Goal: Submit feedback/report problem

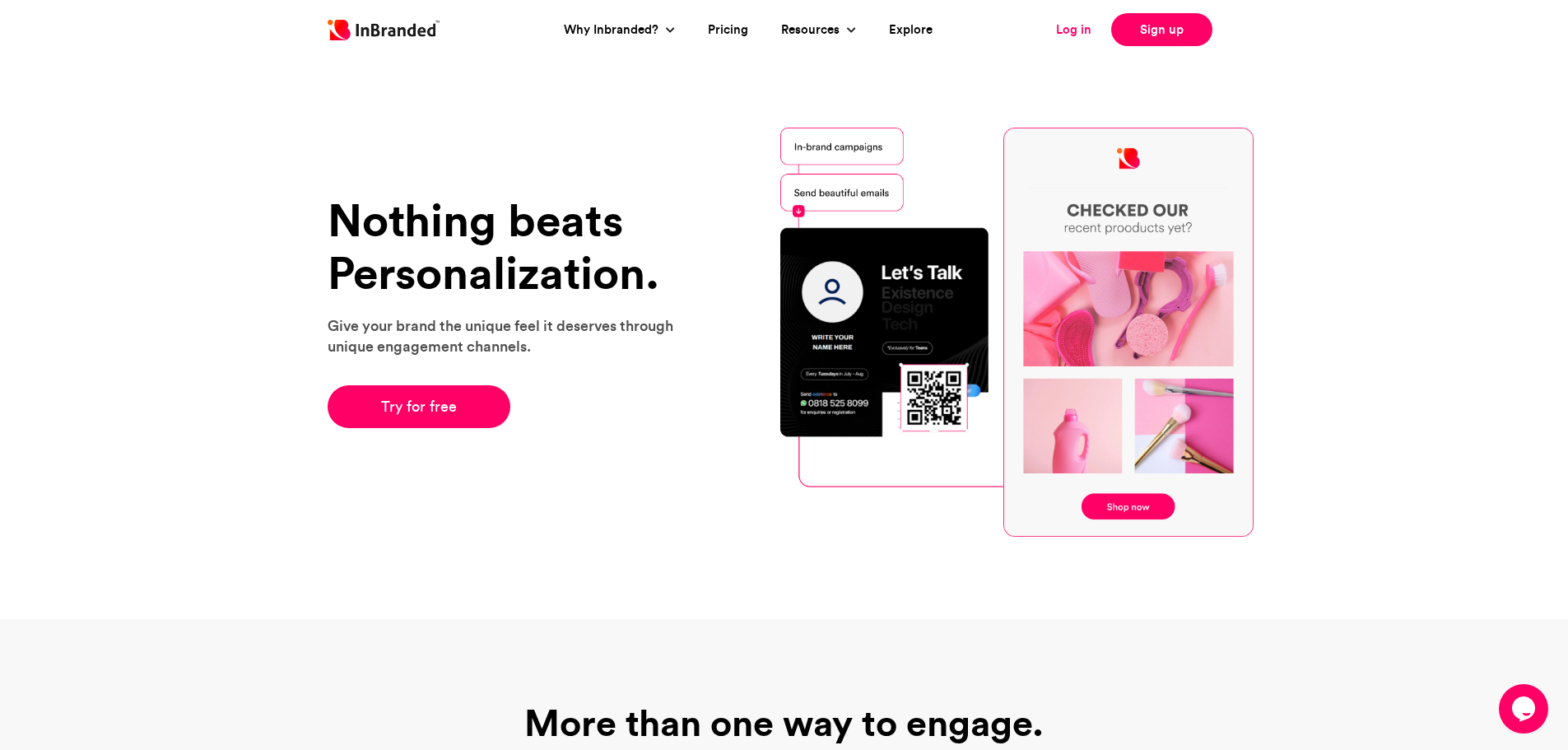
click at [1084, 23] on link "Log in" at bounding box center [1074, 30] width 36 height 19
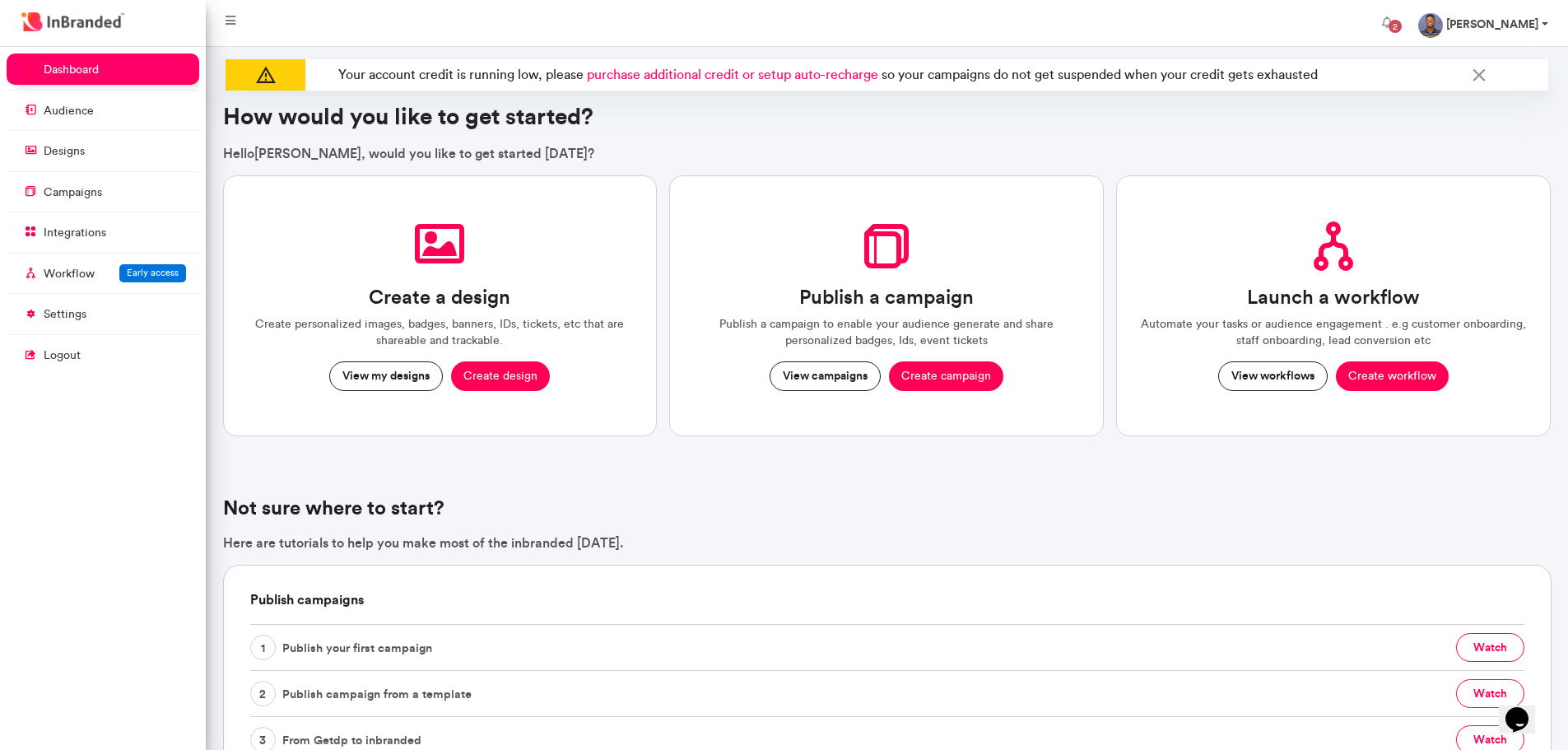
click at [1522, 22] on strong "Michael Mosaku" at bounding box center [1492, 24] width 92 height 15
click at [87, 191] on p "campaigns" at bounding box center [73, 193] width 58 height 17
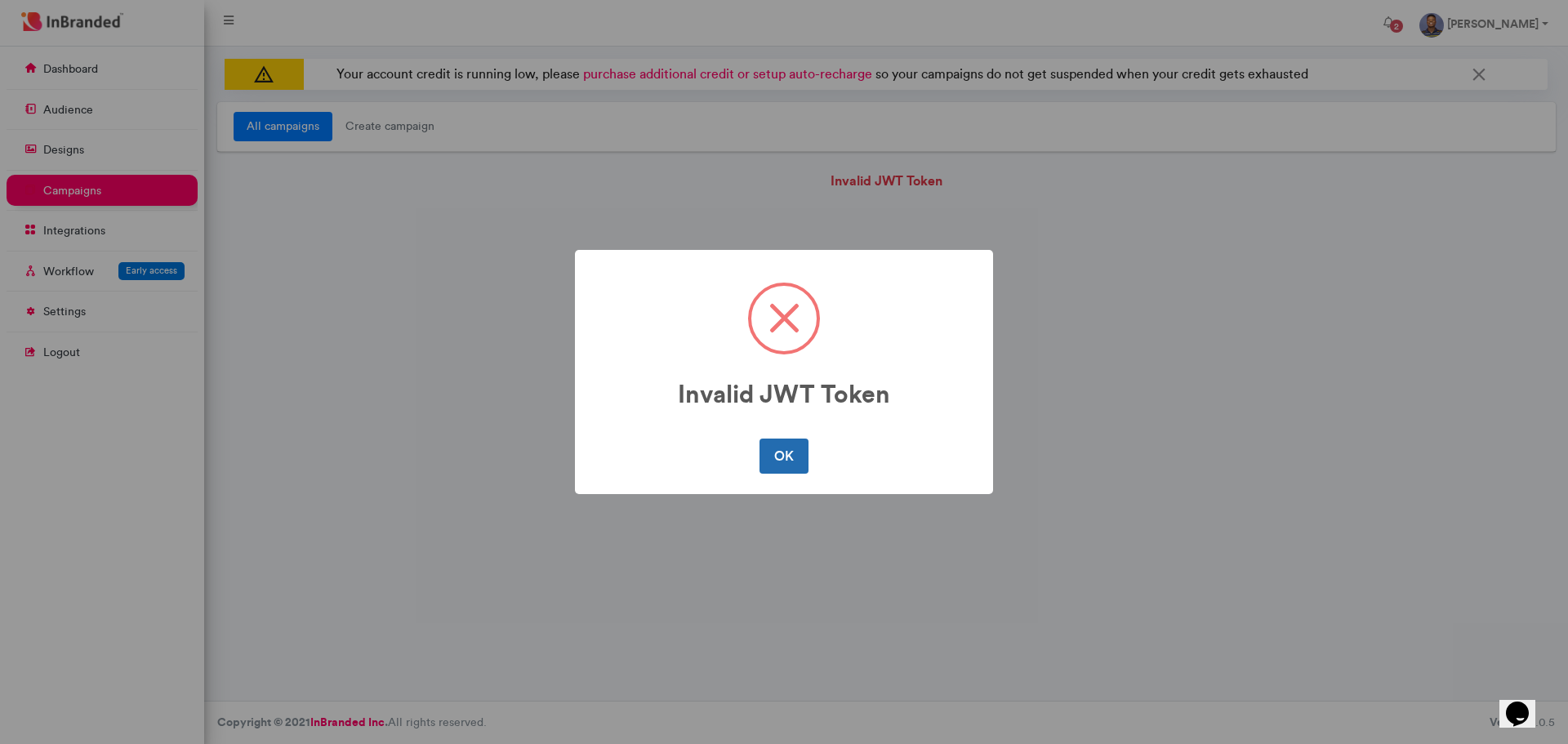
click at [794, 453] on button "OK" at bounding box center [783, 456] width 48 height 35
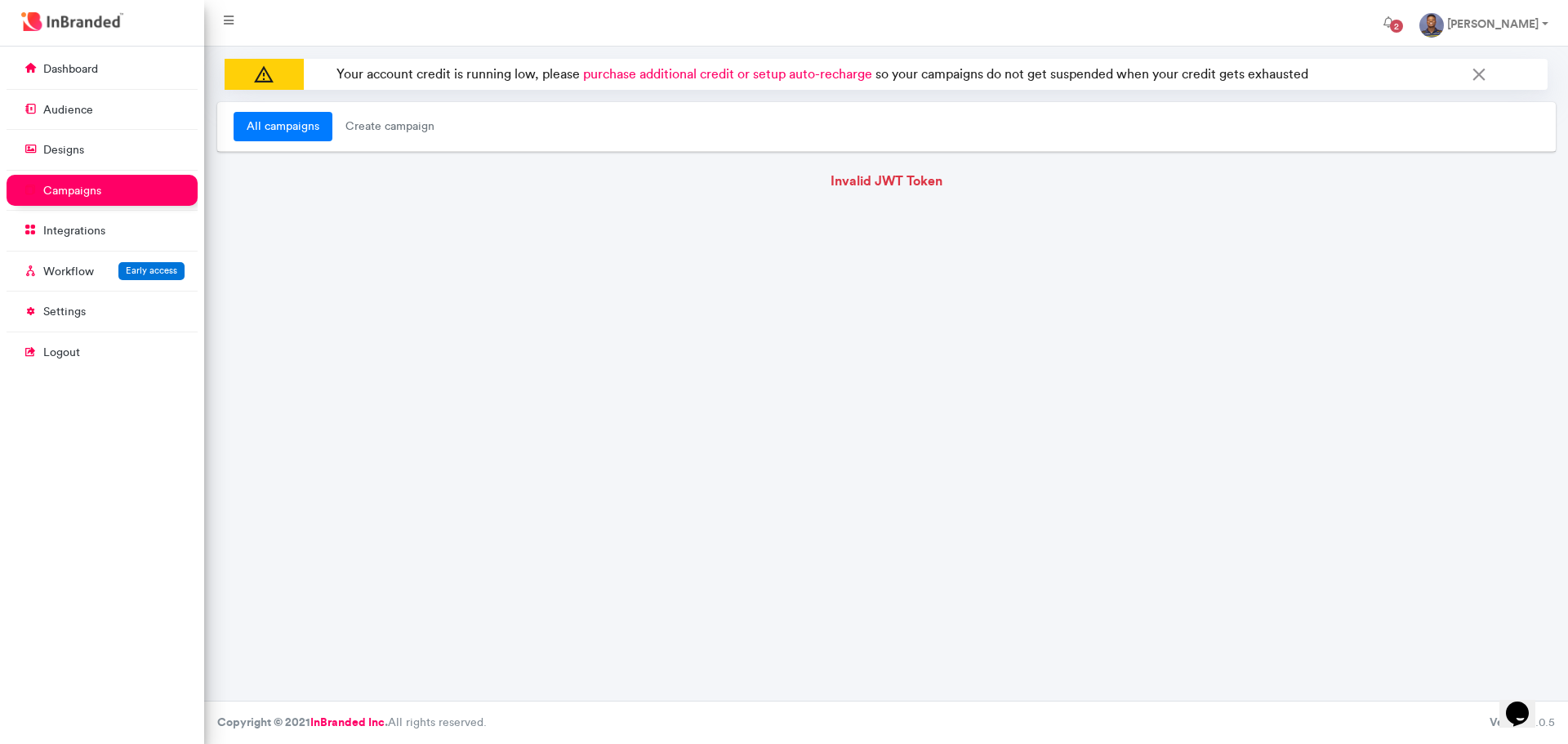
click at [281, 72] on p at bounding box center [264, 74] width 79 height 31
click at [672, 73] on span "purchase additional credit or setup auto-recharge" at bounding box center [727, 73] width 289 height 16
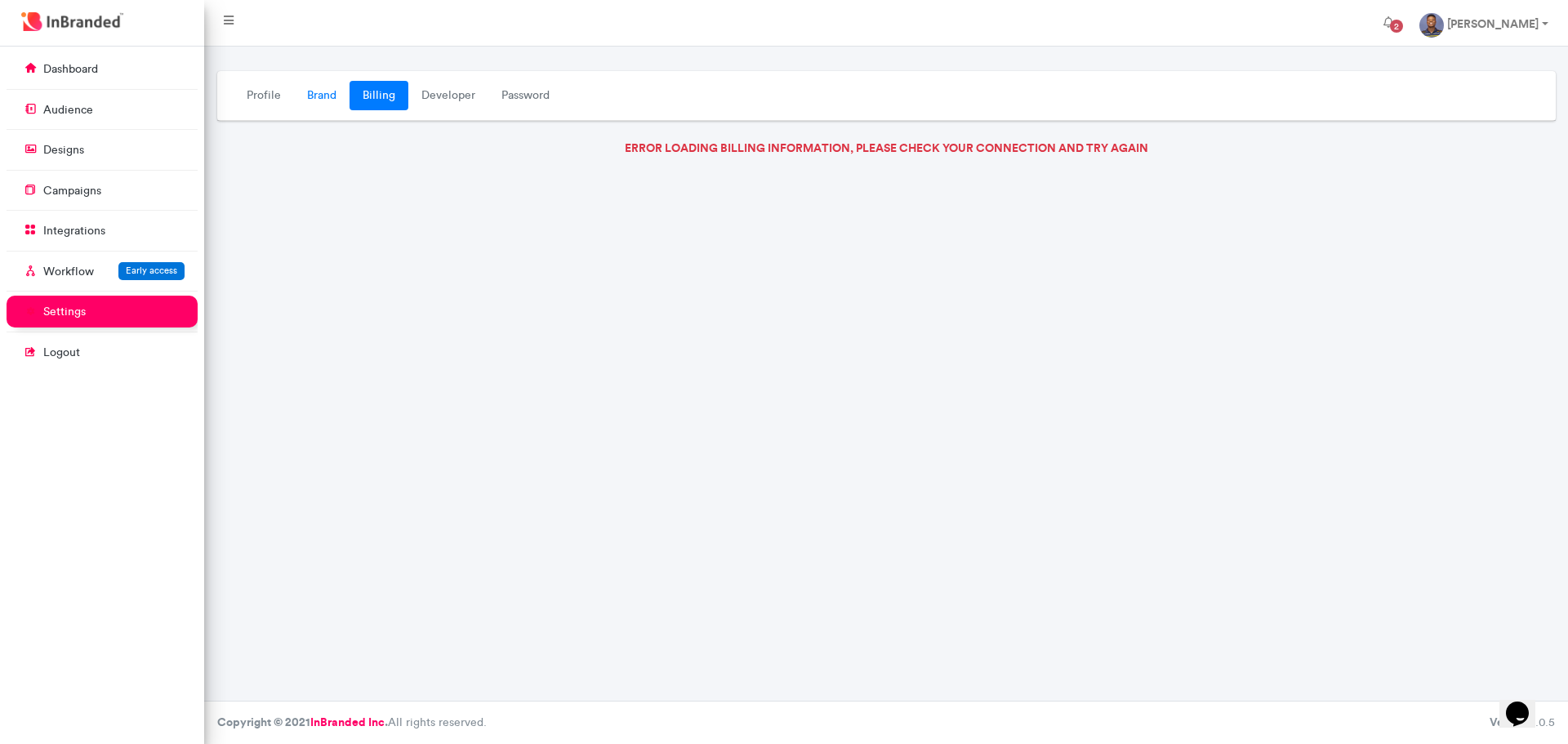
click at [312, 100] on link "Brand" at bounding box center [322, 96] width 55 height 30
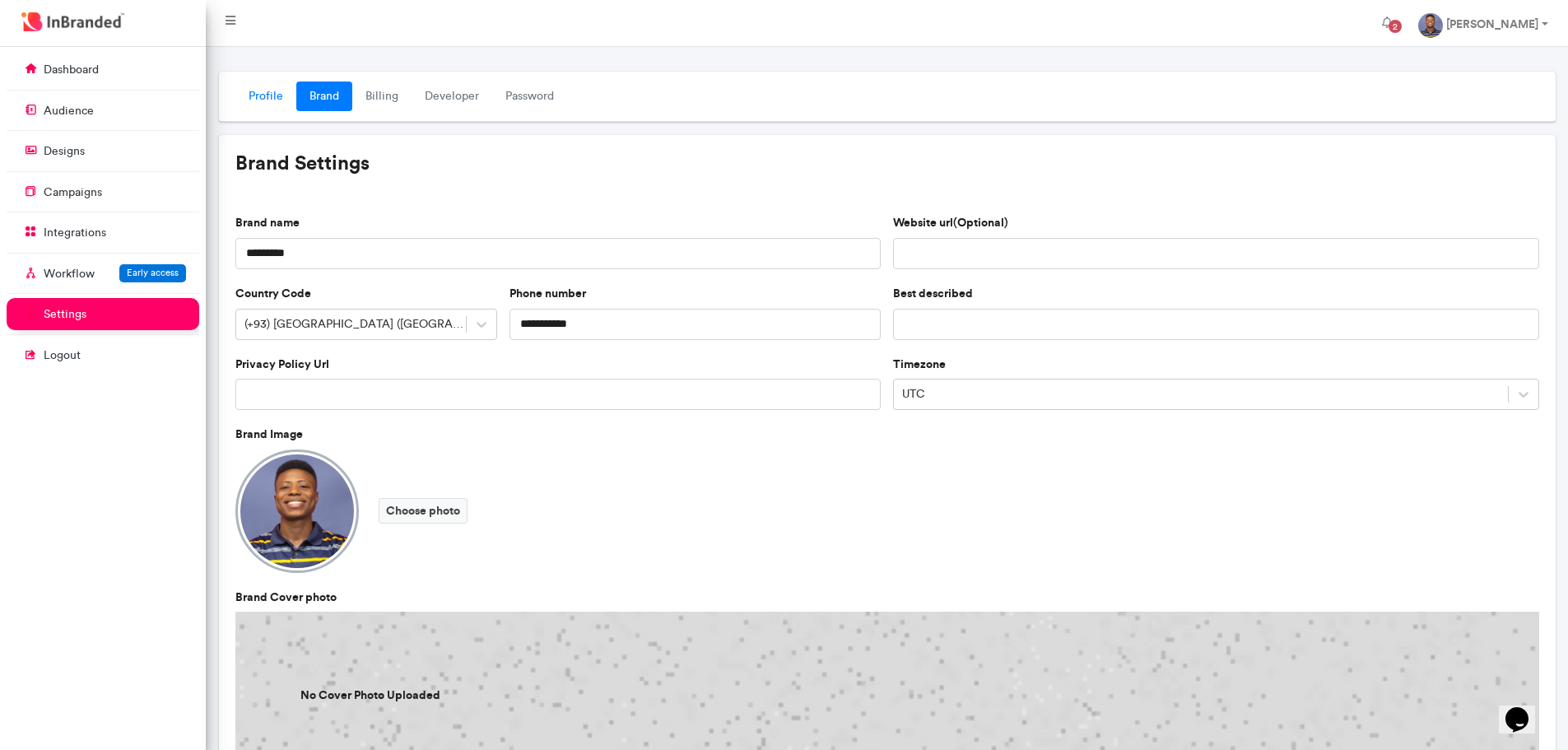
click at [265, 97] on link "Profile" at bounding box center [265, 96] width 61 height 30
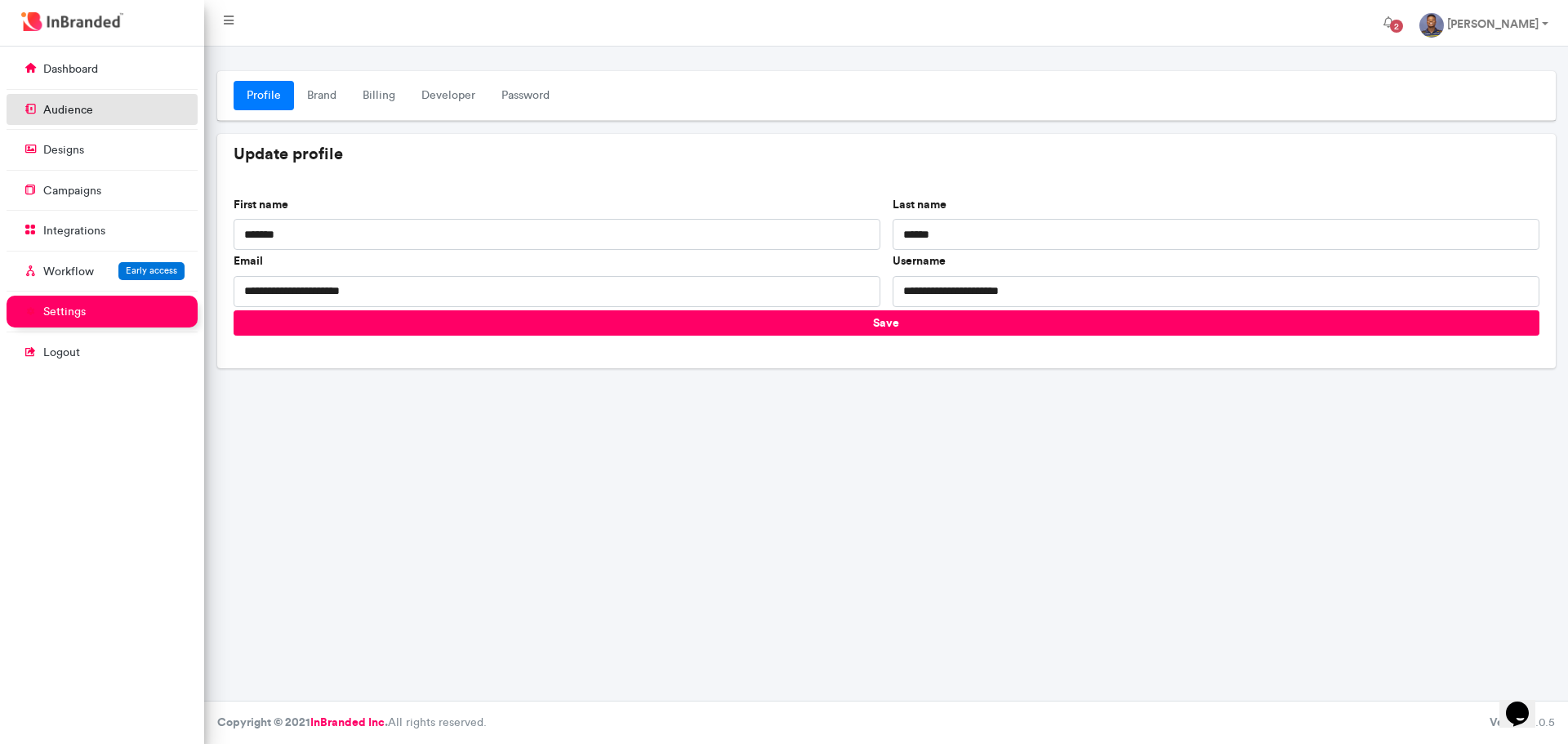
click at [127, 110] on link "audience" at bounding box center [102, 110] width 191 height 31
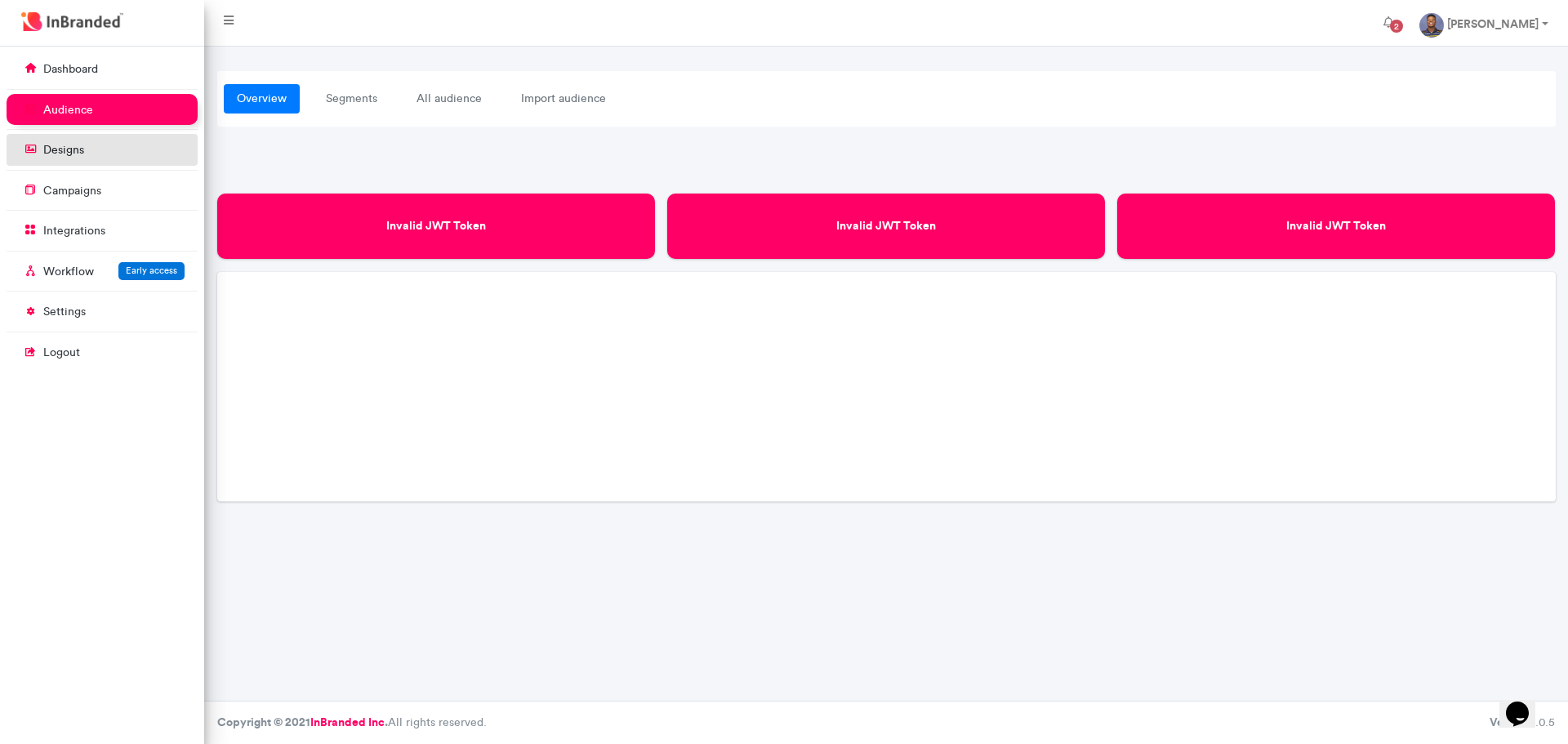
click at [83, 147] on p "designs" at bounding box center [64, 150] width 41 height 16
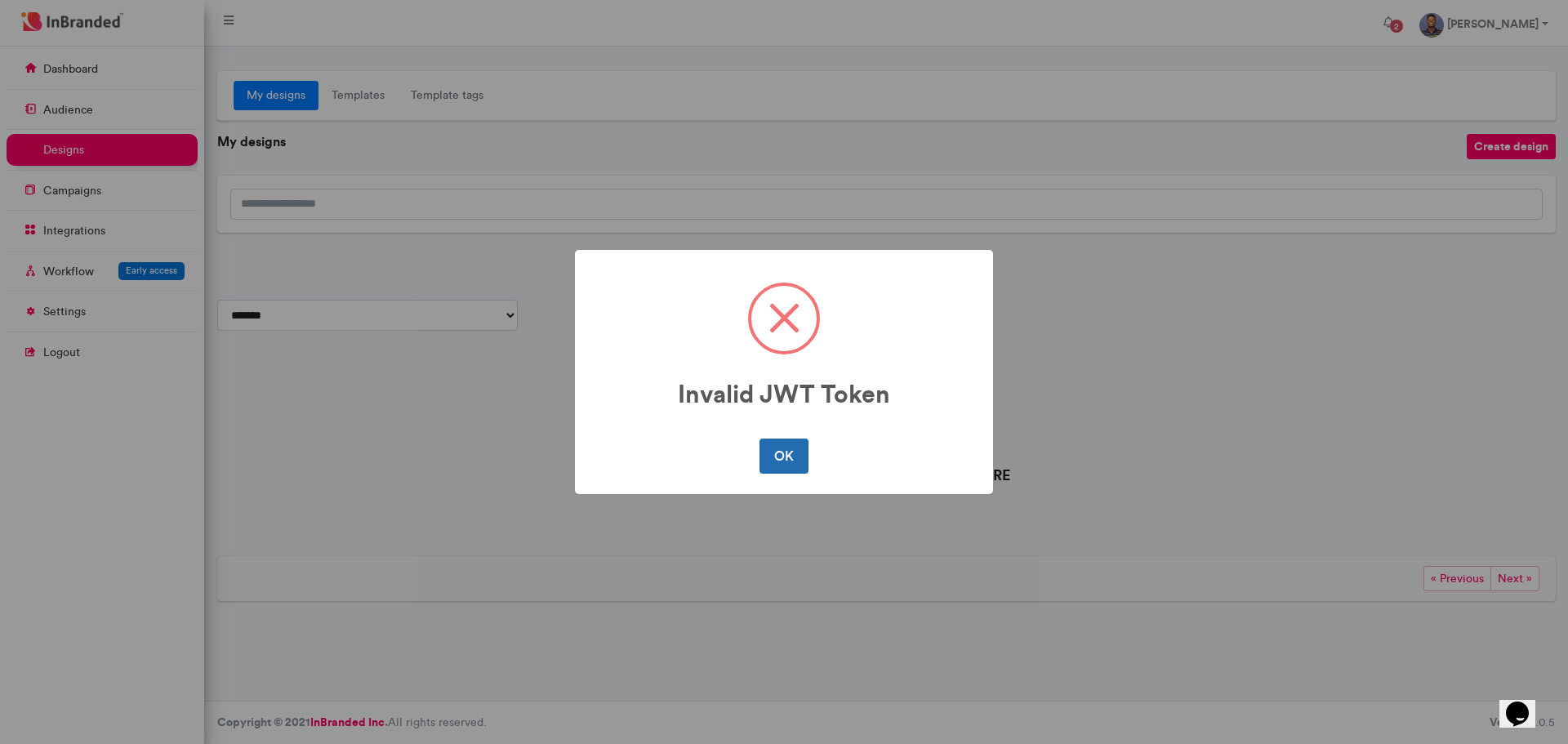
click at [777, 467] on button "OK" at bounding box center [783, 456] width 48 height 35
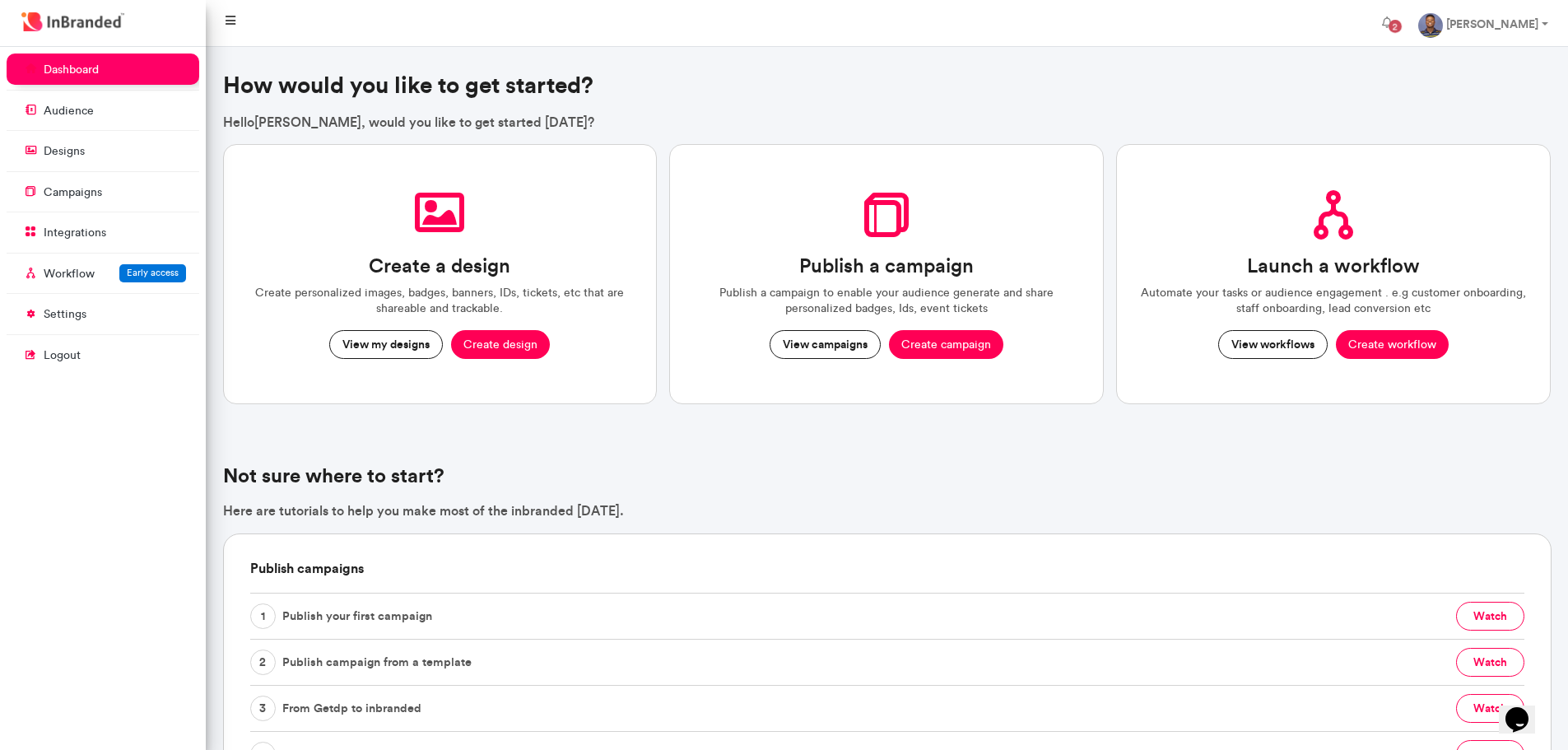
click at [229, 25] on link at bounding box center [231, 23] width 37 height 33
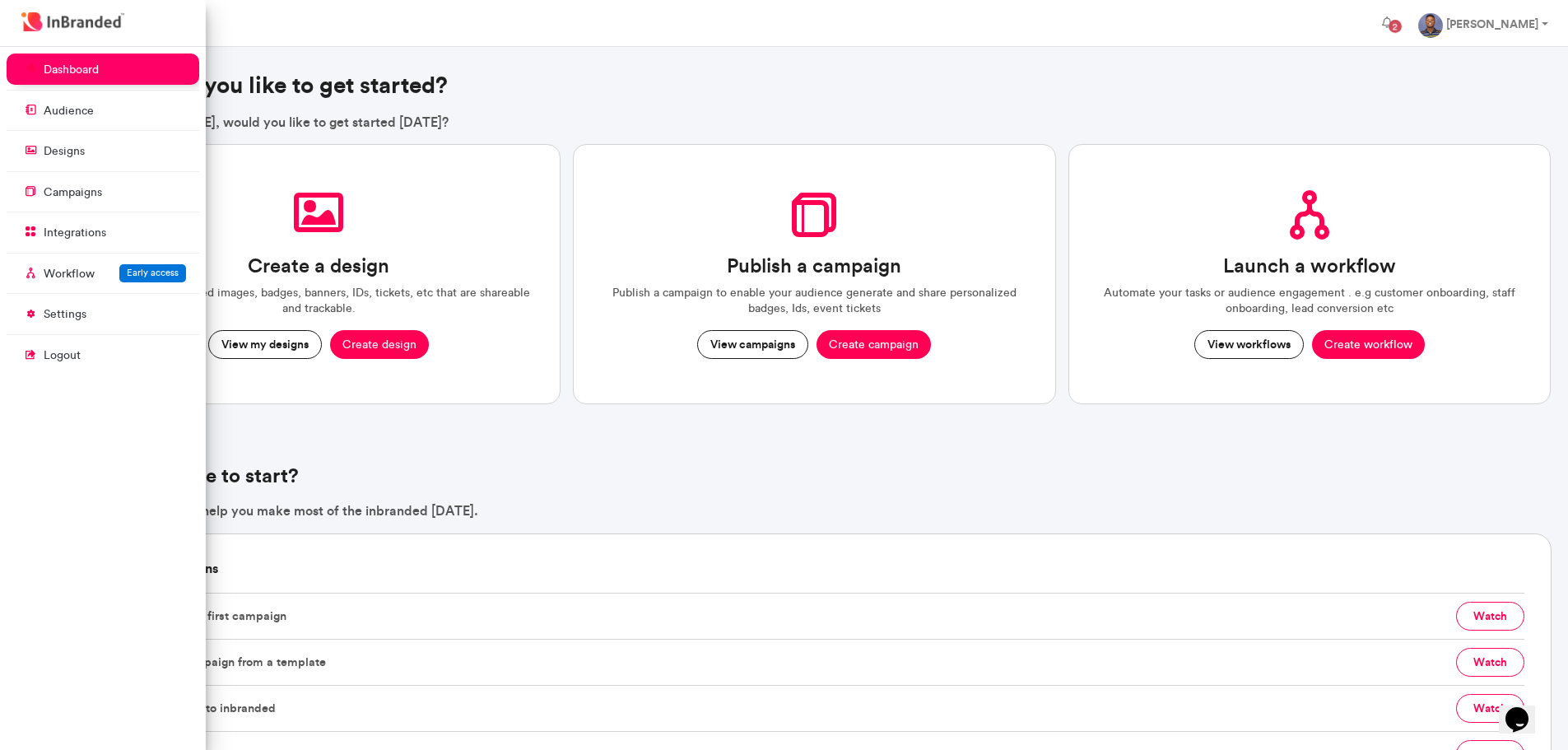
scroll to position [703, 206]
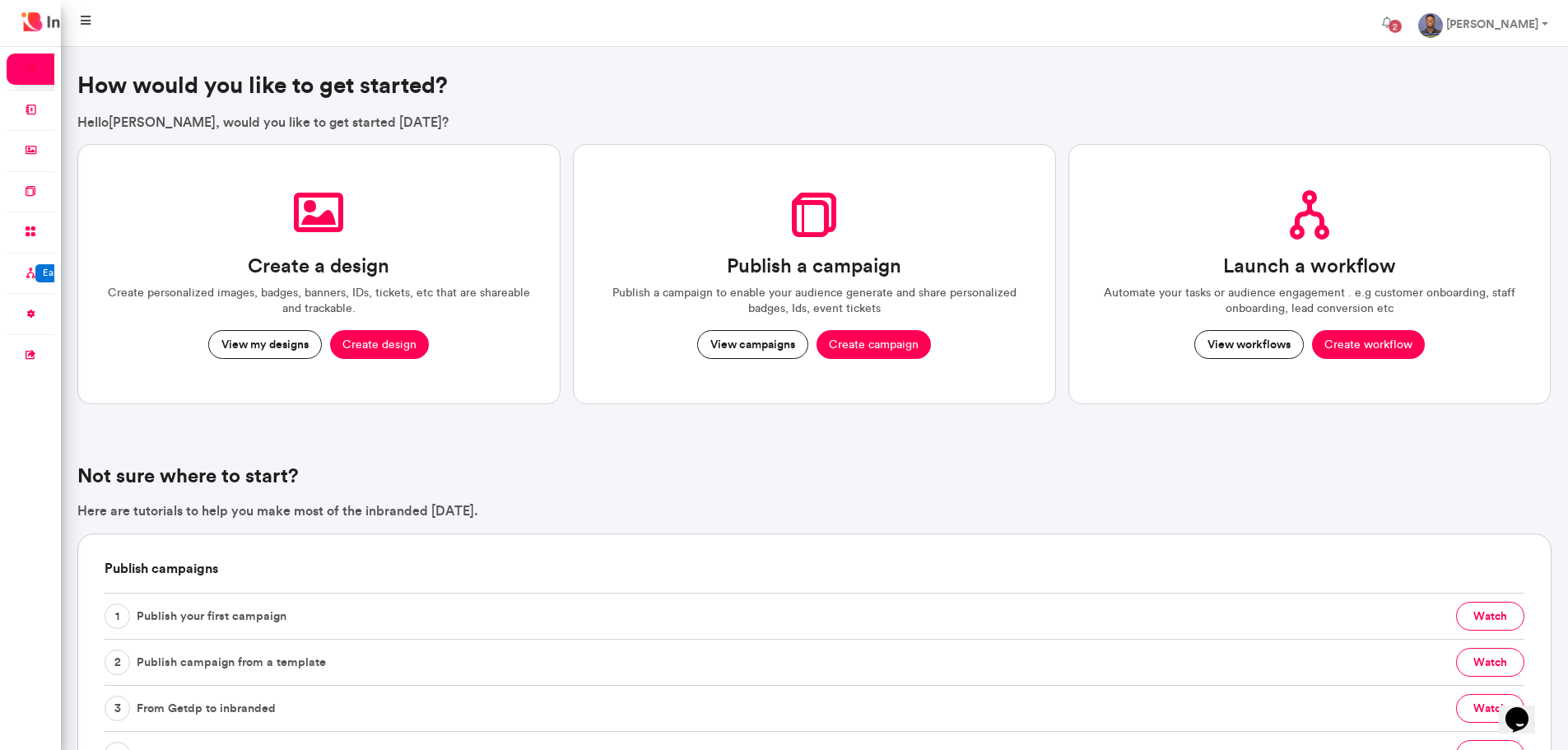
click at [94, 26] on link at bounding box center [86, 23] width 37 height 33
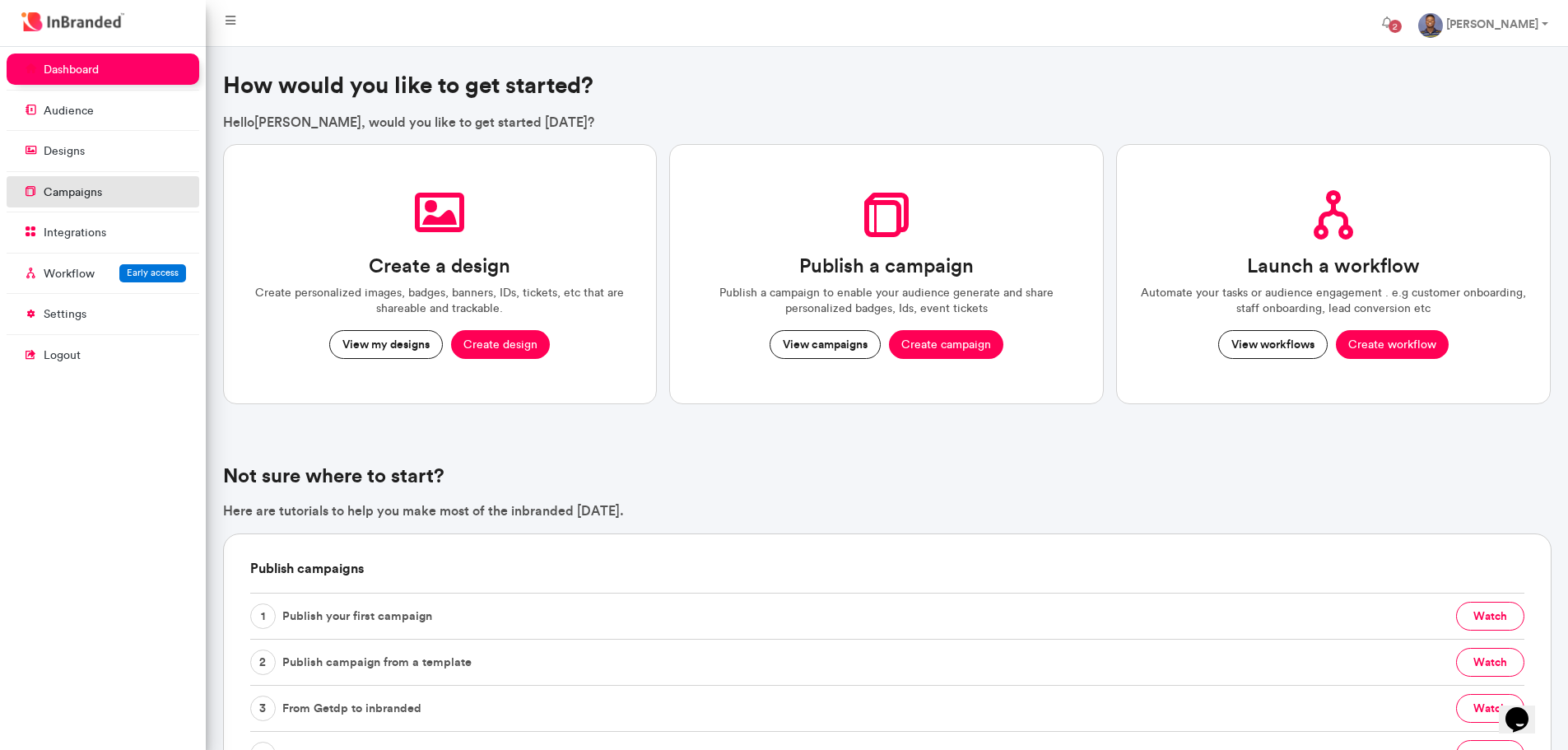
click at [81, 194] on p "campaigns" at bounding box center [73, 193] width 58 height 17
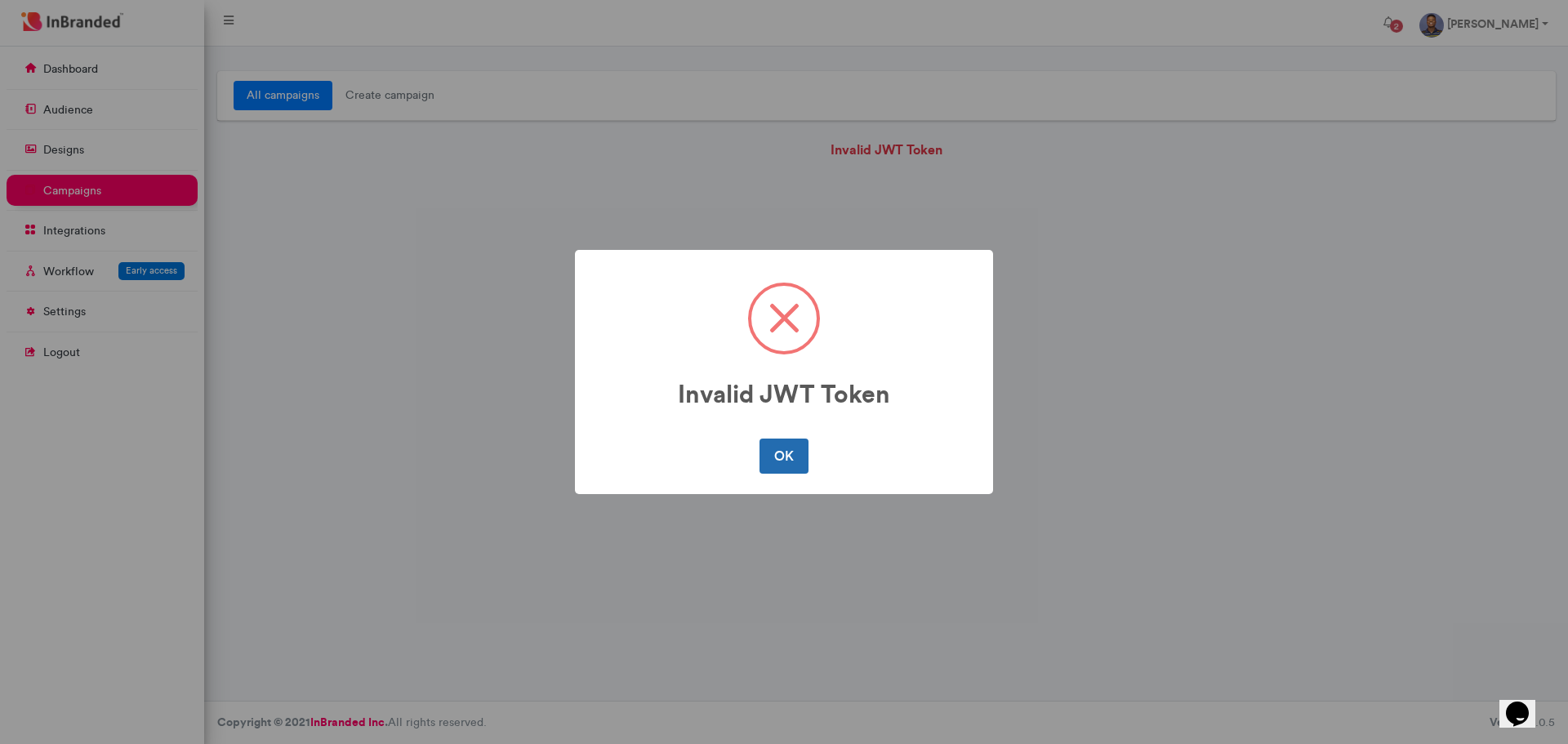
click at [795, 461] on button "OK" at bounding box center [783, 456] width 48 height 35
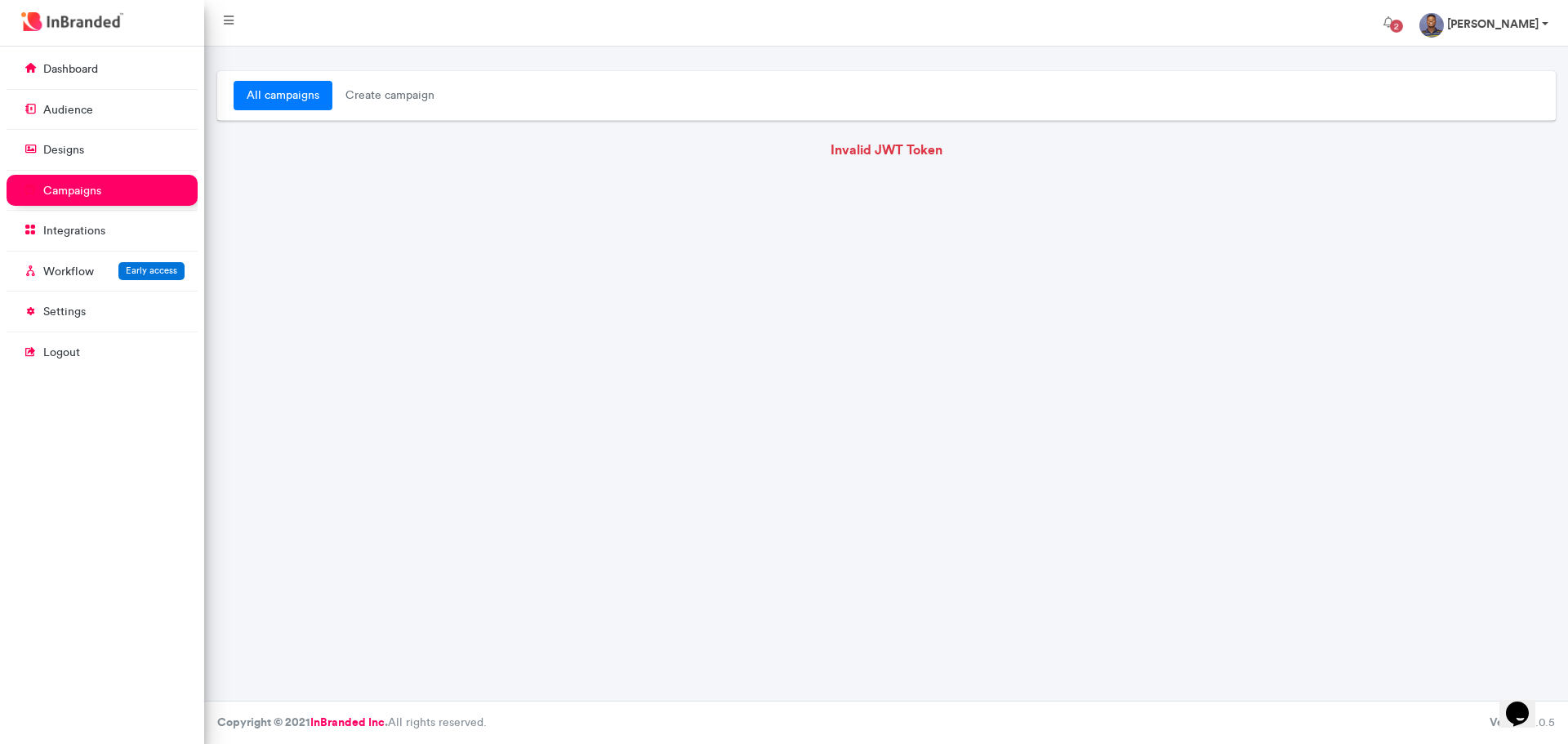
click at [1496, 26] on strong "Michael Mosaku" at bounding box center [1492, 24] width 92 height 15
click at [1488, 63] on link "Account settings" at bounding box center [1500, 66] width 134 height 24
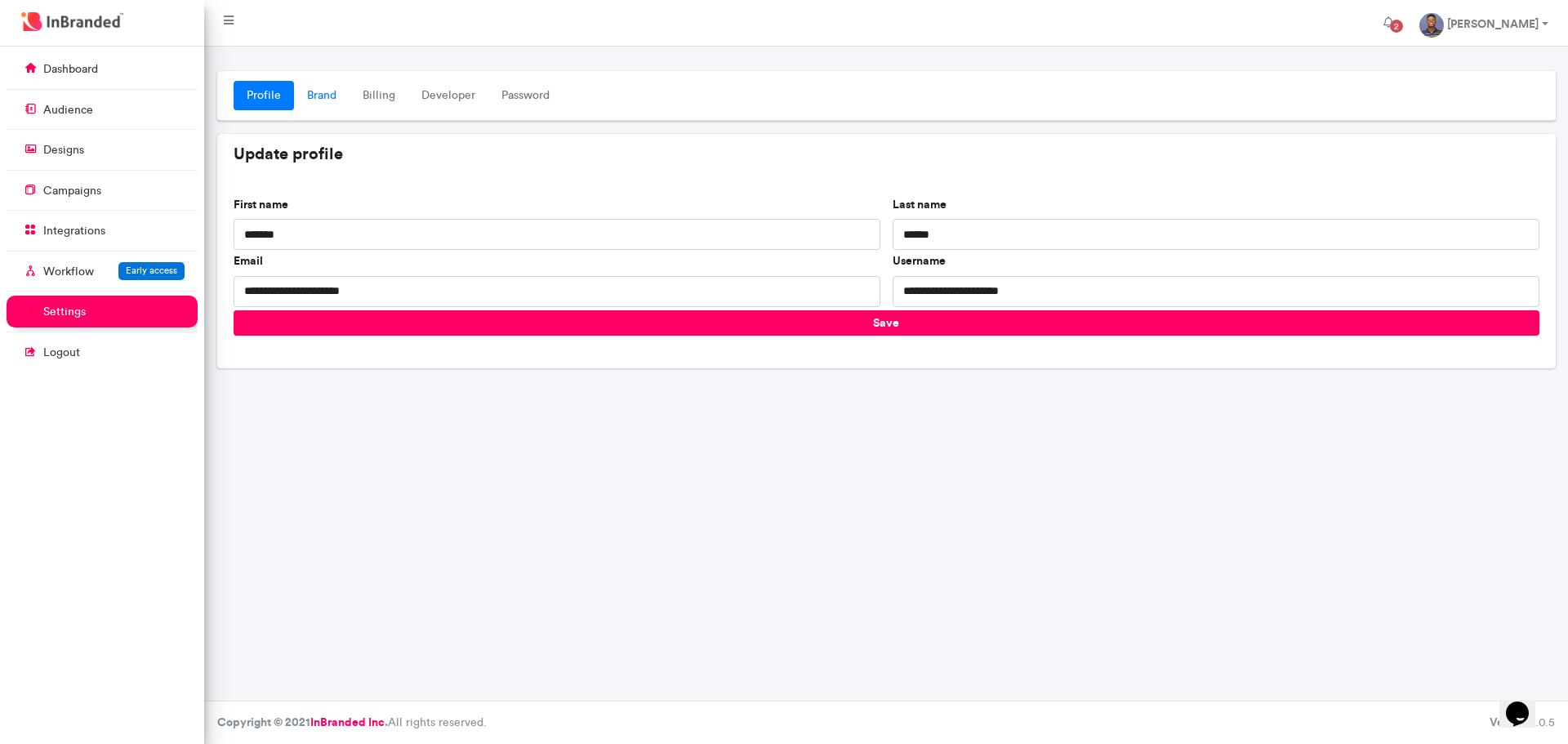
click at [317, 89] on link "Brand" at bounding box center [322, 96] width 55 height 30
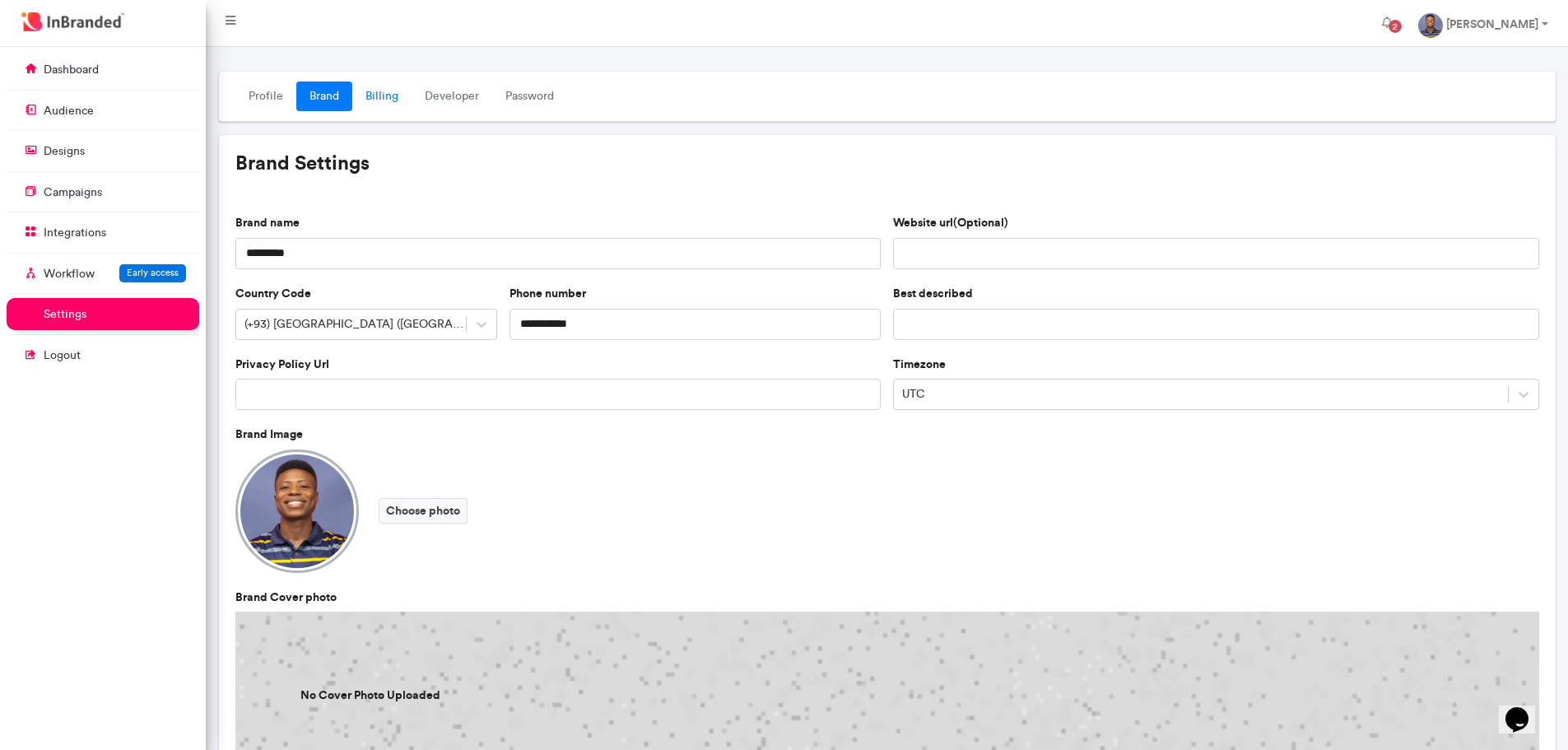
click at [362, 95] on link "Billing" at bounding box center [381, 96] width 59 height 30
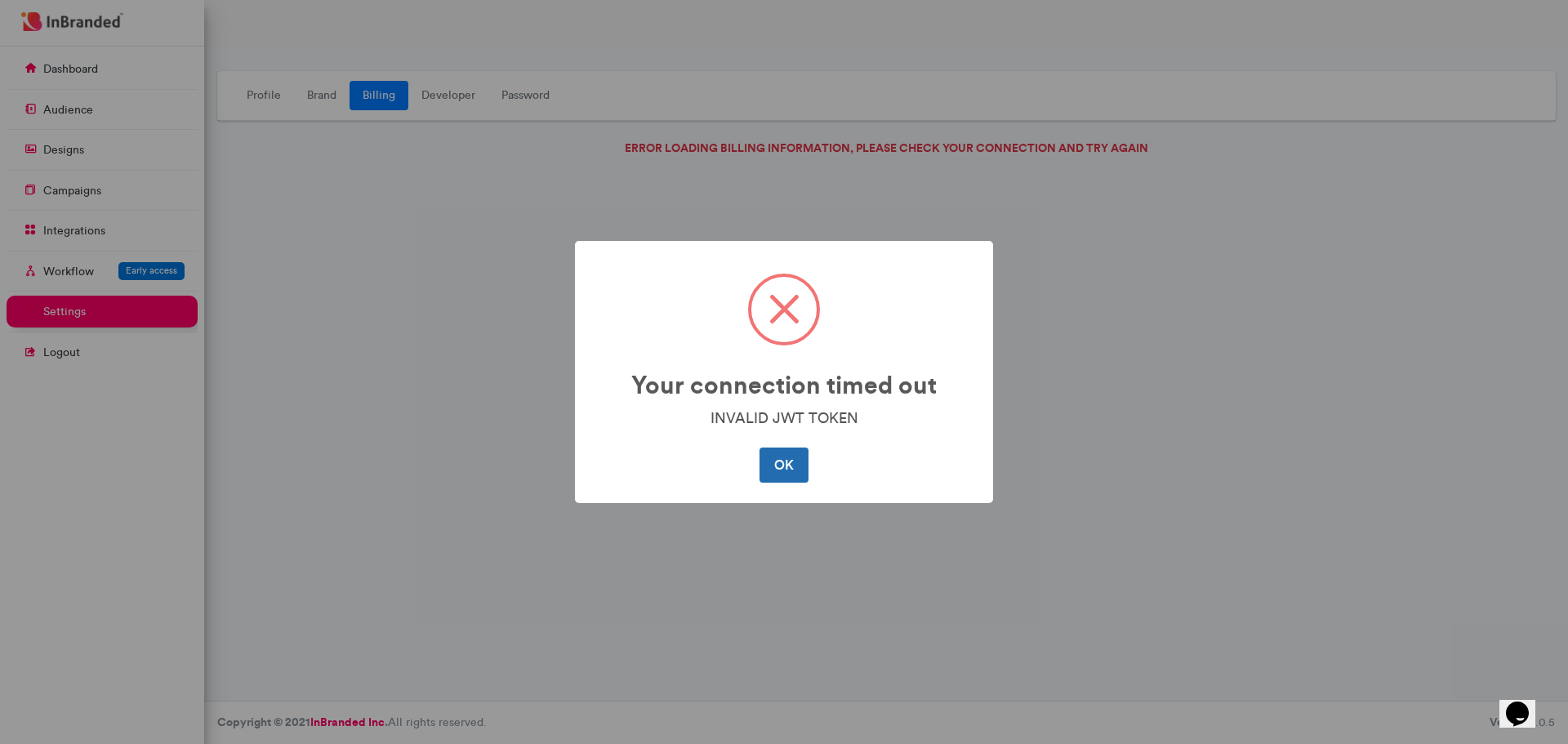
click at [780, 468] on button "OK" at bounding box center [783, 465] width 48 height 35
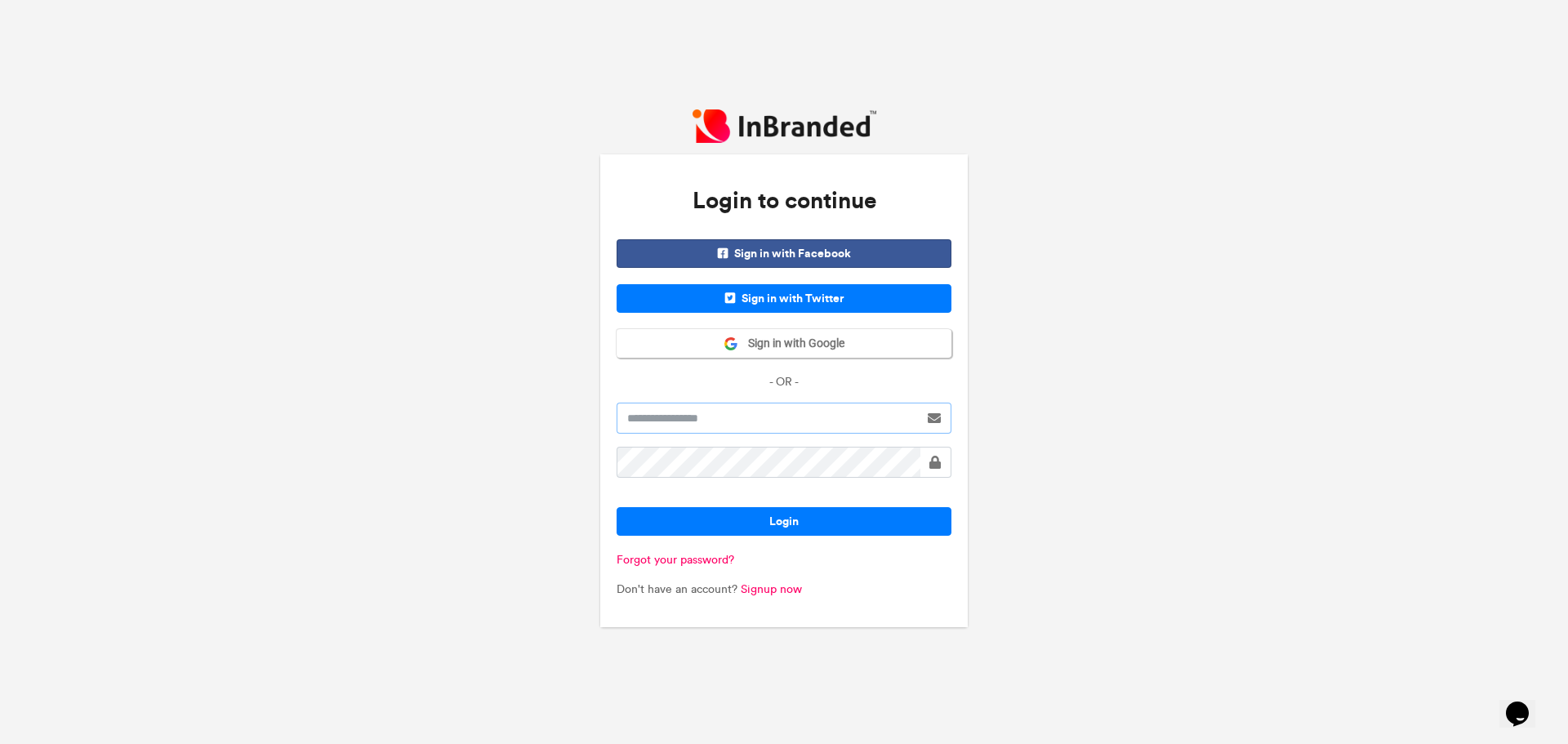
type input "**********"
click at [772, 526] on button "Login" at bounding box center [784, 521] width 335 height 29
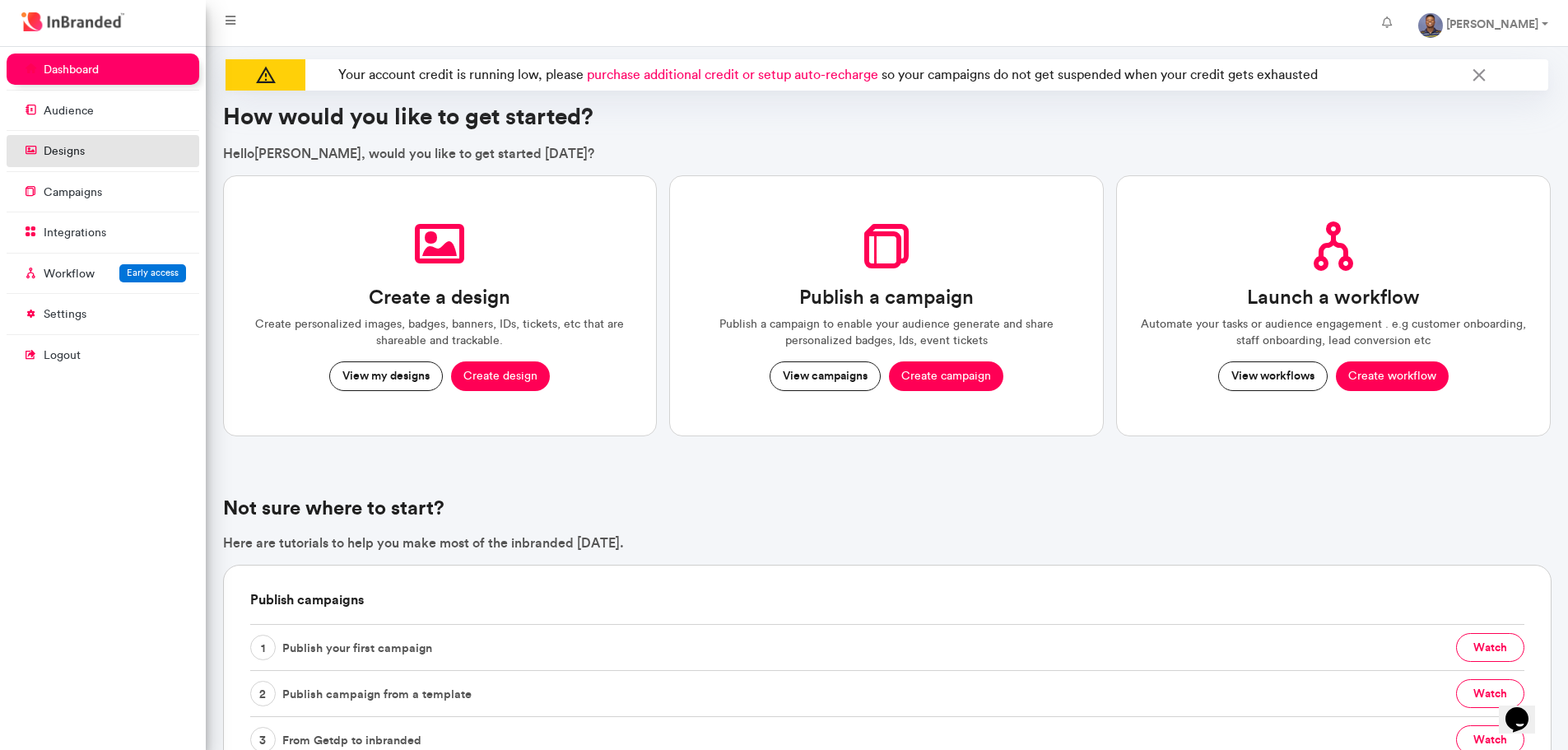
click at [72, 152] on p "designs" at bounding box center [65, 151] width 42 height 17
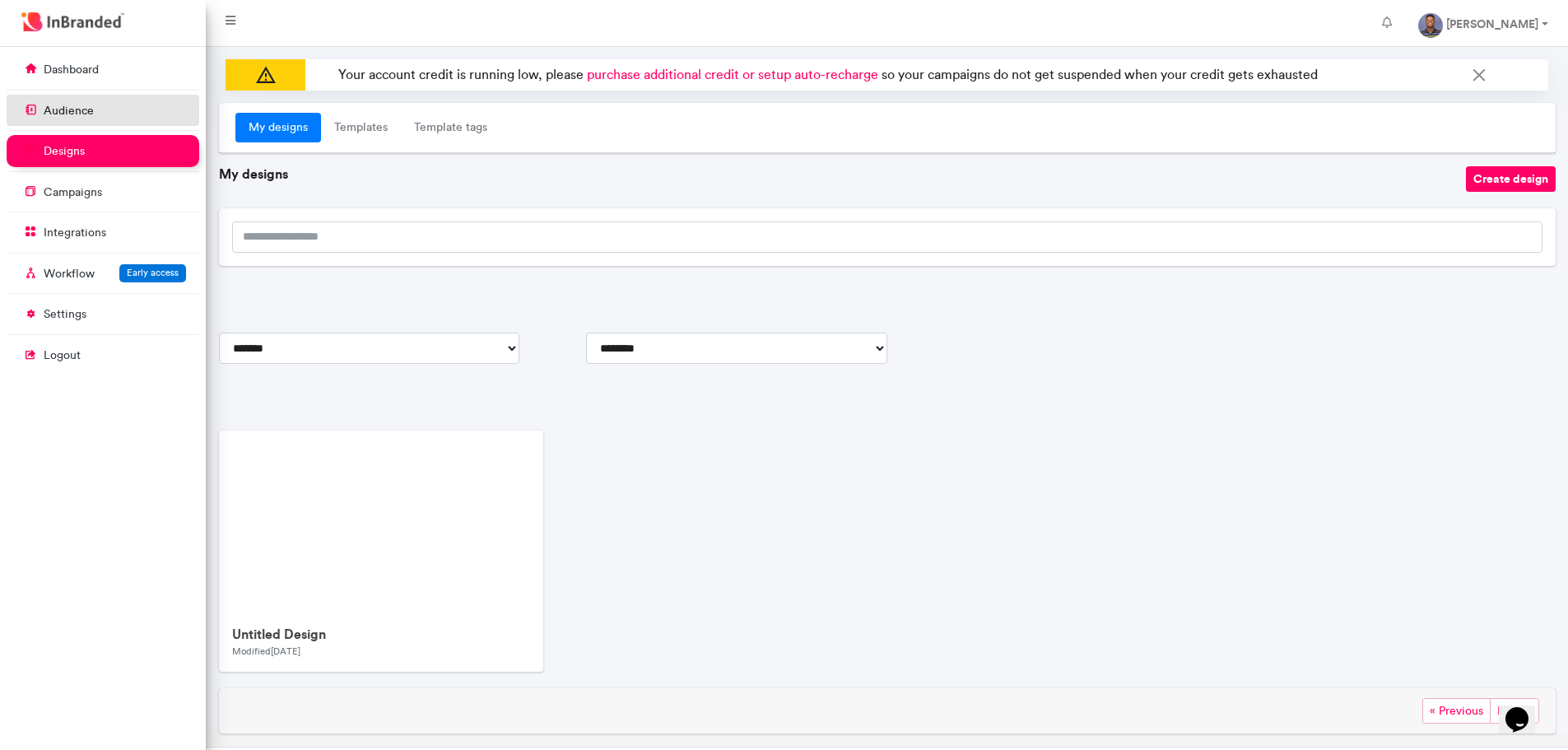
click at [66, 97] on link "audience" at bounding box center [103, 110] width 193 height 32
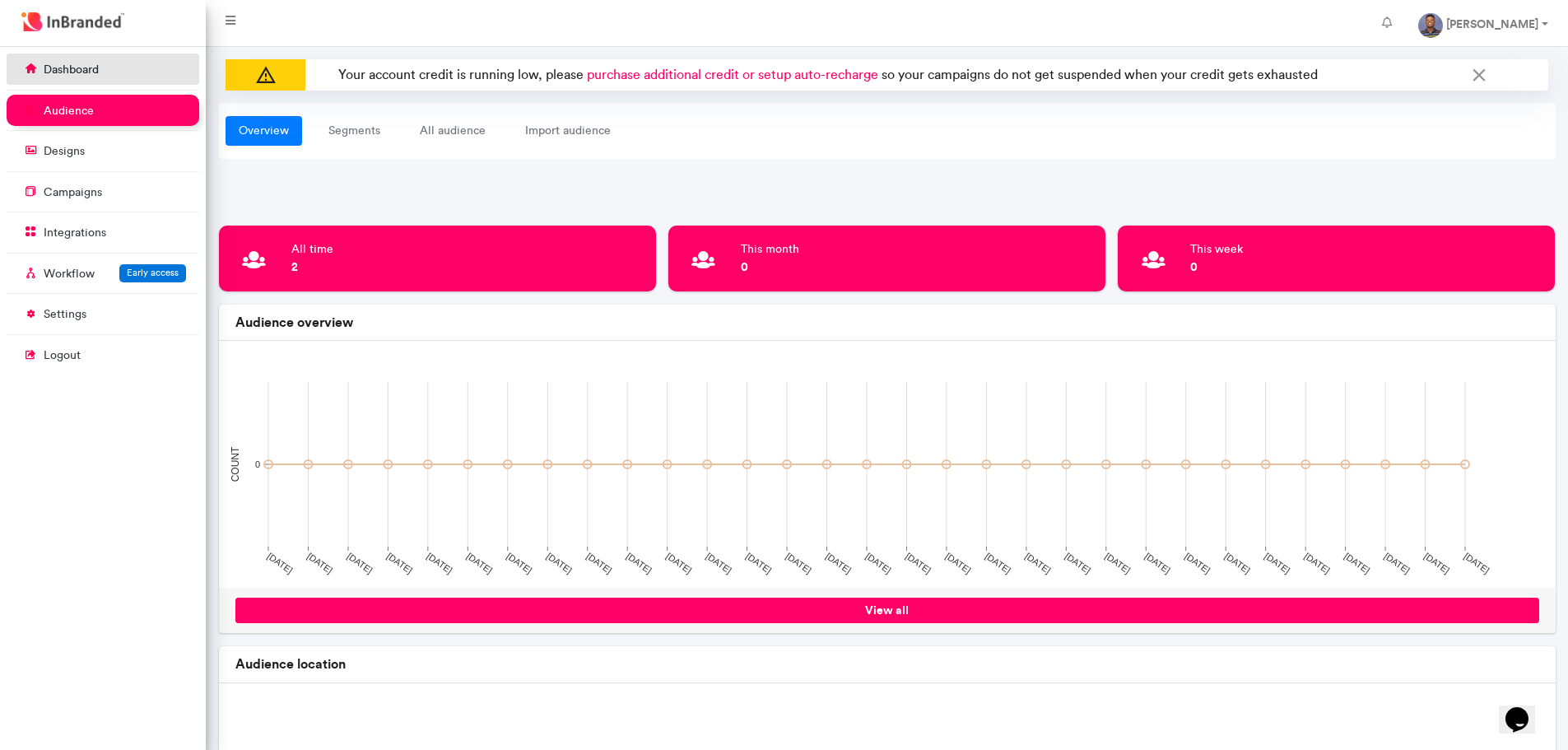
click at [66, 69] on p "dashboard" at bounding box center [71, 70] width 55 height 17
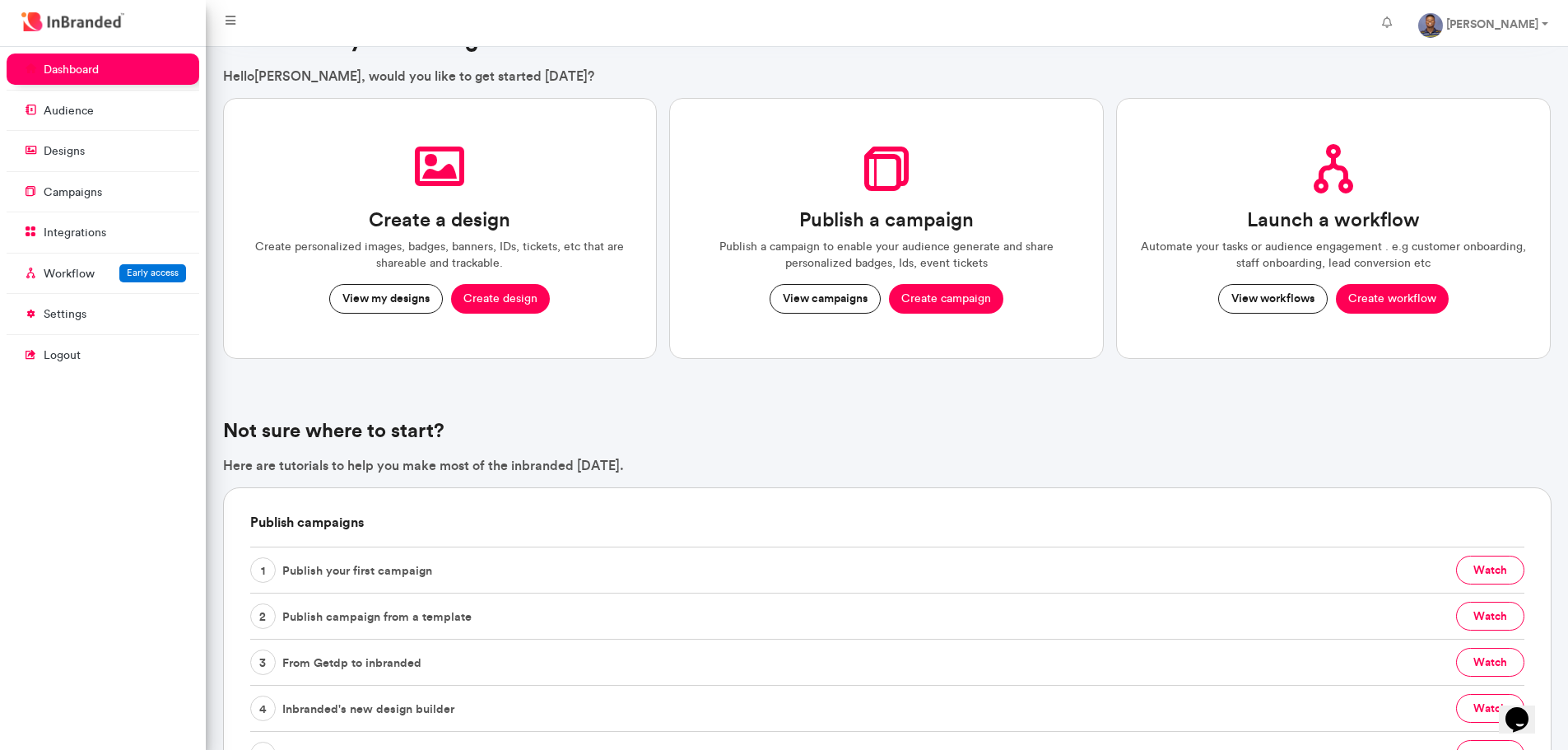
scroll to position [42, 0]
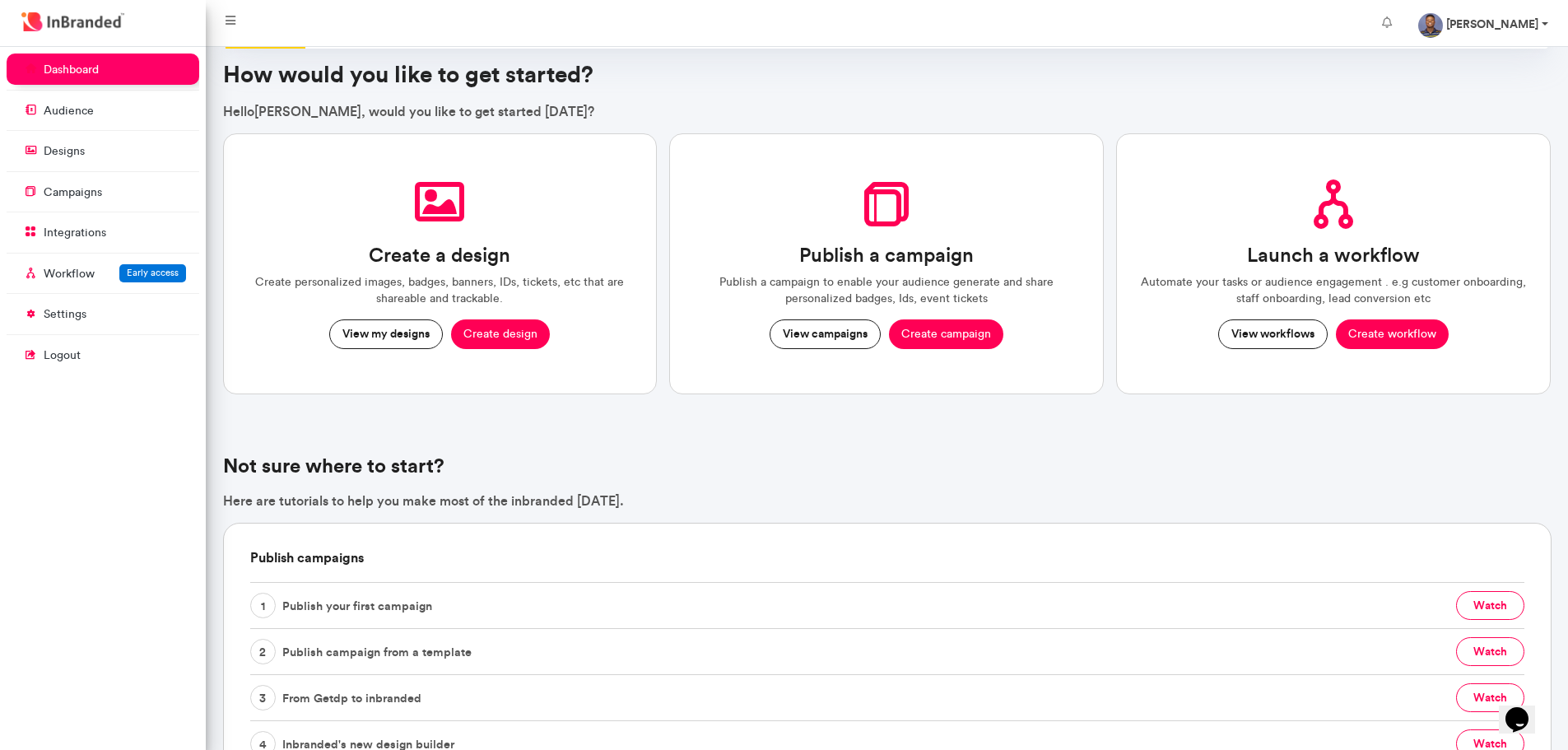
click at [1513, 20] on strong "Michael Mosaku" at bounding box center [1492, 24] width 92 height 15
click at [68, 311] on p "settings" at bounding box center [66, 315] width 43 height 17
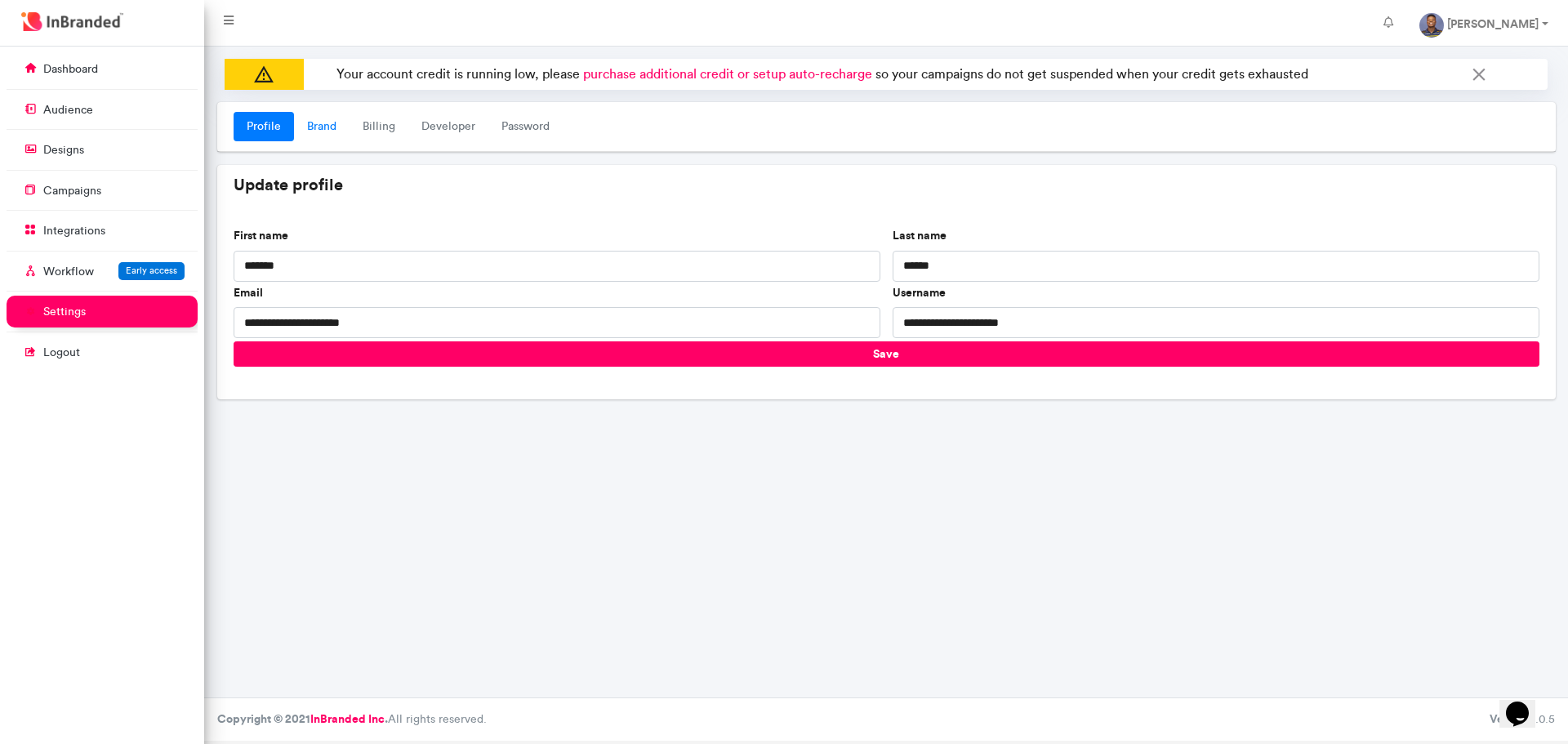
click at [330, 129] on link "Brand" at bounding box center [322, 127] width 55 height 30
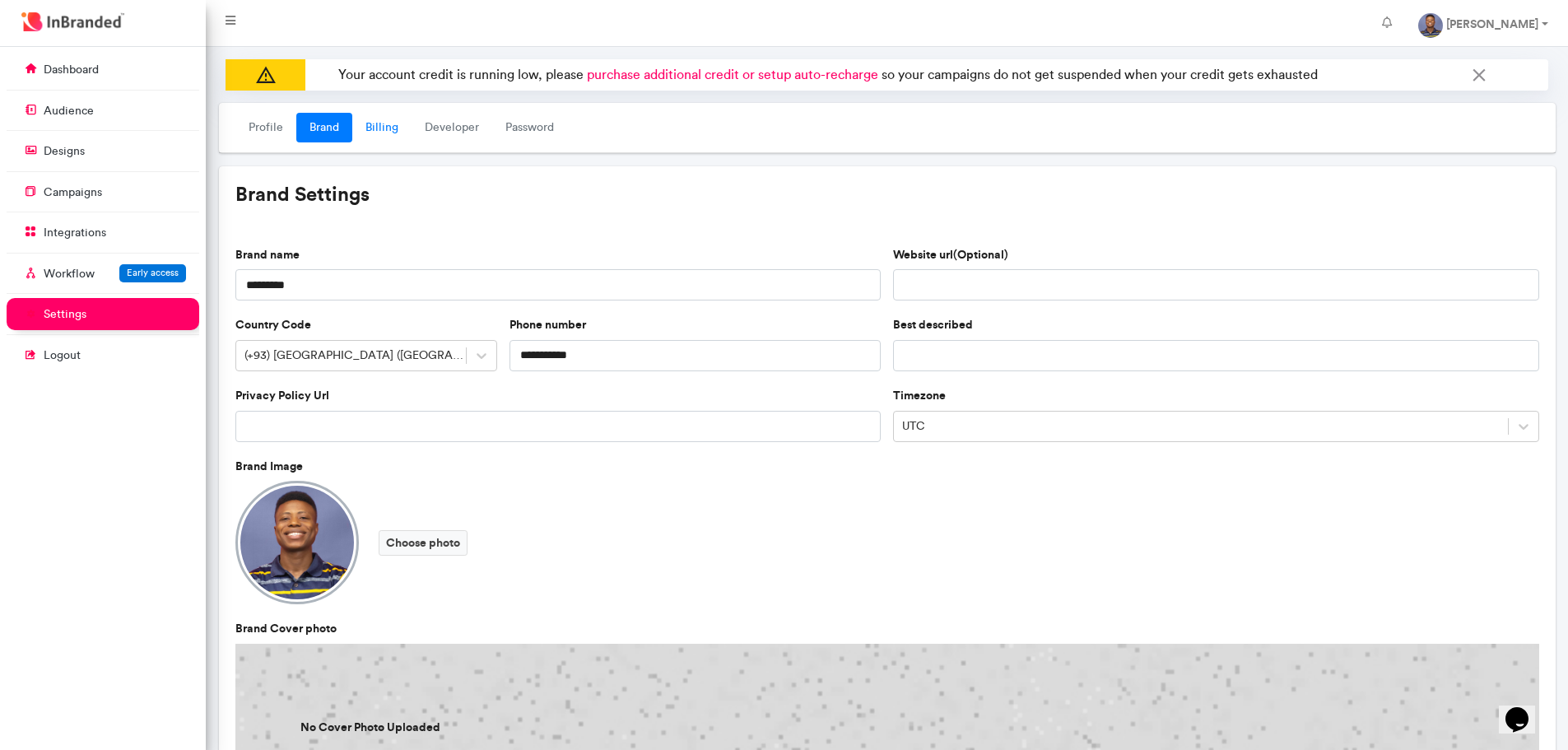
click at [383, 132] on link "Billing" at bounding box center [381, 128] width 59 height 30
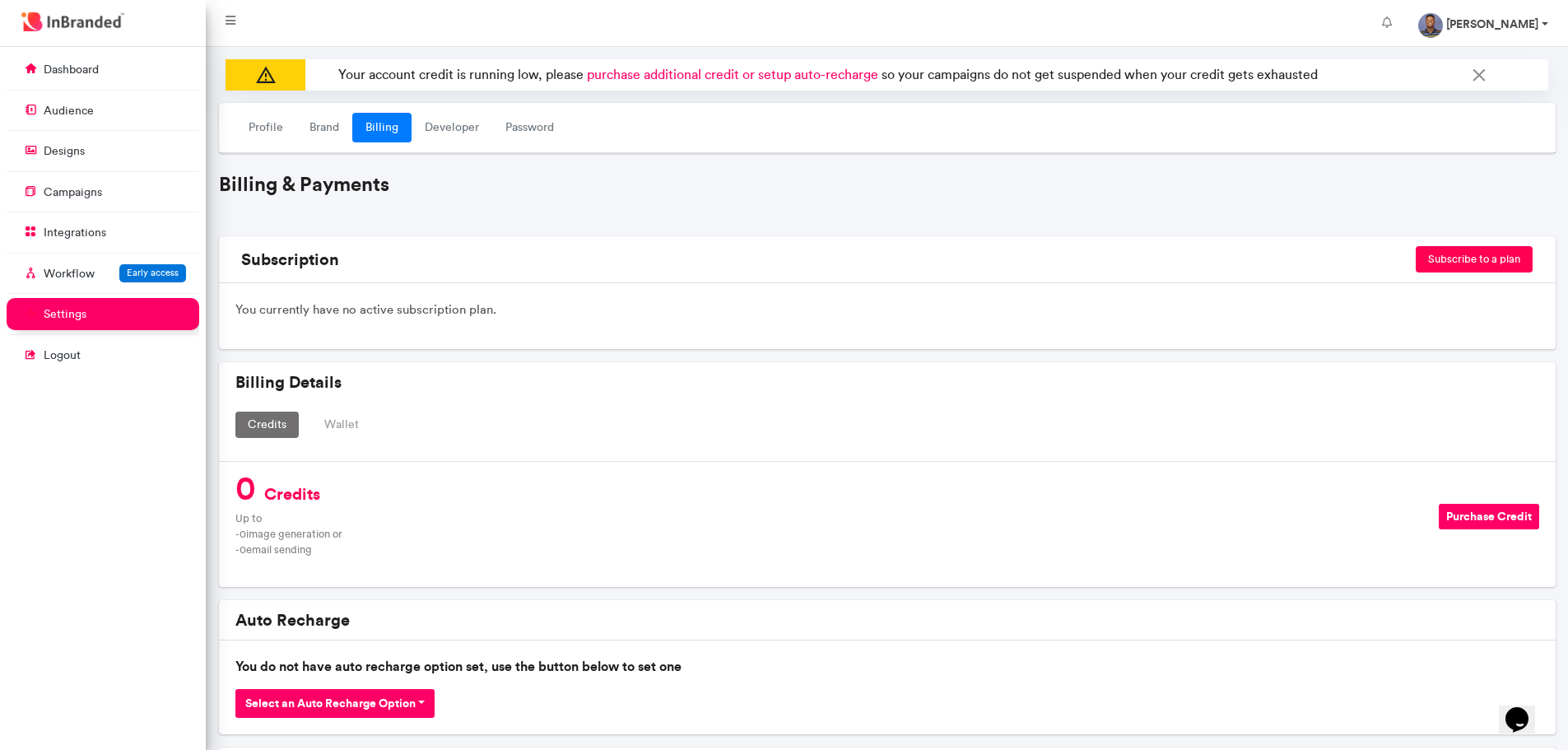
click at [1550, 22] on link "Michael Mosaku" at bounding box center [1483, 23] width 156 height 33
click at [1191, 209] on div "**********" at bounding box center [887, 739] width 1337 height 1134
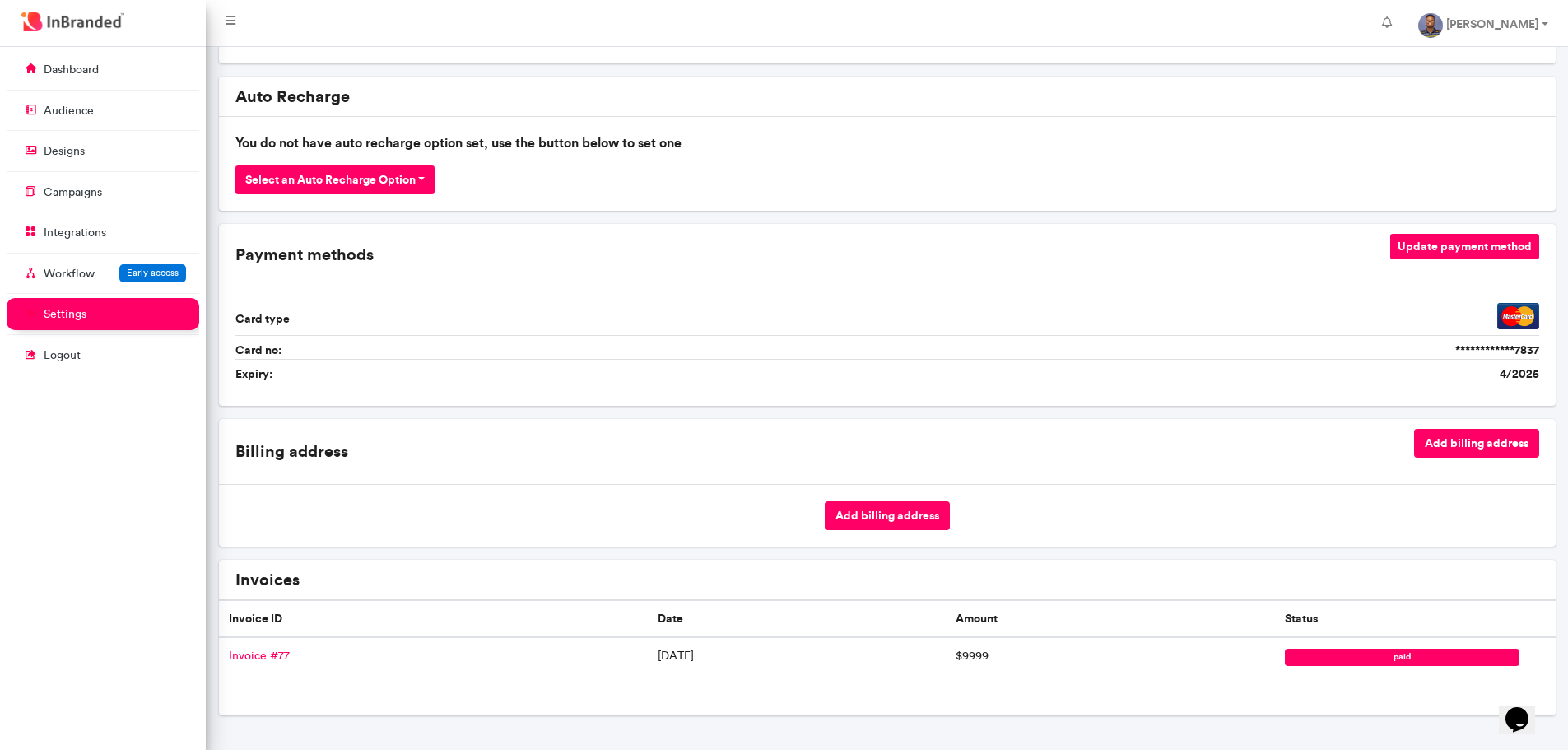
scroll to position [517, 0]
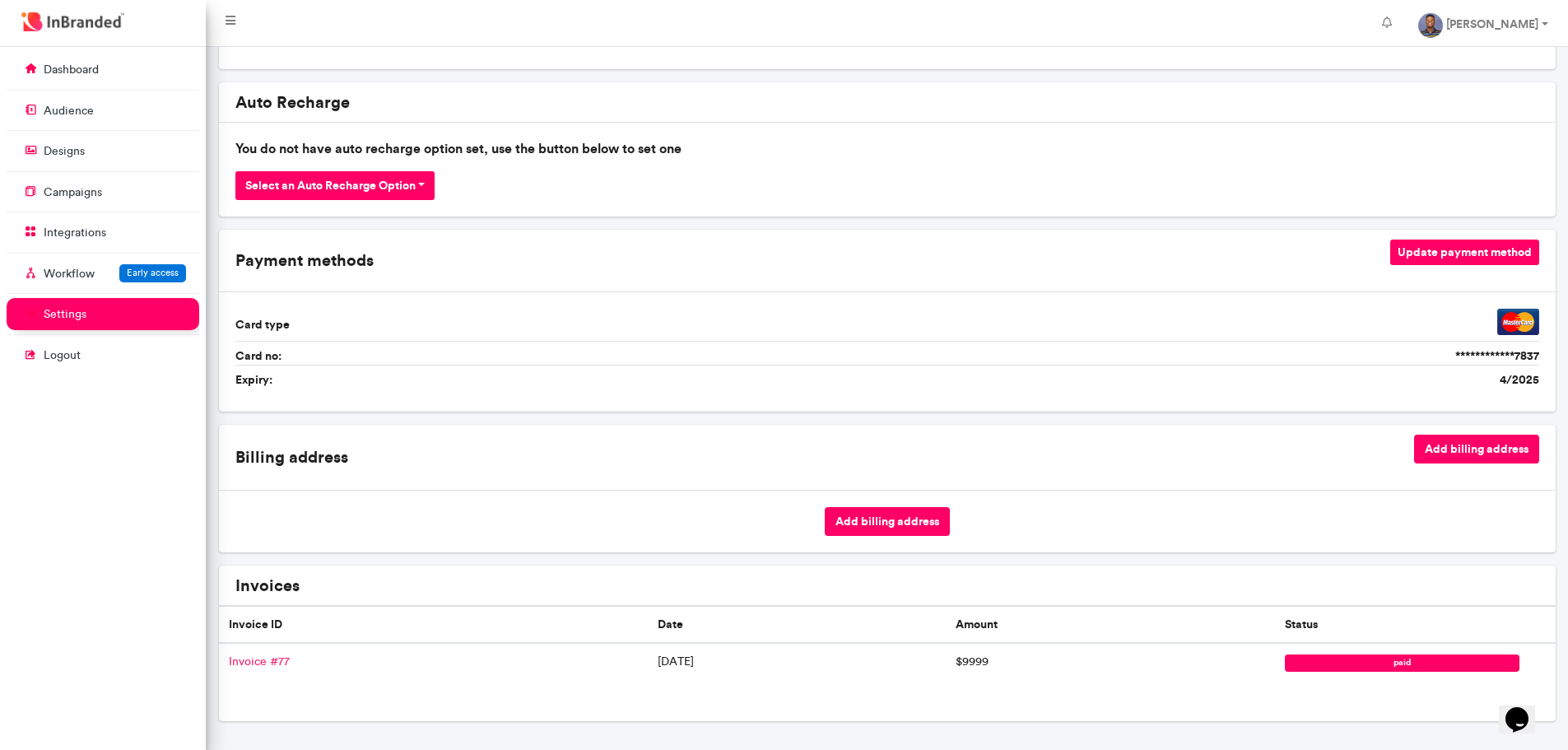
click at [257, 659] on link "Invoice # 77" at bounding box center [258, 661] width 61 height 14
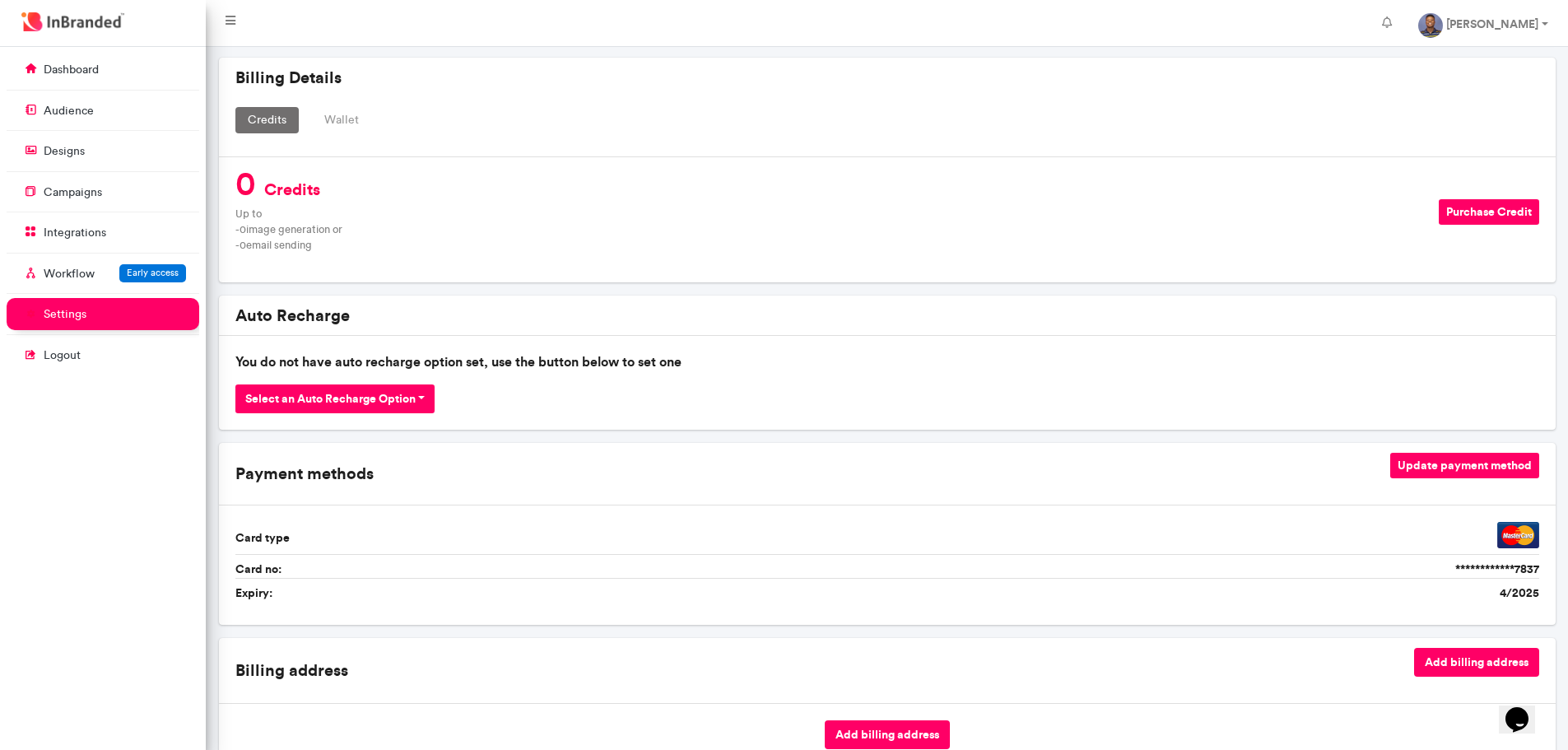
scroll to position [271, 0]
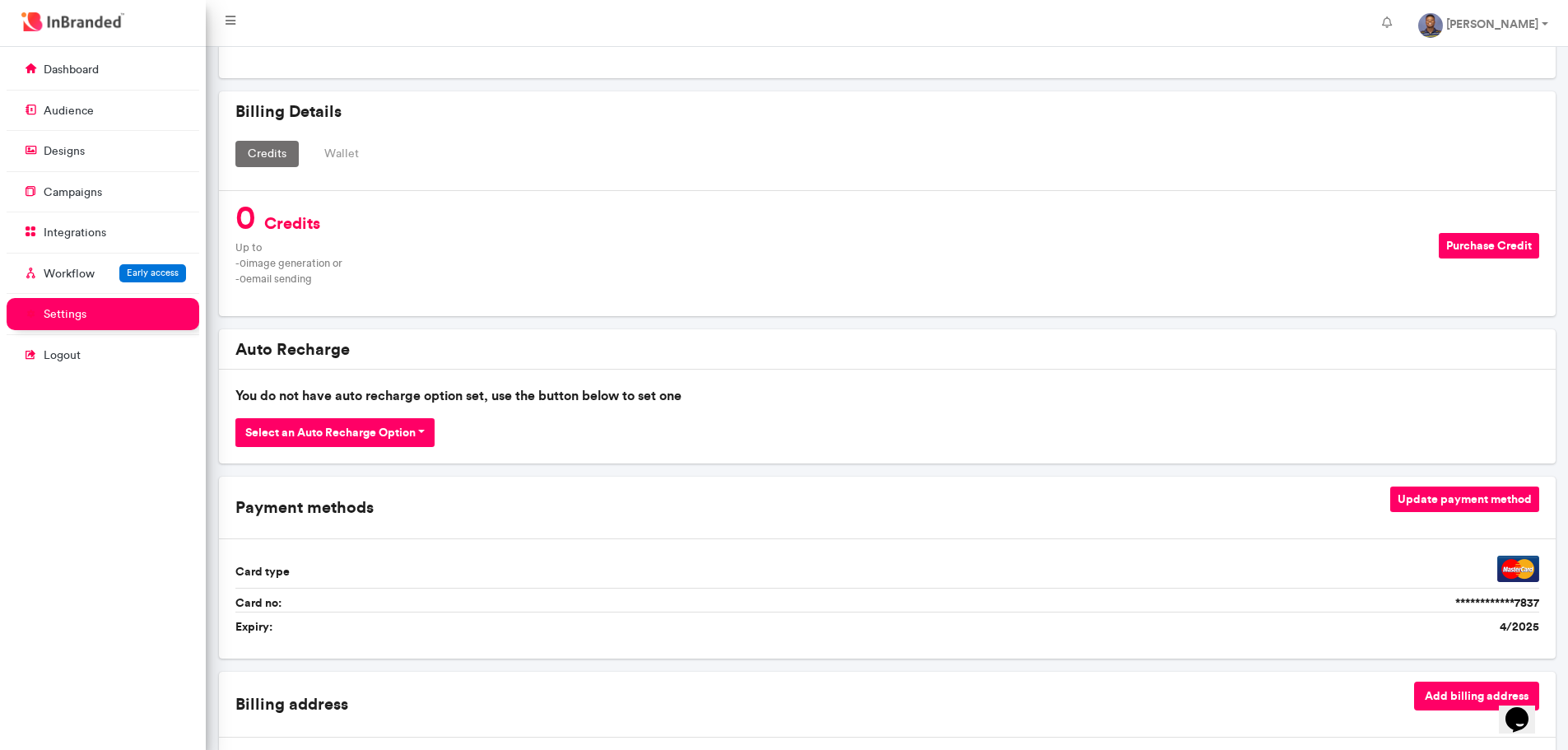
click at [324, 140] on button "Wallet" at bounding box center [341, 154] width 59 height 27
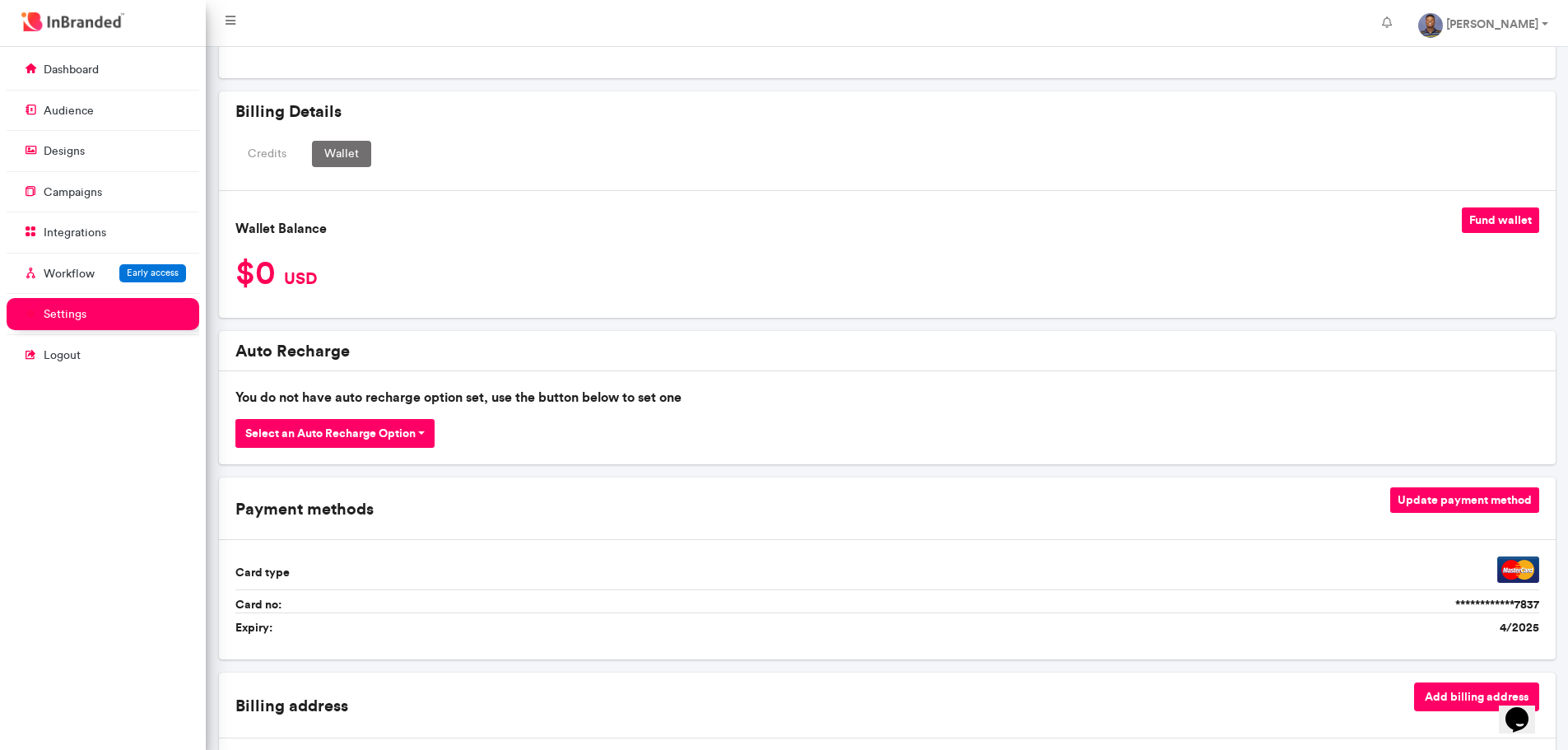
click at [283, 158] on button "Credits" at bounding box center [267, 154] width 63 height 27
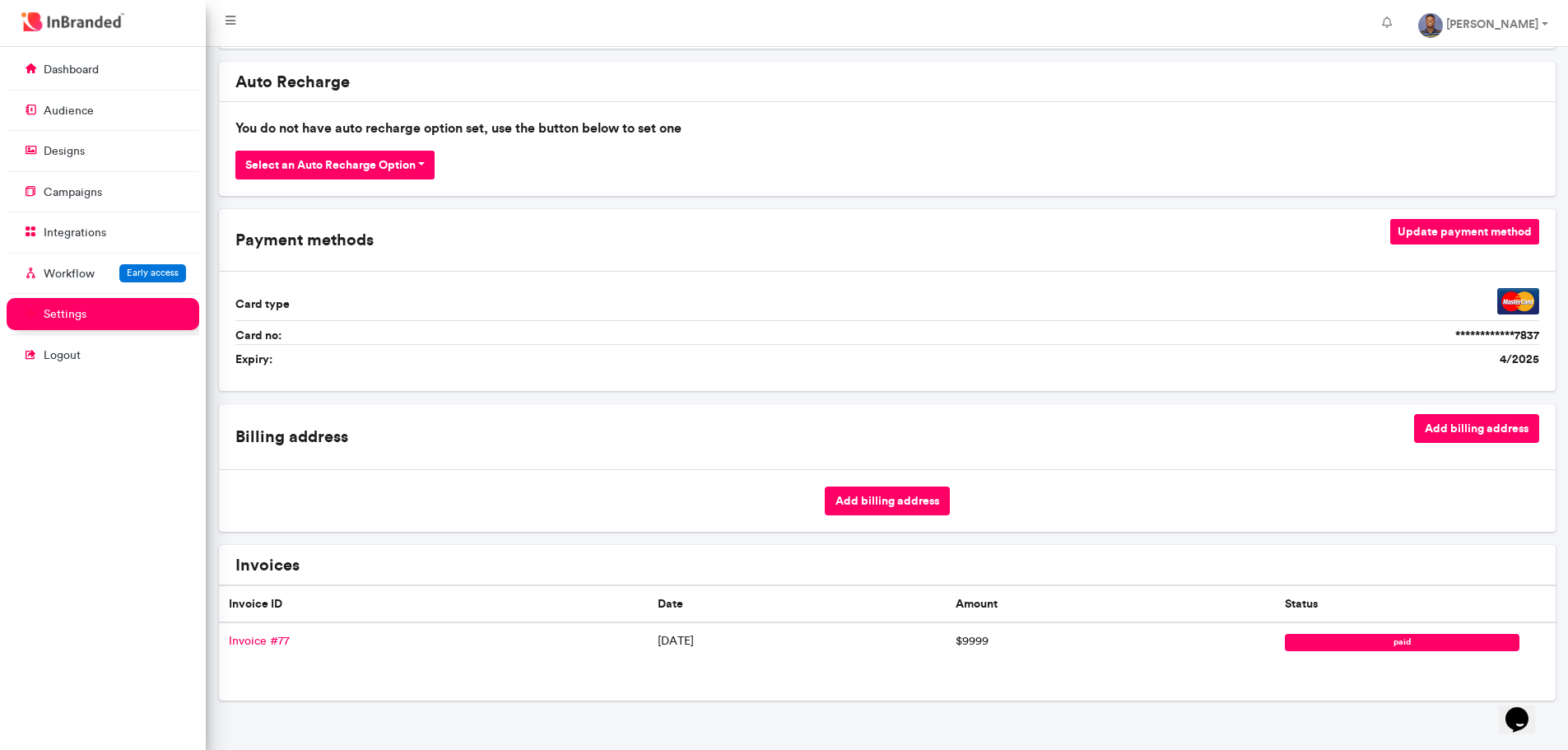
scroll to position [600, 0]
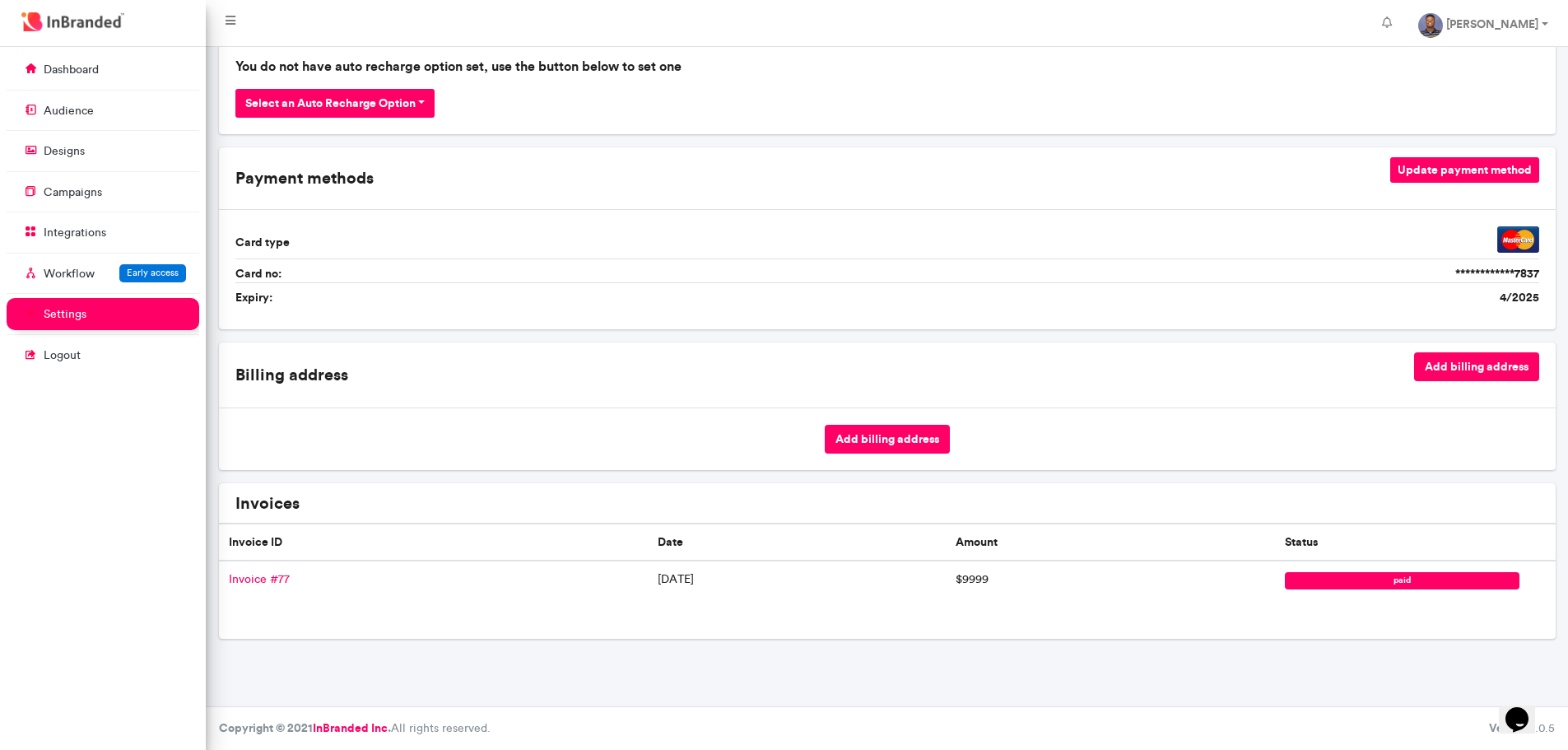
click at [1529, 713] on icon "$i18n('chat', 'chat_widget')" at bounding box center [1517, 719] width 23 height 25
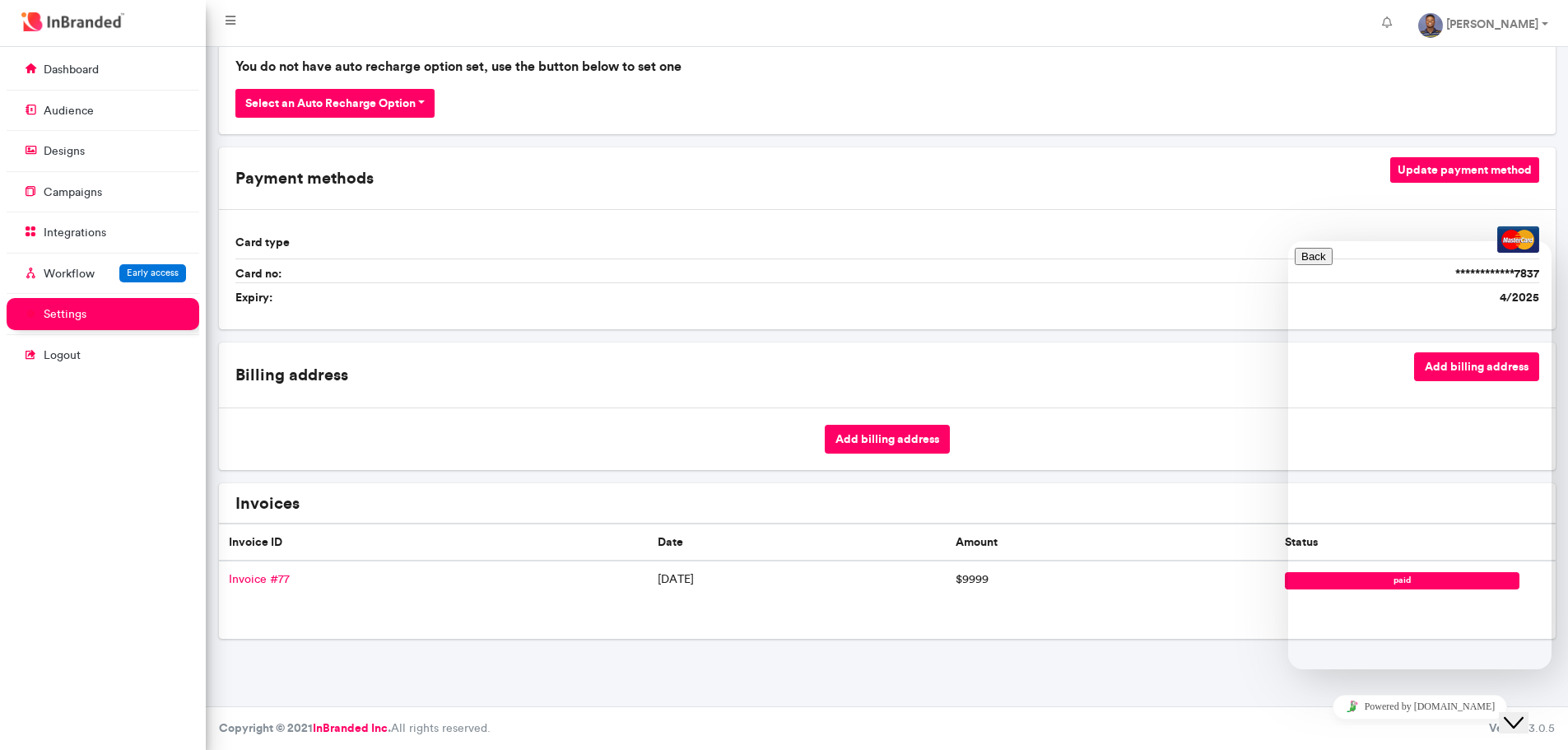
type input "**********"
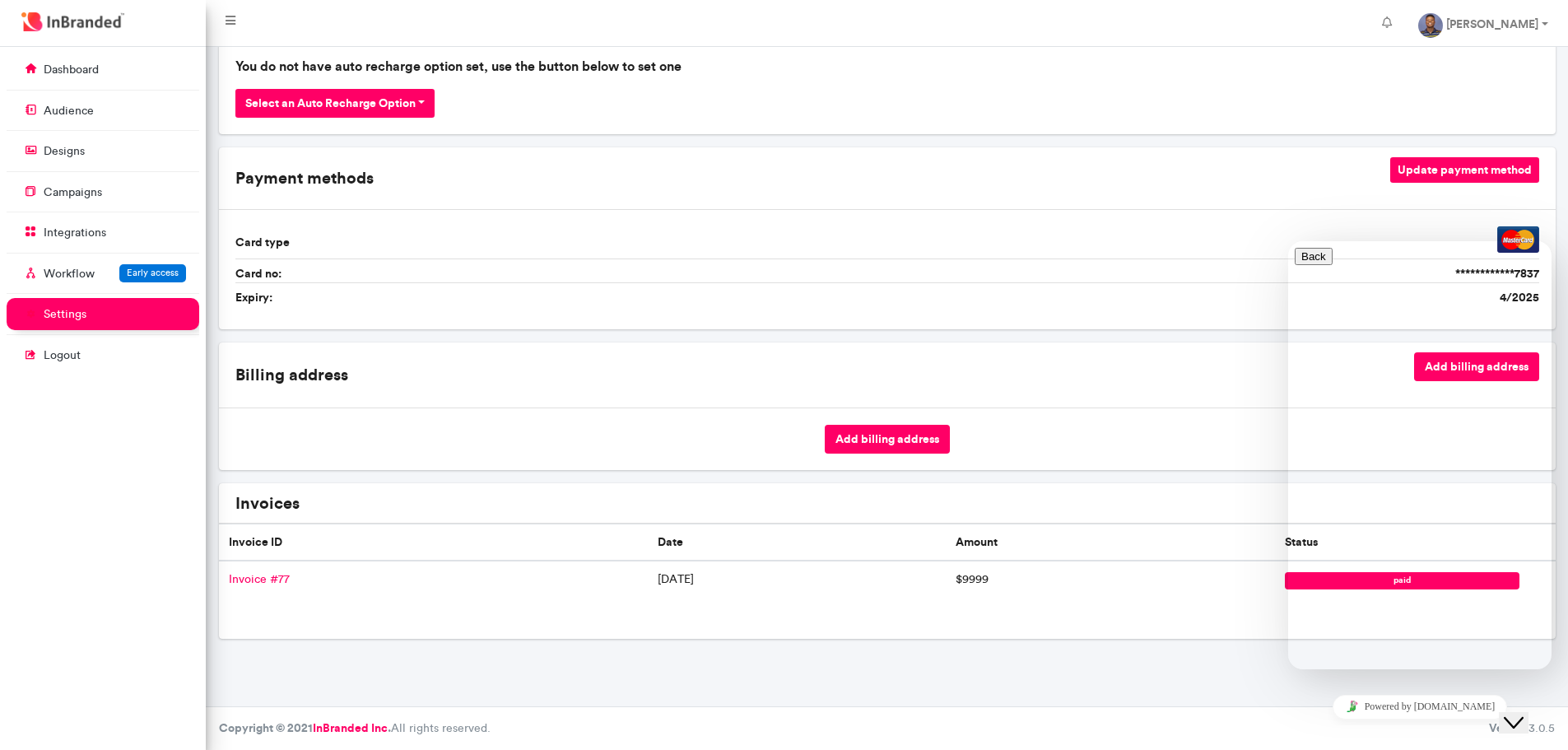
type input "**********"
type input "*"
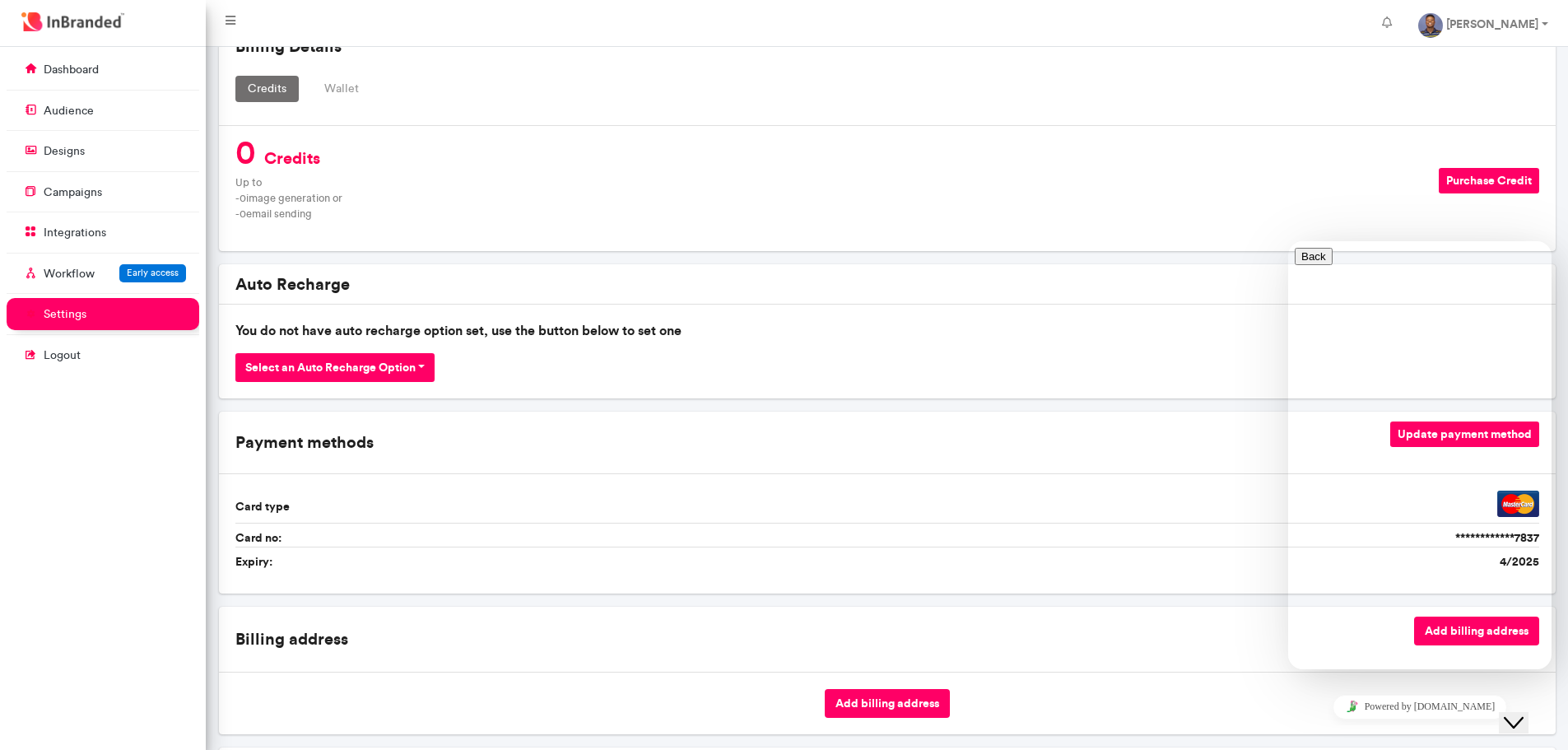
scroll to position [335, 0]
type input "*"
type input "**********"
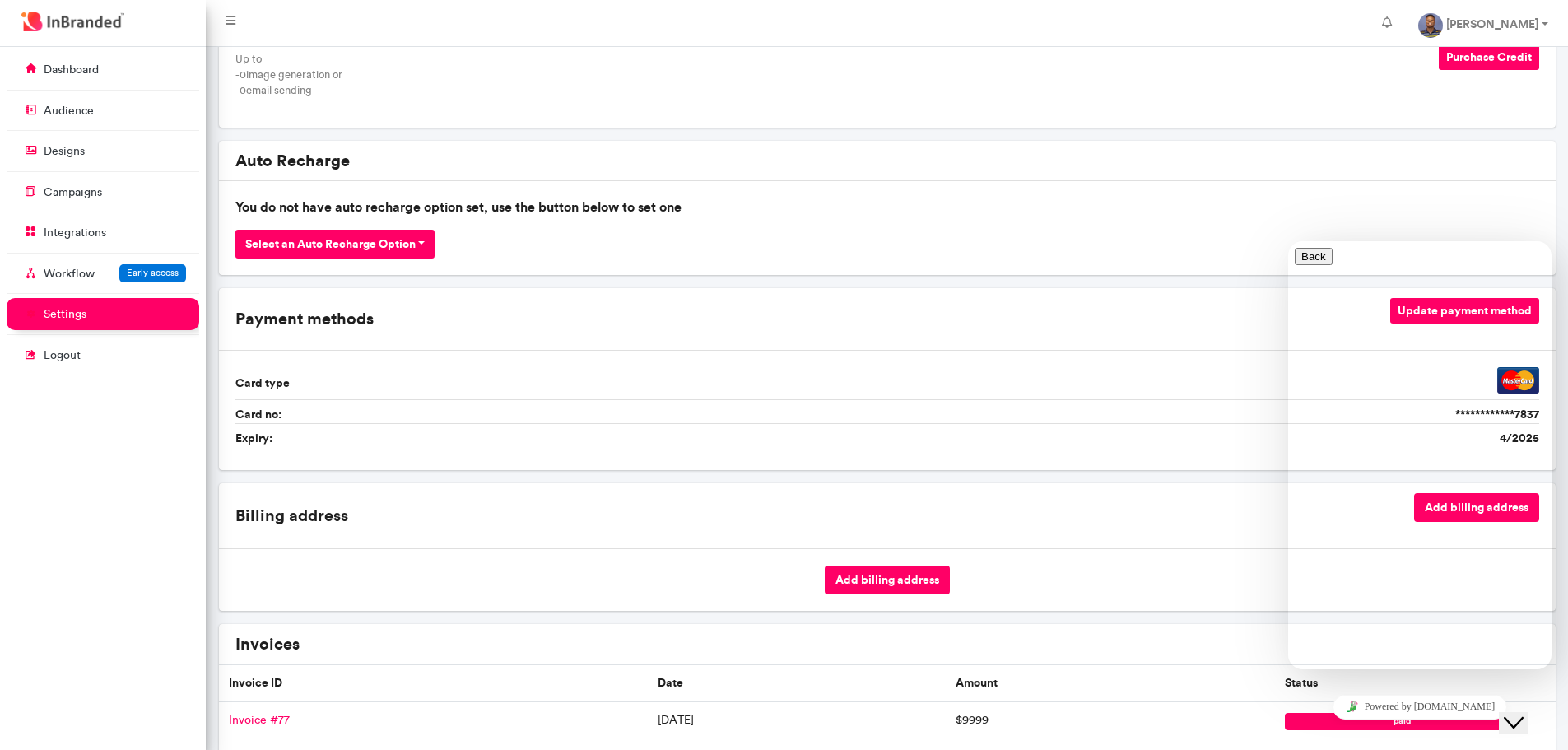
scroll to position [499, 0]
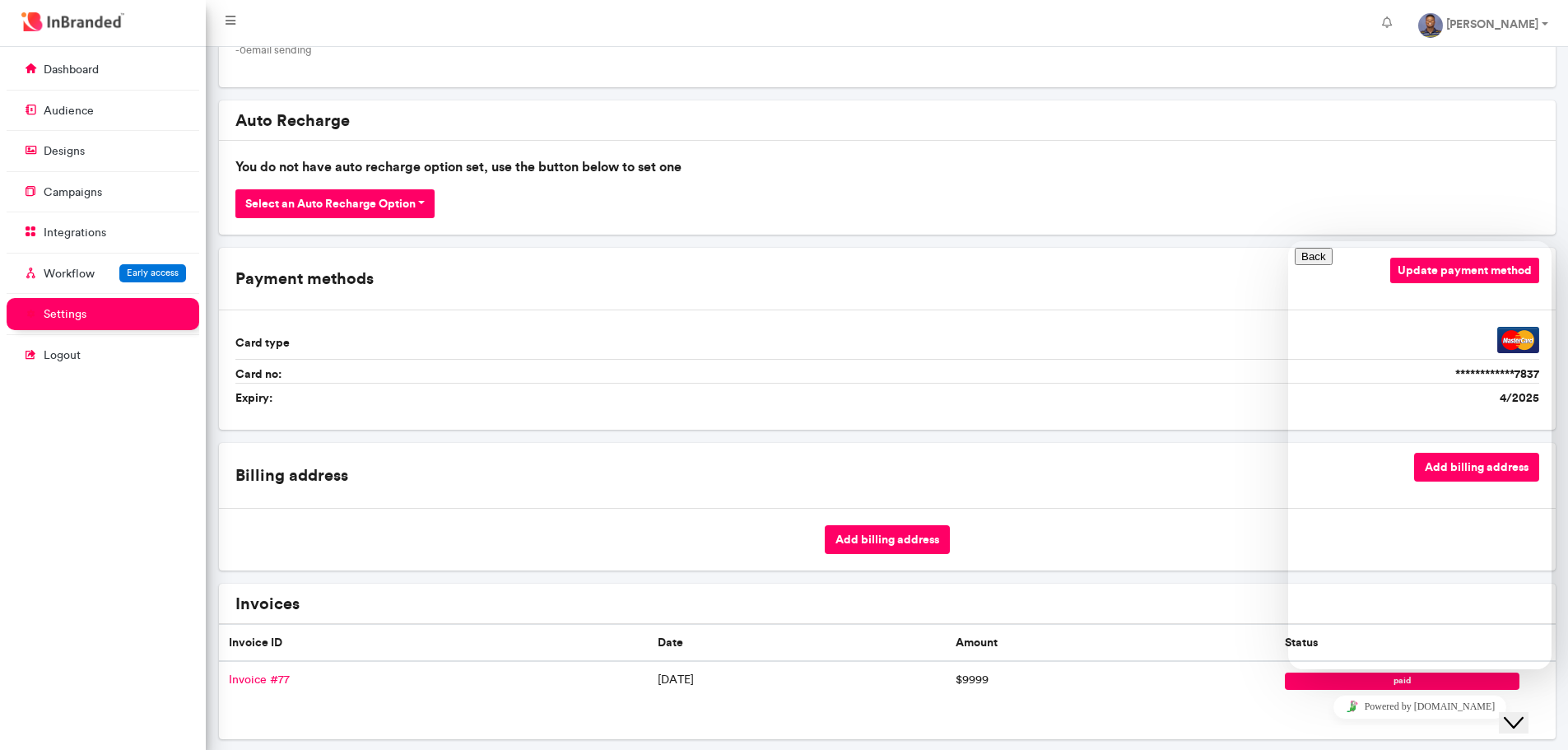
type textarea "**********"
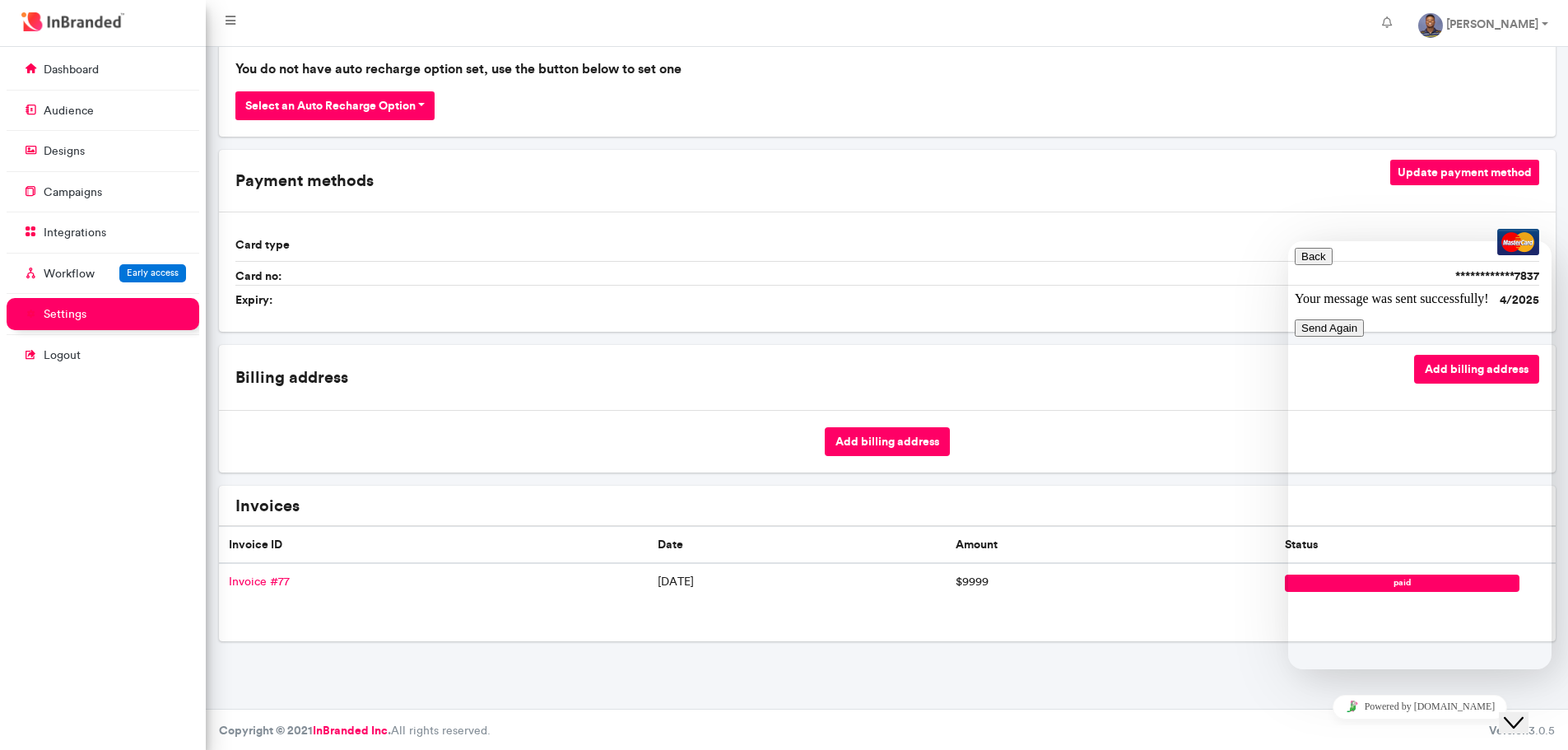
scroll to position [600, 0]
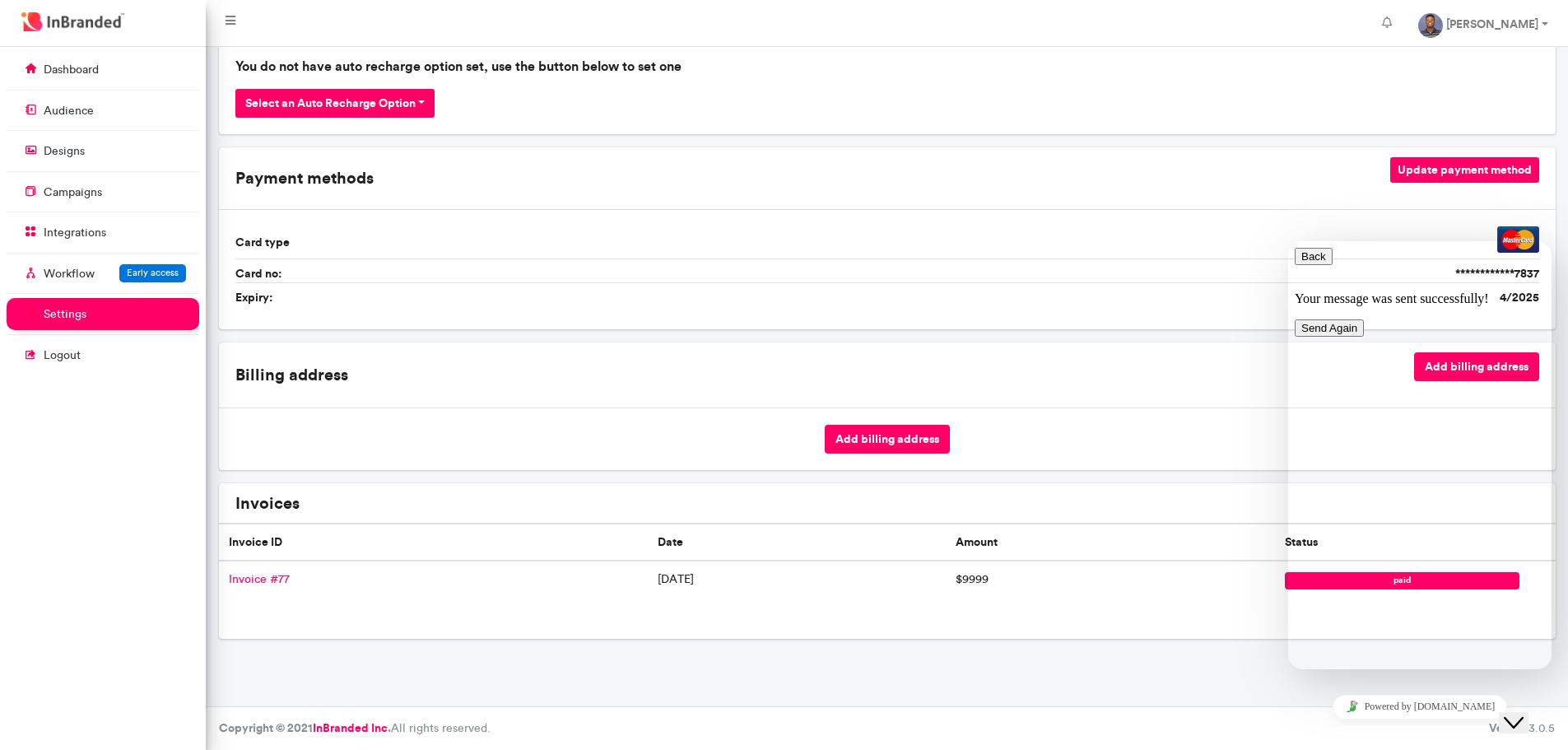
click at [1325, 265] on button "Back" at bounding box center [1314, 256] width 38 height 17
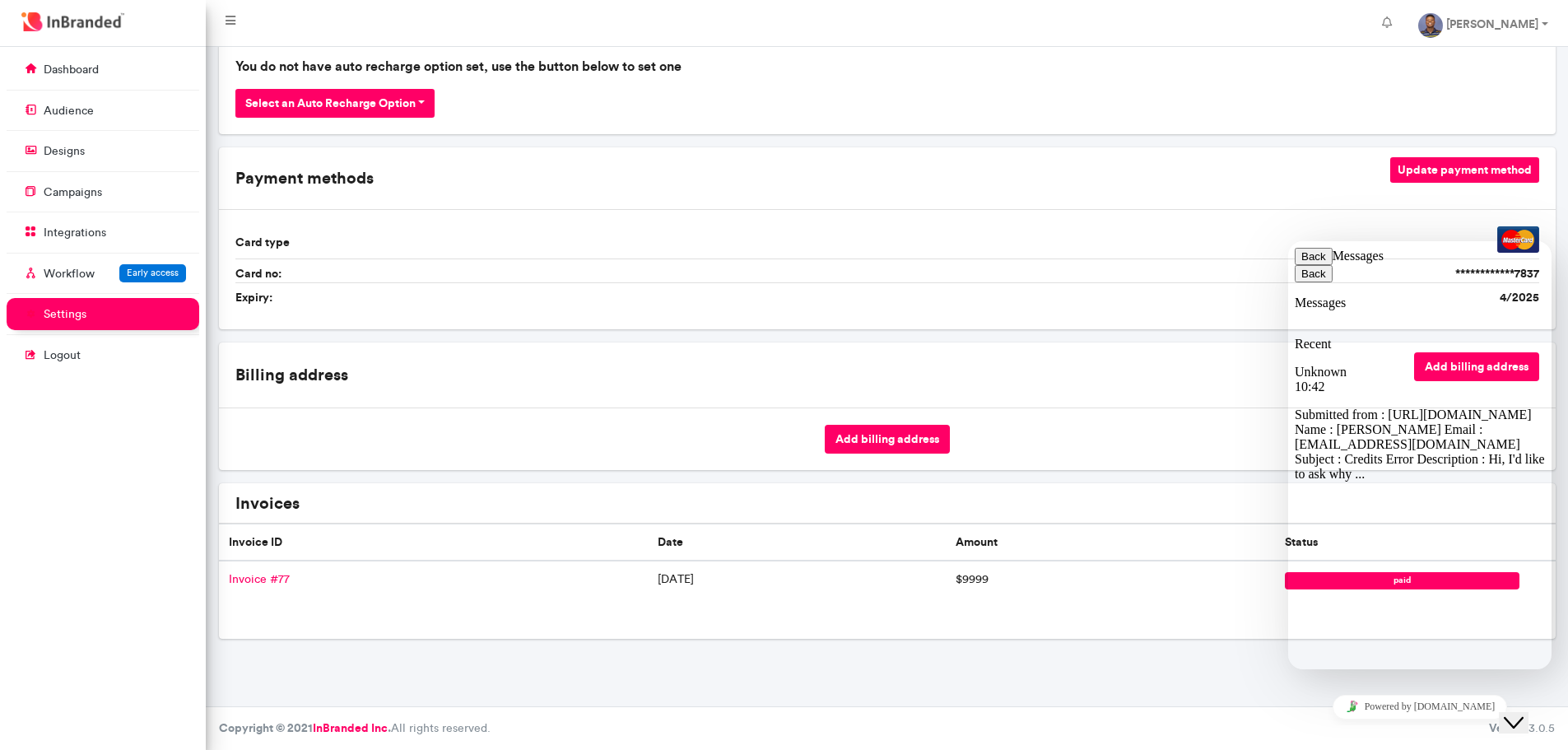
click at [1462, 365] on div "Unknown 10:42 Submitted from : https://app.inbranded.co/settings/billing Name :…" at bounding box center [1419, 423] width 250 height 117
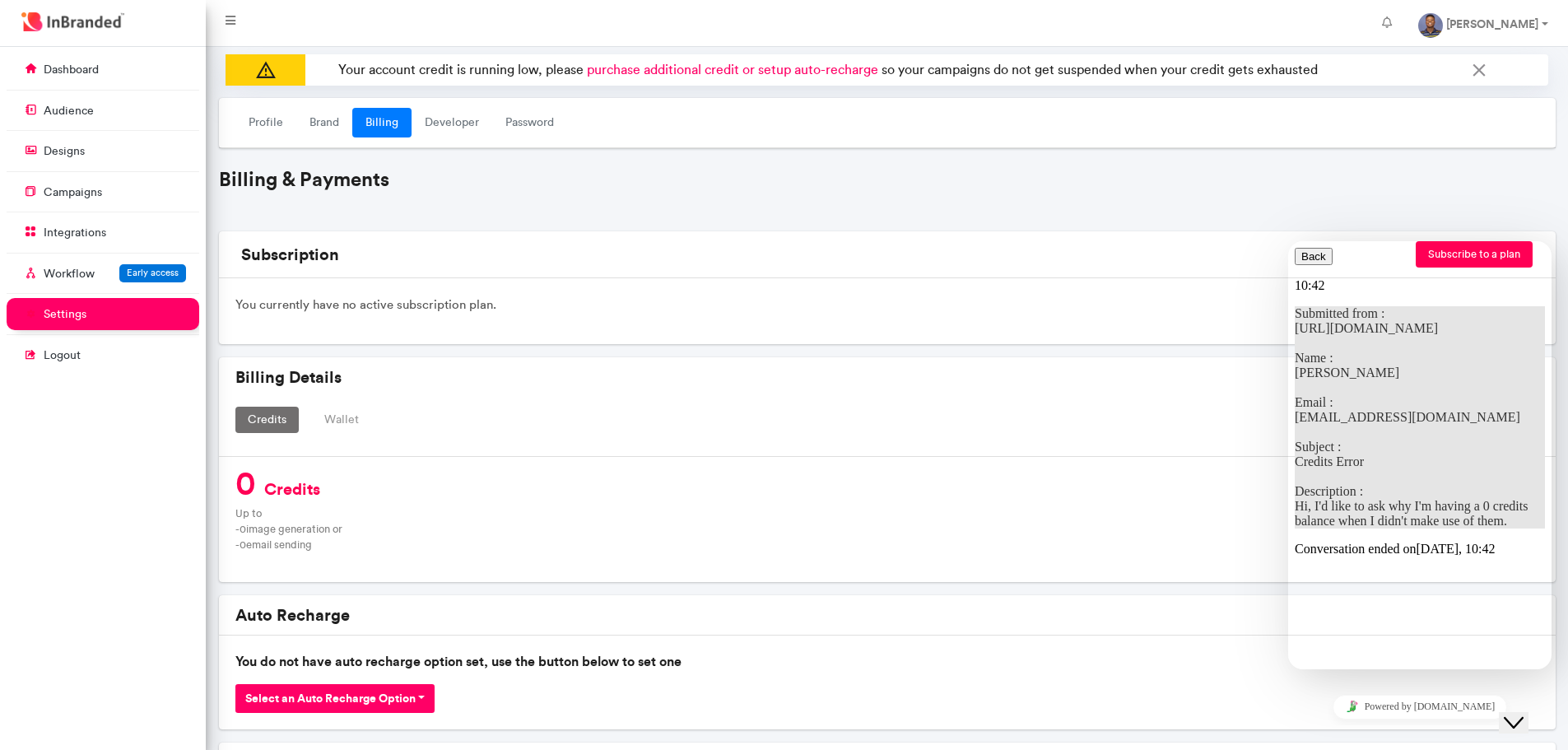
scroll to position [0, 0]
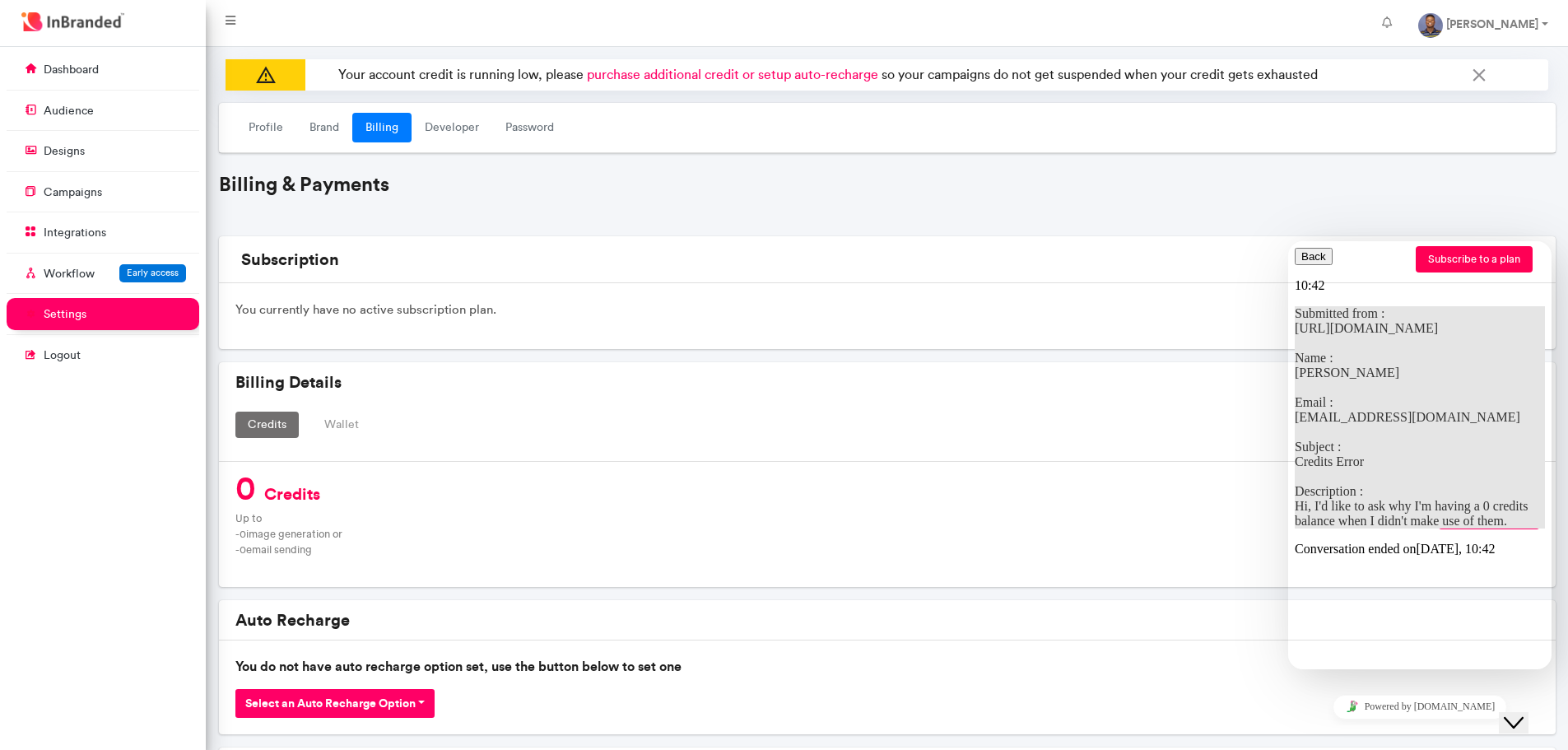
click at [1283, 390] on h5 "Billing Details" at bounding box center [887, 382] width 1304 height 20
click at [1270, 188] on h4 "Billing & Payments" at bounding box center [887, 184] width 1337 height 24
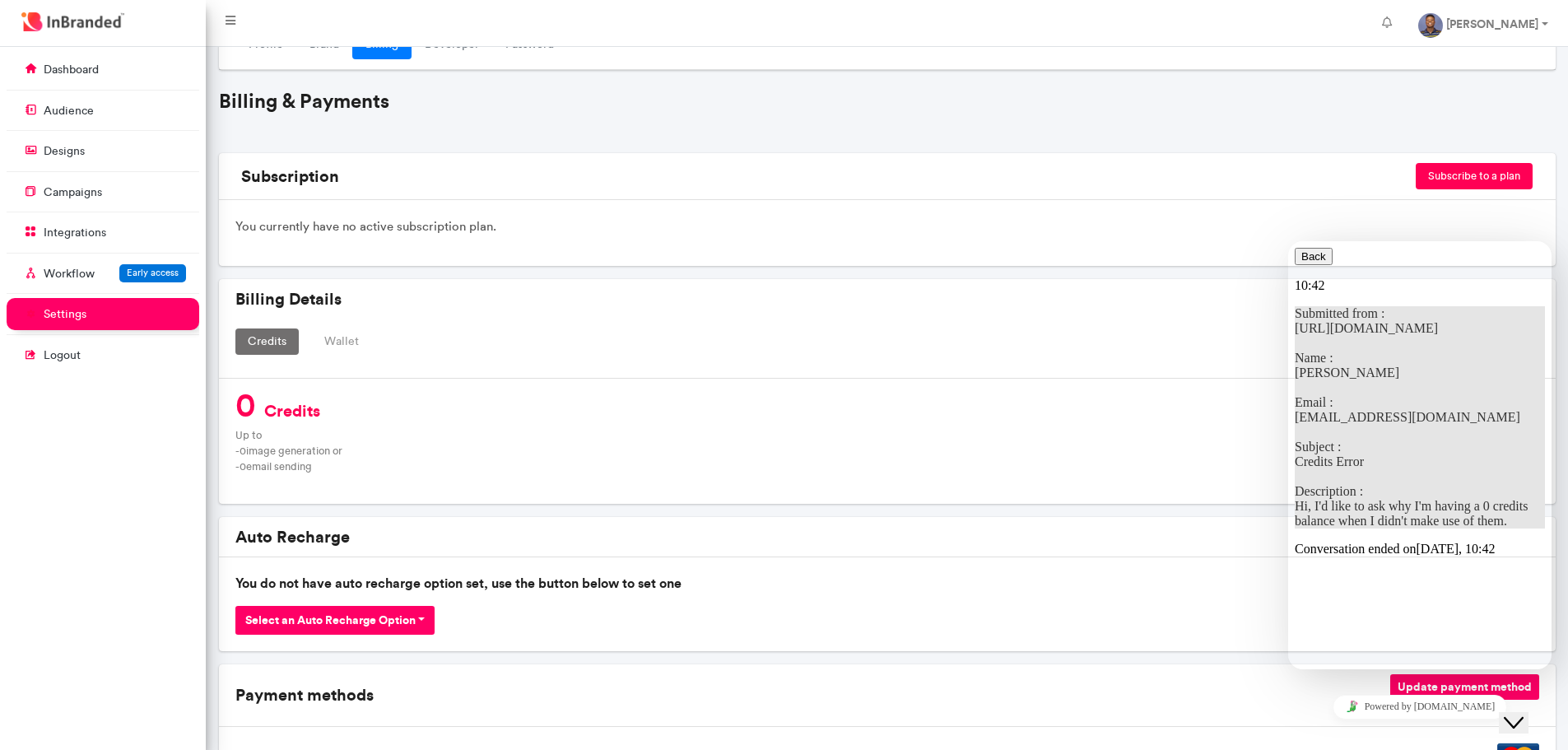
scroll to position [82, 0]
click at [250, 345] on button "Credits" at bounding box center [267, 342] width 63 height 27
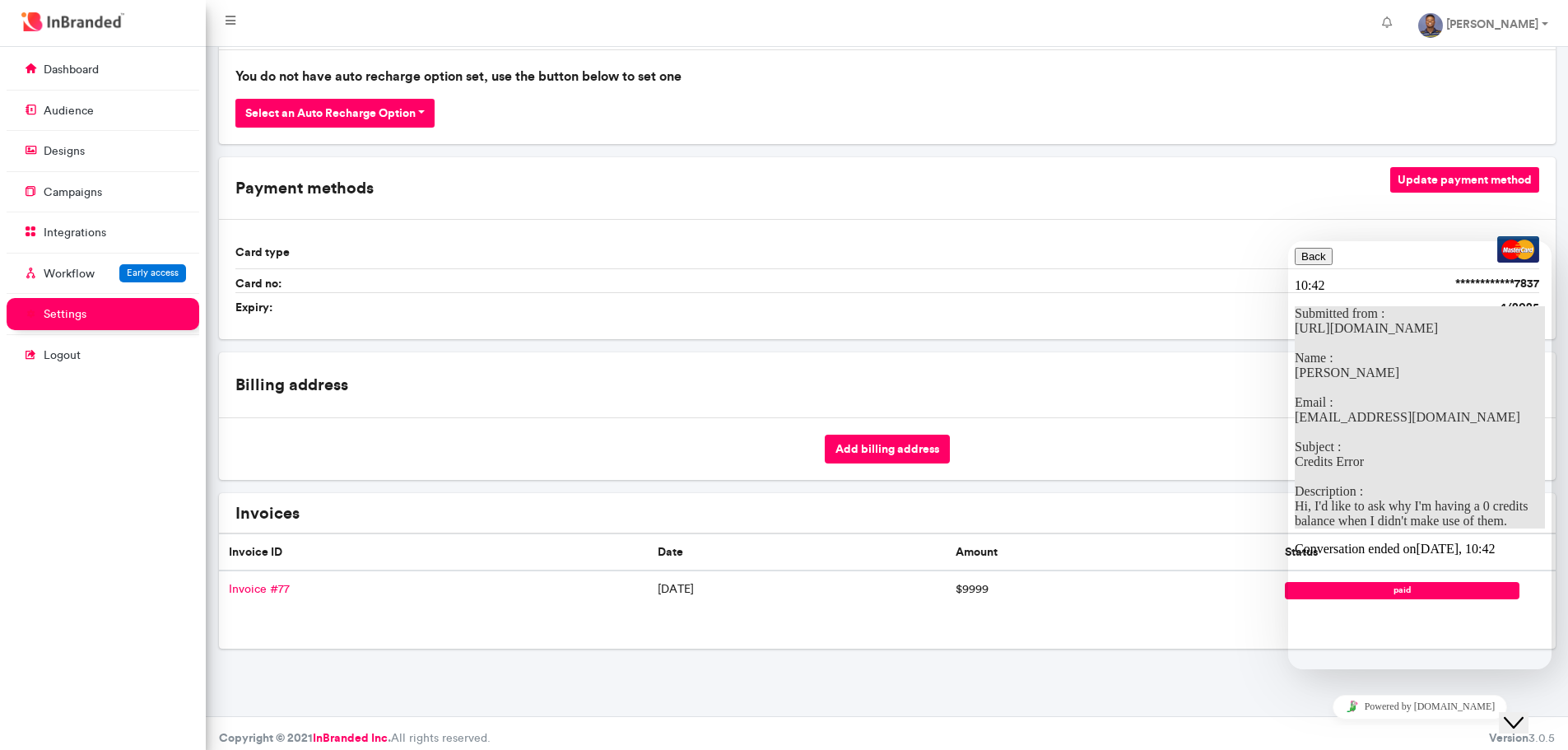
scroll to position [600, 0]
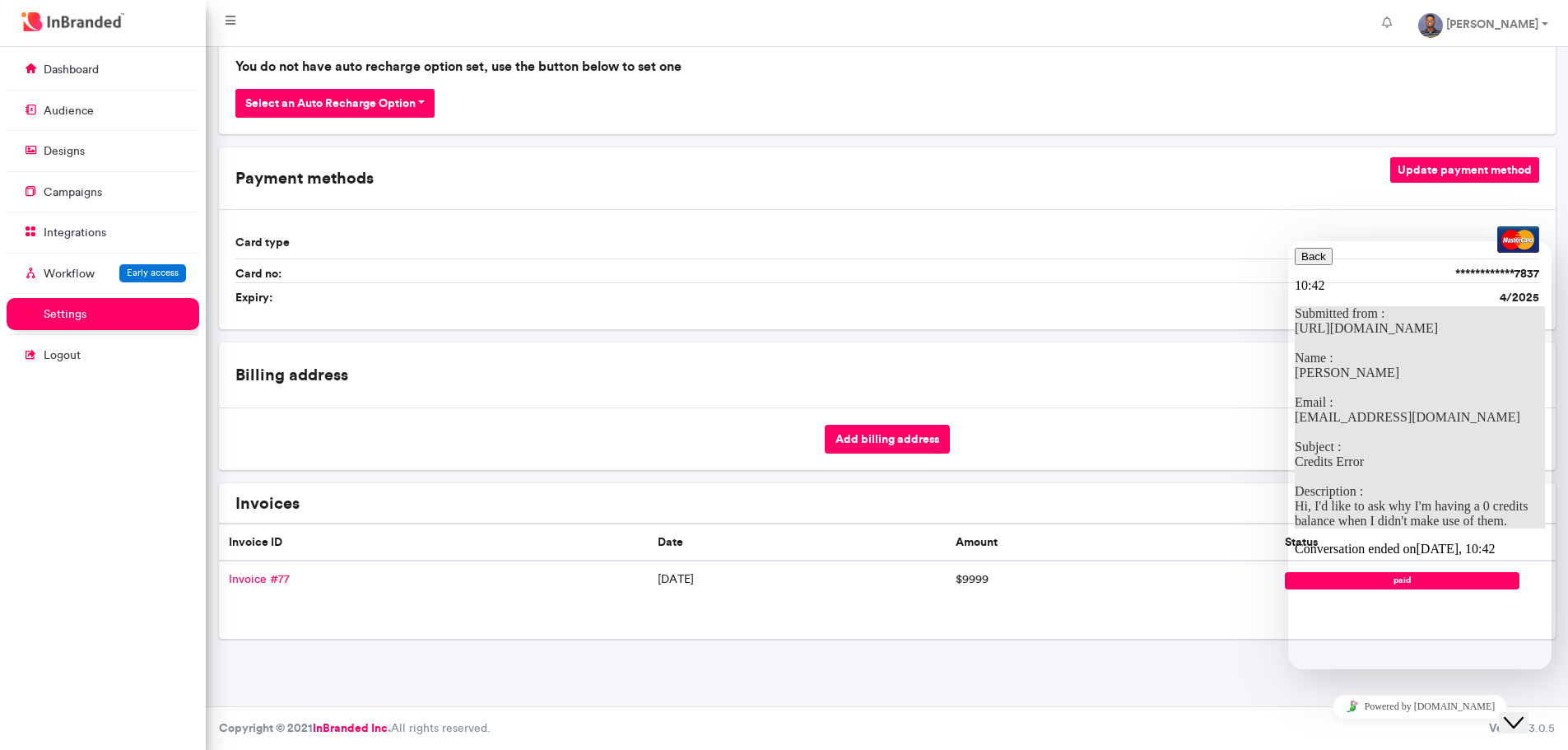
click at [1306, 265] on button "Back" at bounding box center [1314, 256] width 38 height 17
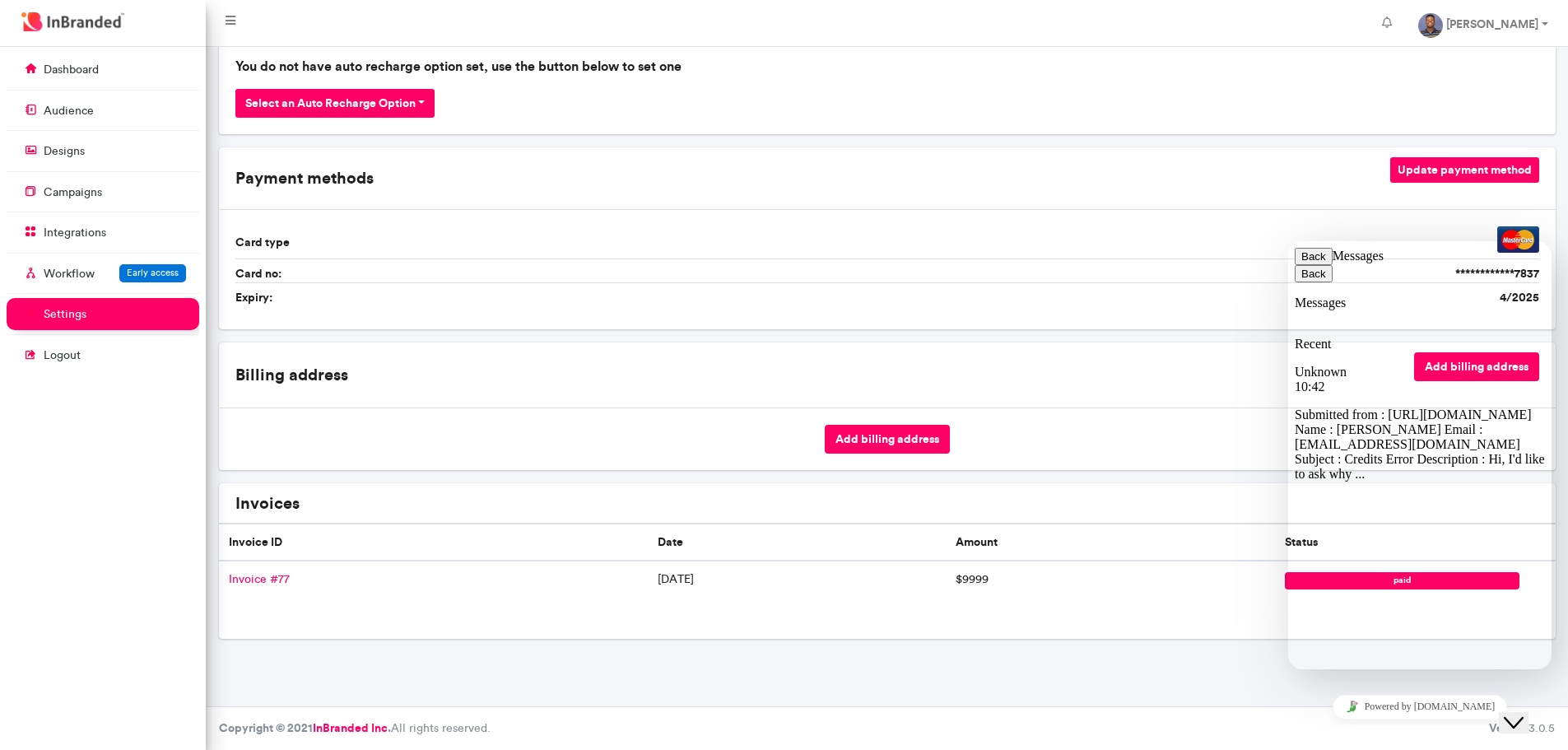
click at [1239, 331] on div "**********" at bounding box center [887, 144] width 1349 height 1015
click at [1522, 713] on icon "Close Chat This icon closes the chat window." at bounding box center [1514, 723] width 20 height 20
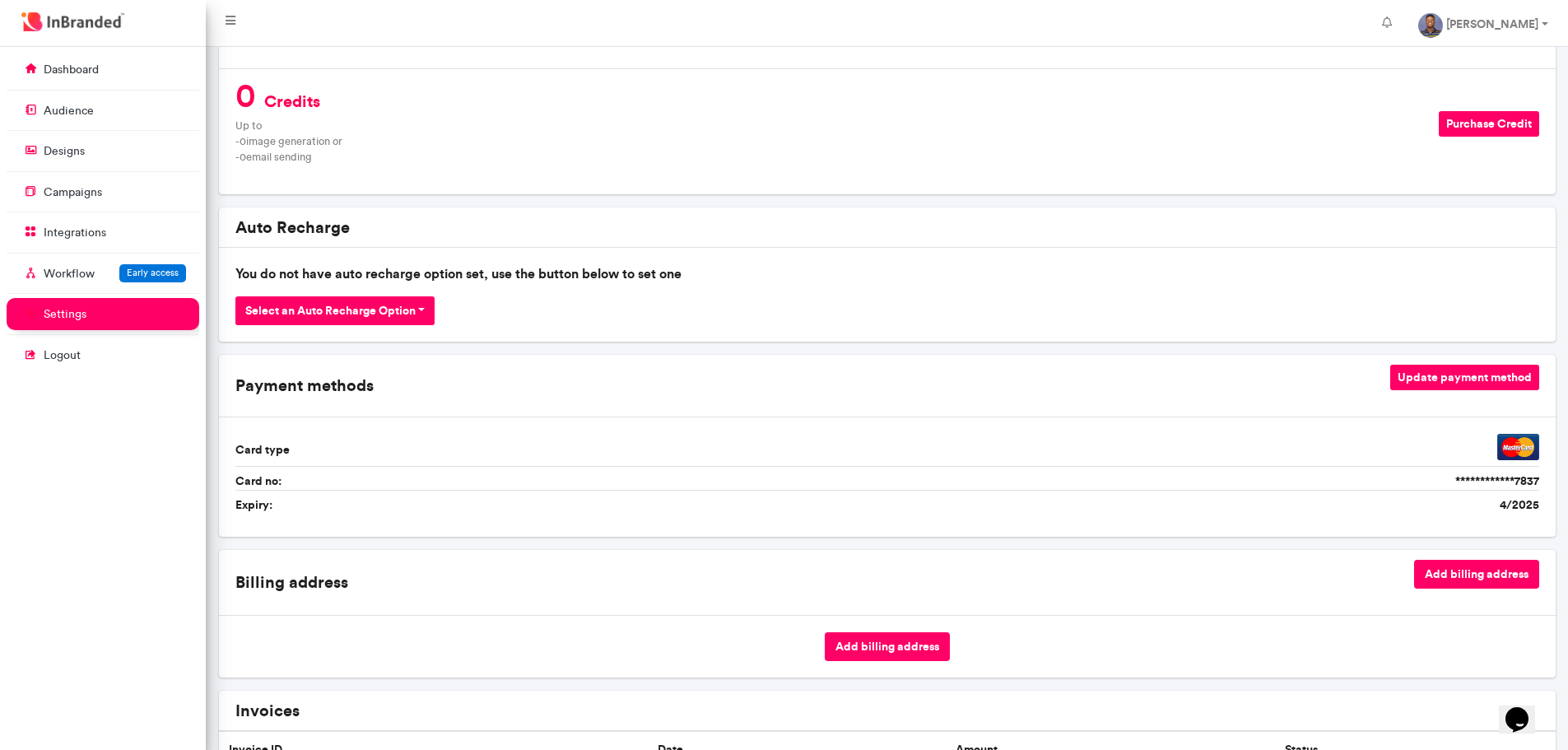
scroll to position [353, 0]
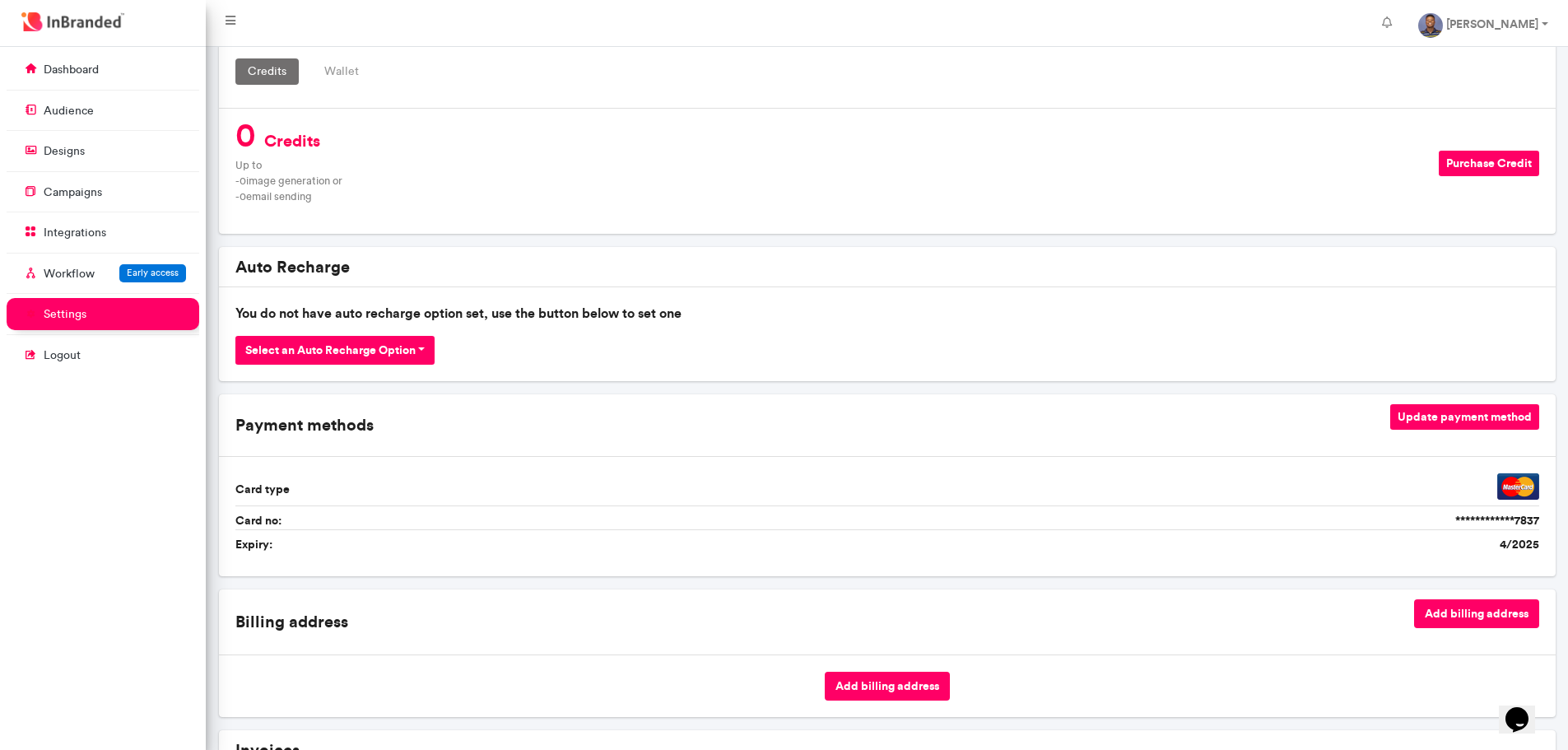
click at [1477, 170] on button "Purchase Credit" at bounding box center [1489, 163] width 101 height 26
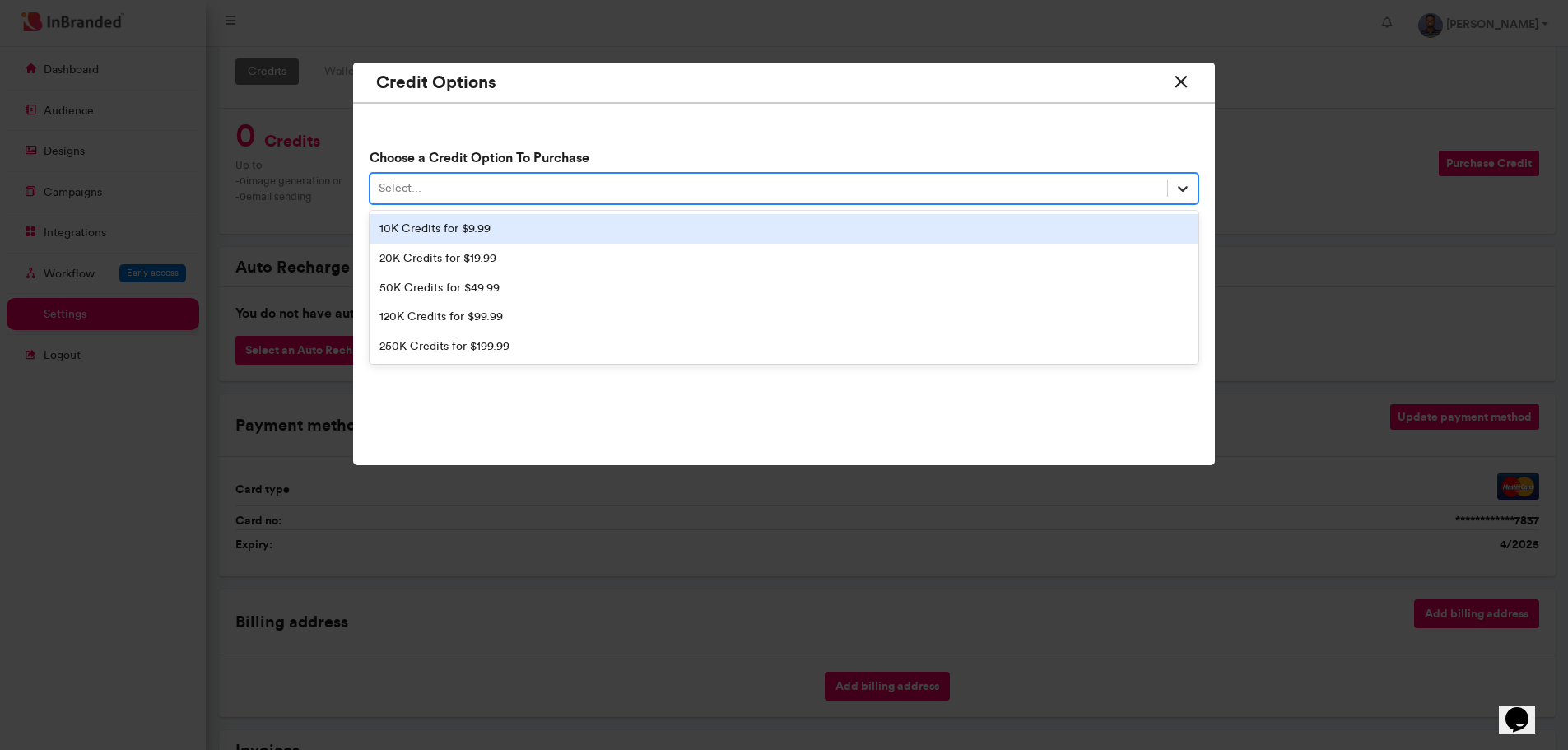
click at [1182, 178] on div at bounding box center [1183, 189] width 30 height 30
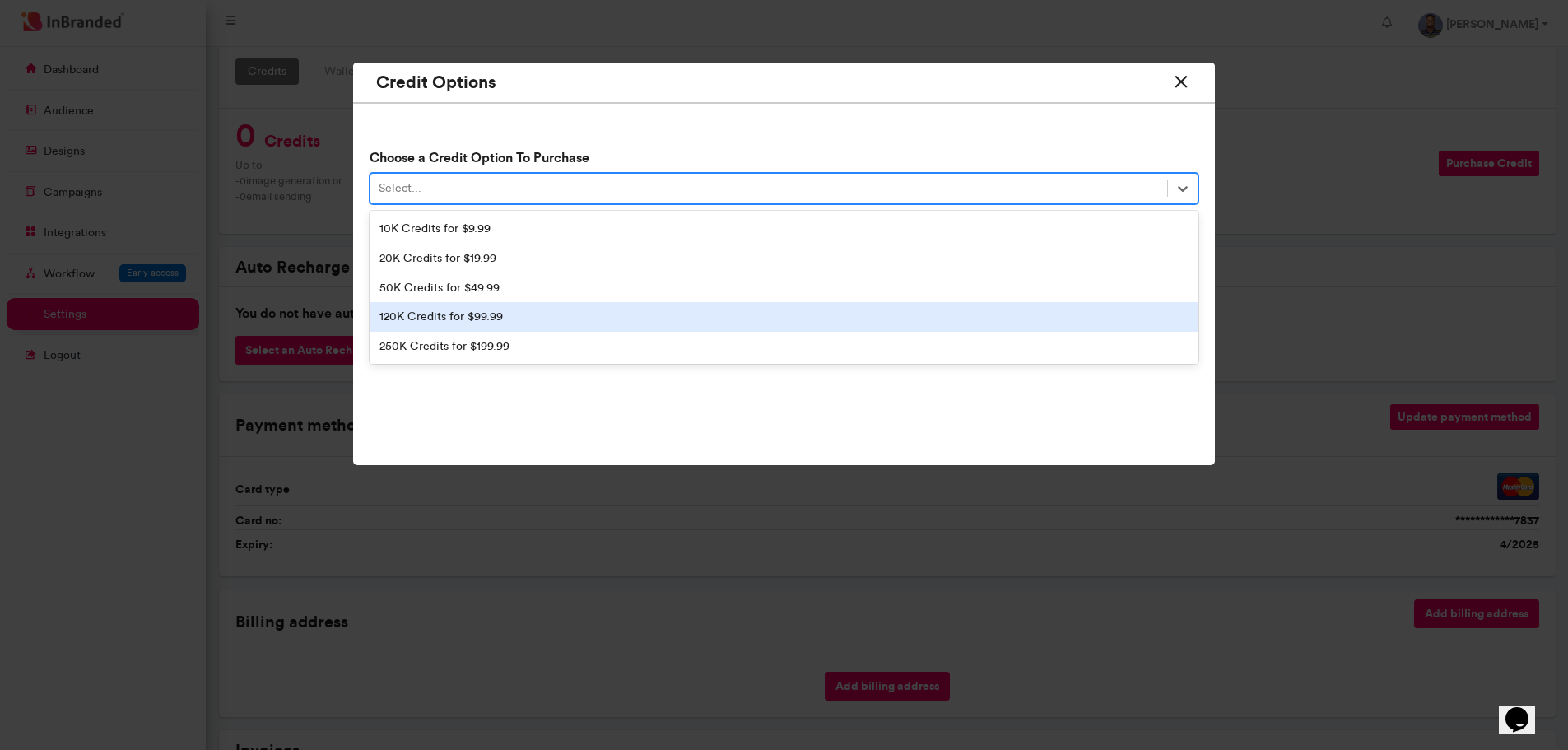
click at [533, 318] on div "120K Credits for $99.99" at bounding box center [784, 317] width 830 height 30
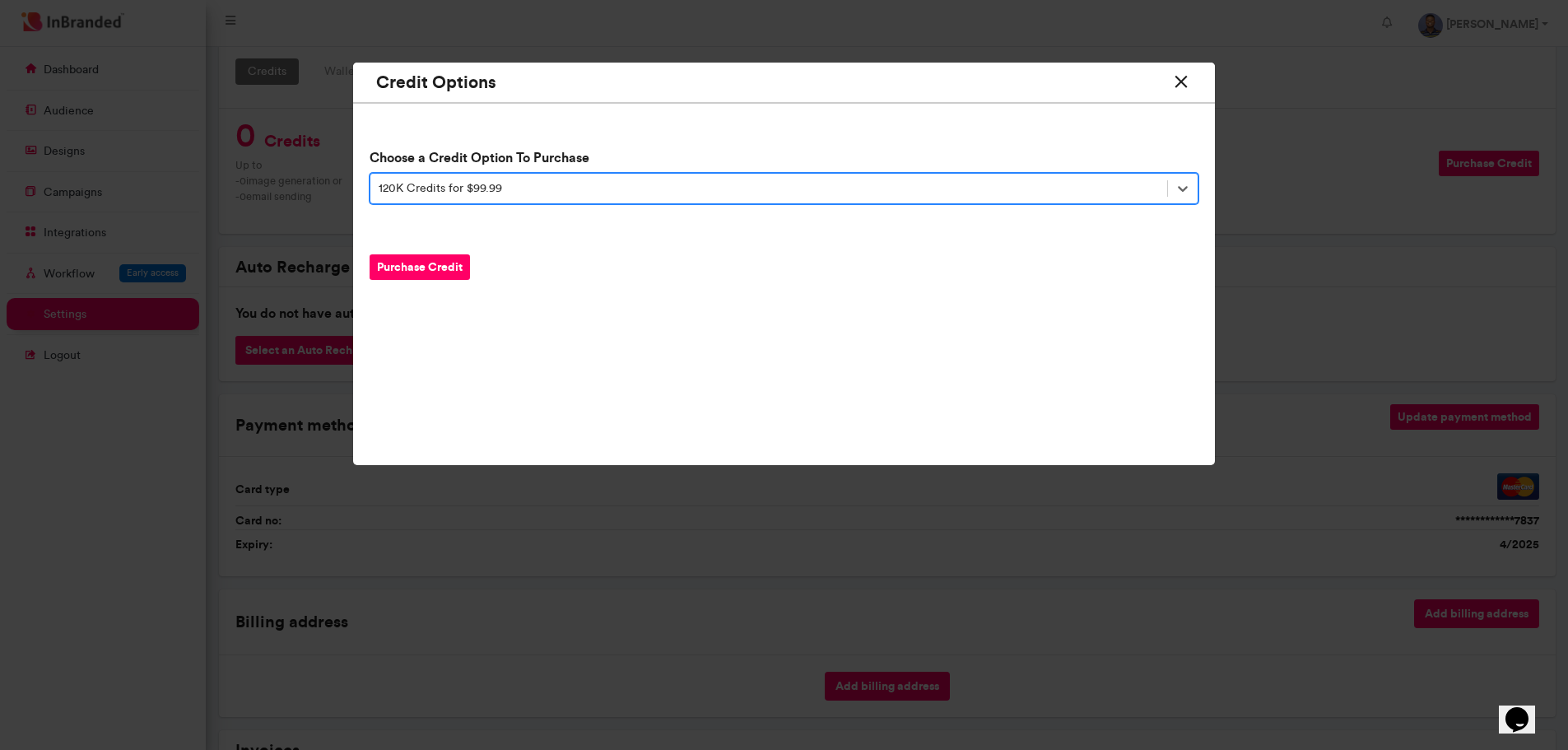
click at [1185, 77] on icon at bounding box center [1182, 81] width 22 height 31
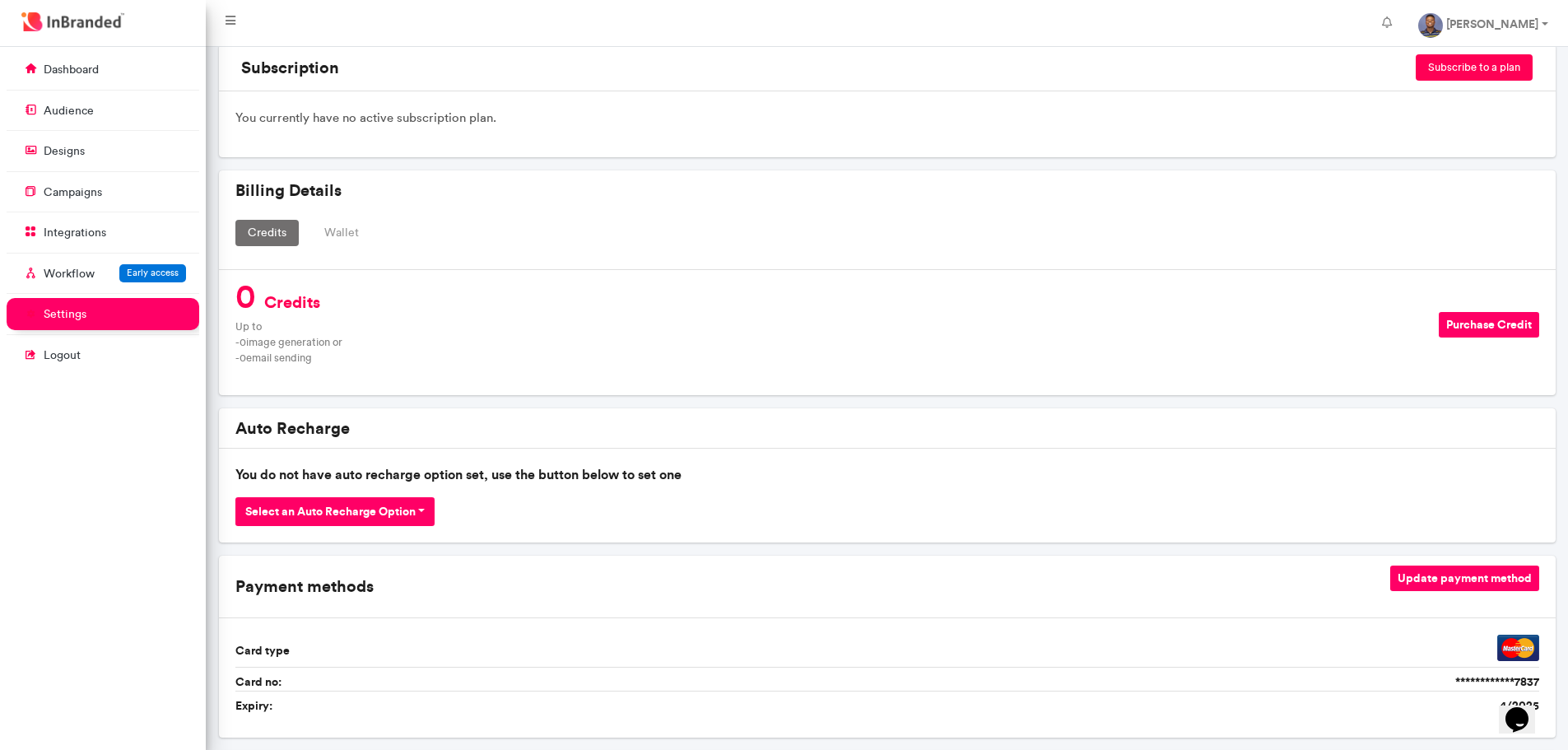
scroll to position [106, 0]
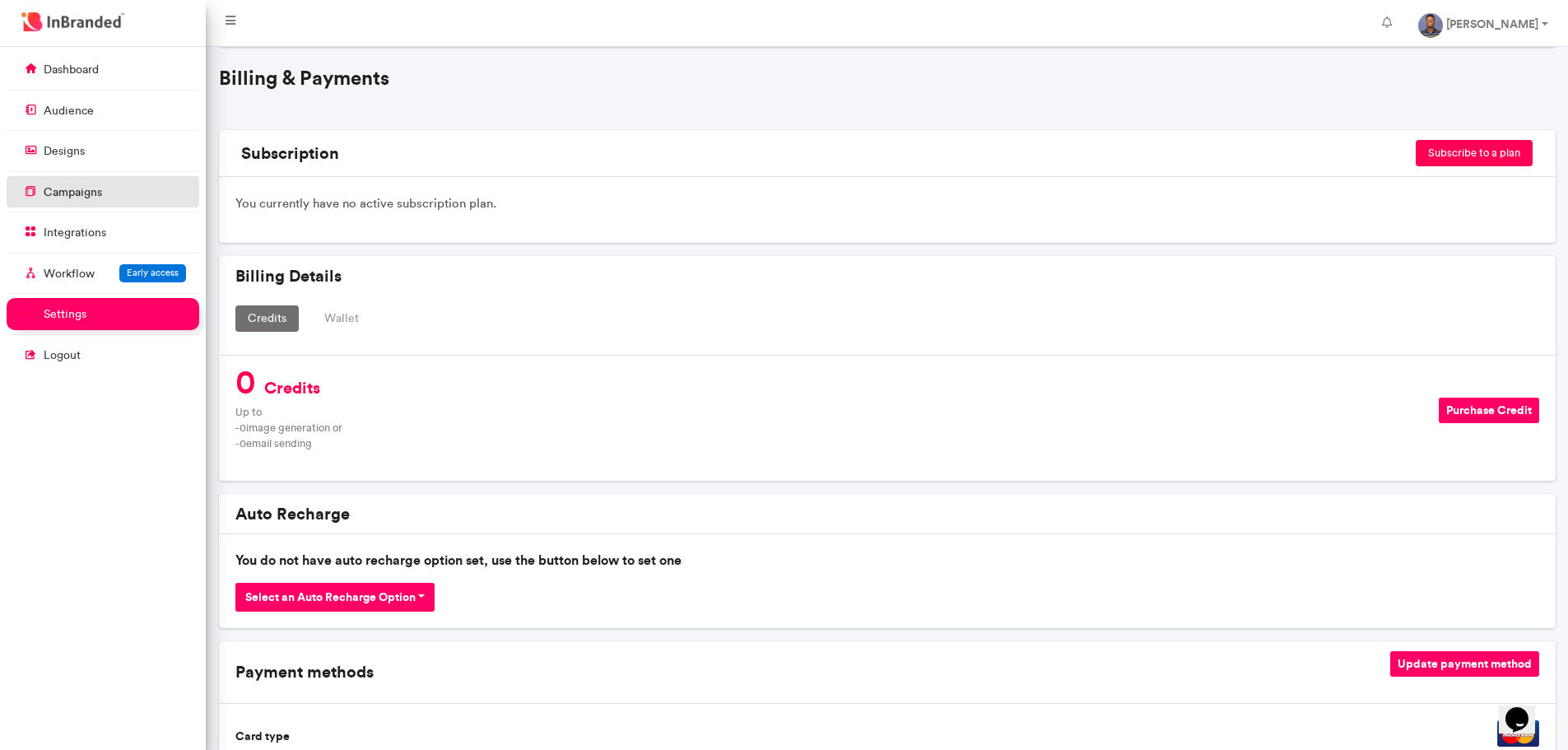
click at [85, 179] on link "campaigns" at bounding box center [103, 192] width 193 height 32
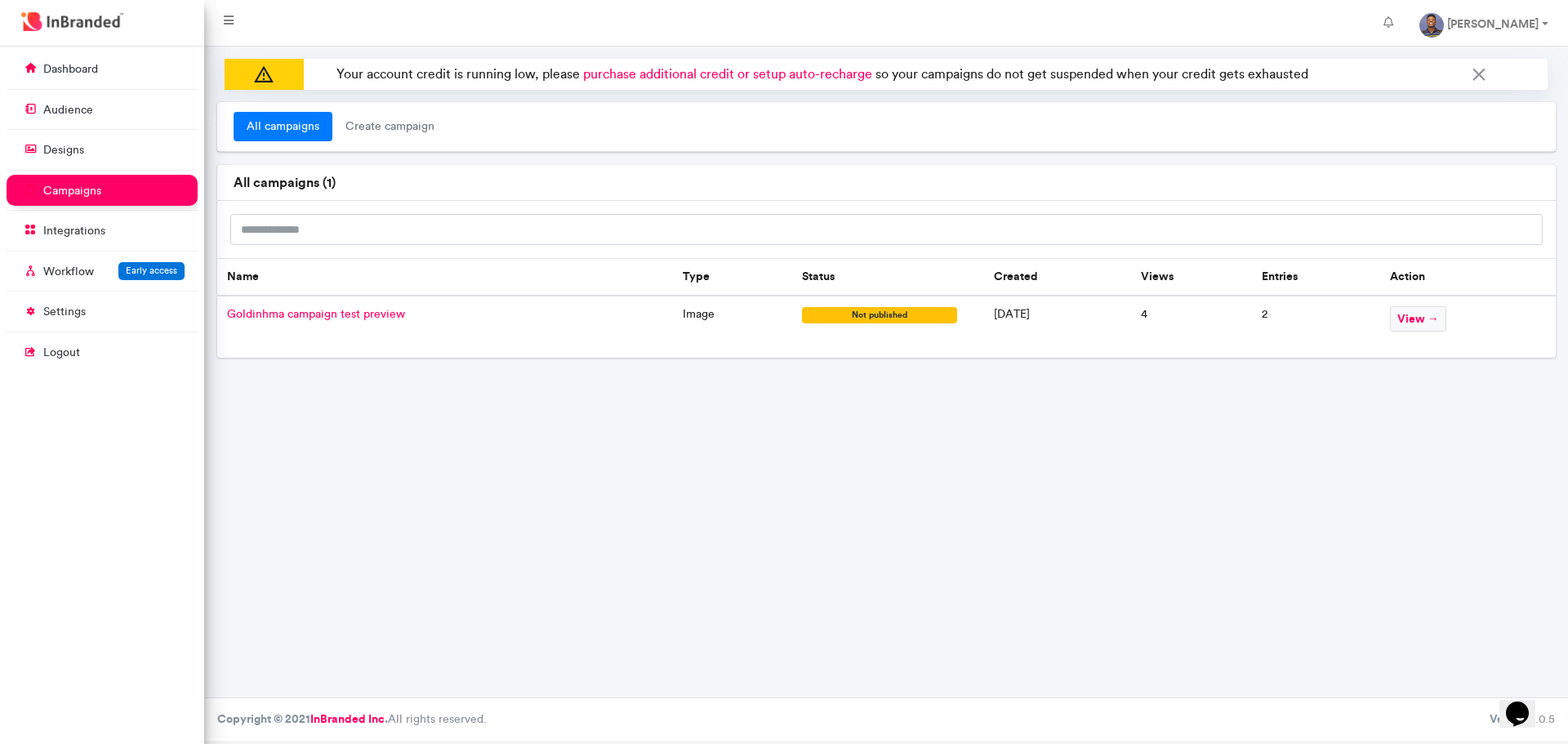
click at [1523, 701] on icon "$i18n('chat', 'chat_widget')" at bounding box center [1518, 714] width 23 height 25
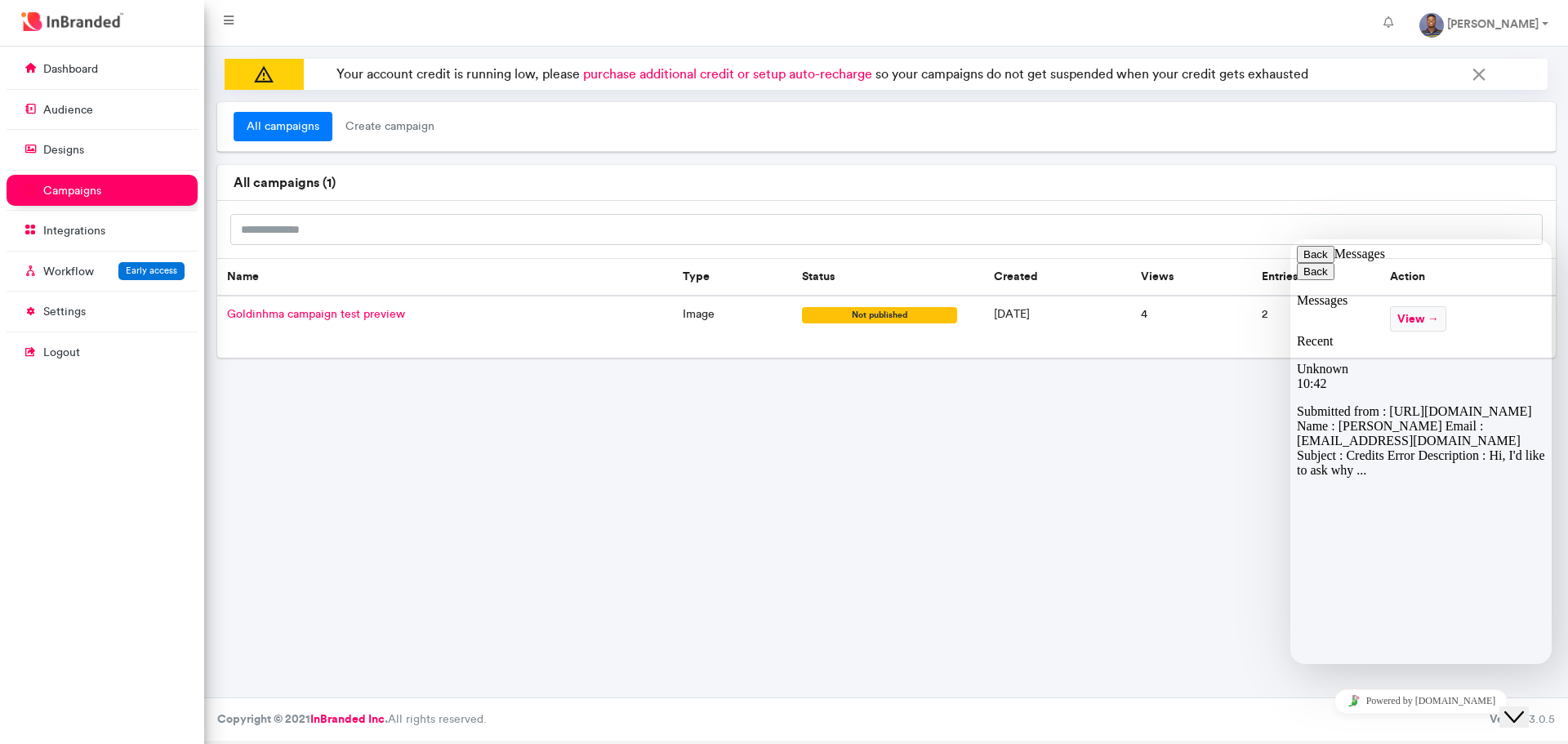
click at [1297, 490] on icon at bounding box center [1297, 490] width 0 height 0
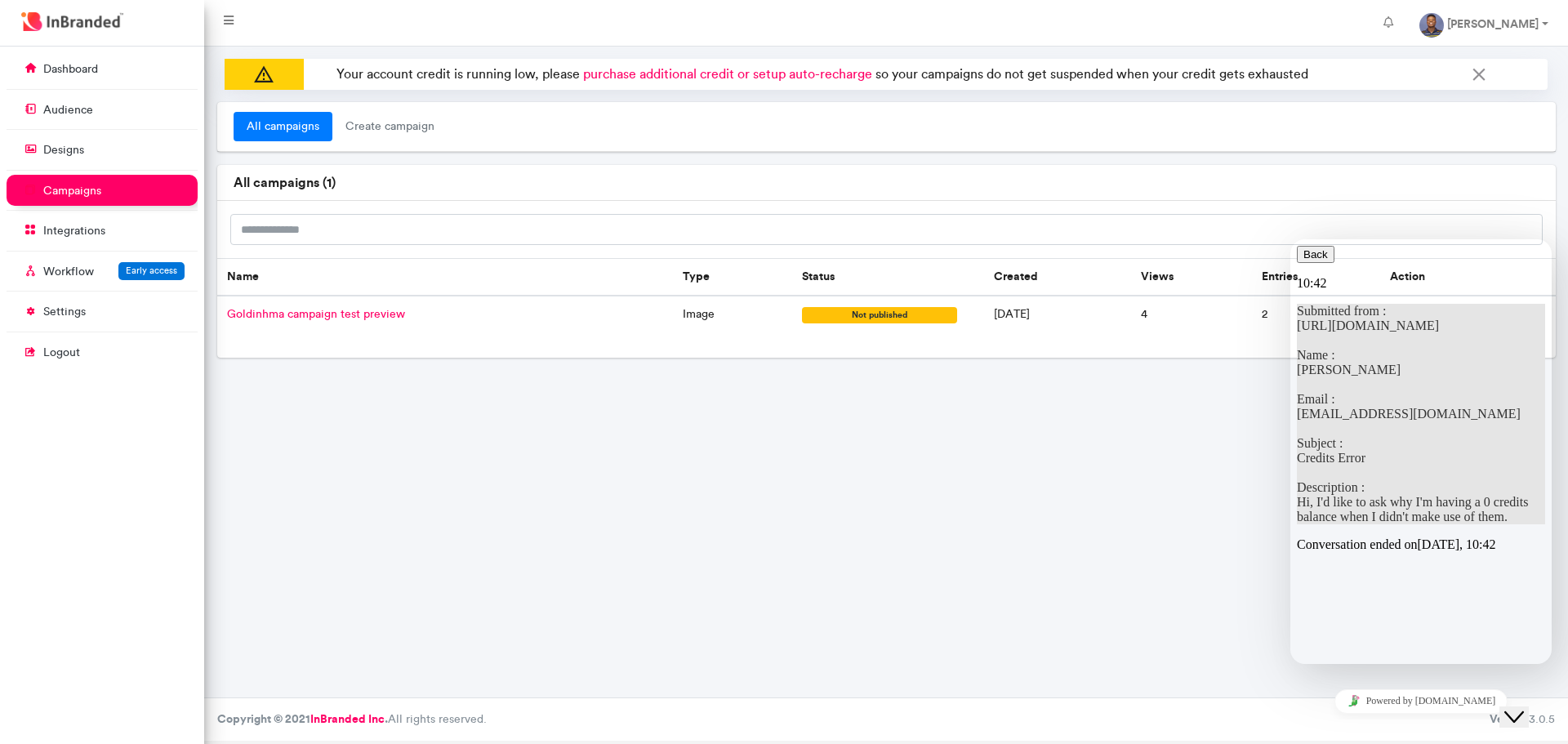
click at [477, 402] on div "Your account credit is running low, please purchase additional credit or setup …" at bounding box center [886, 372] width 1364 height 651
click at [225, 25] on icon at bounding box center [228, 21] width 10 height 12
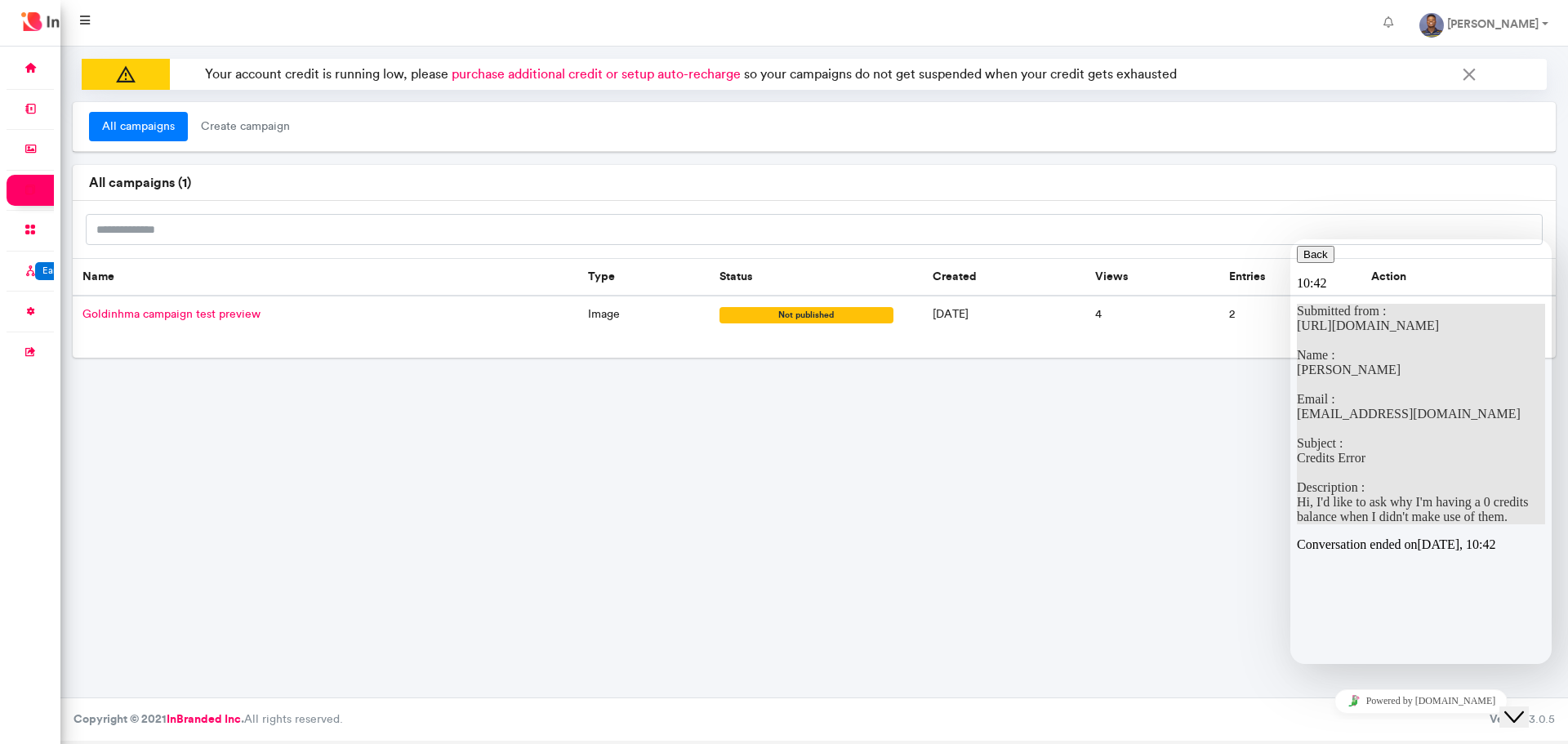
click at [80, 24] on icon at bounding box center [85, 21] width 10 height 12
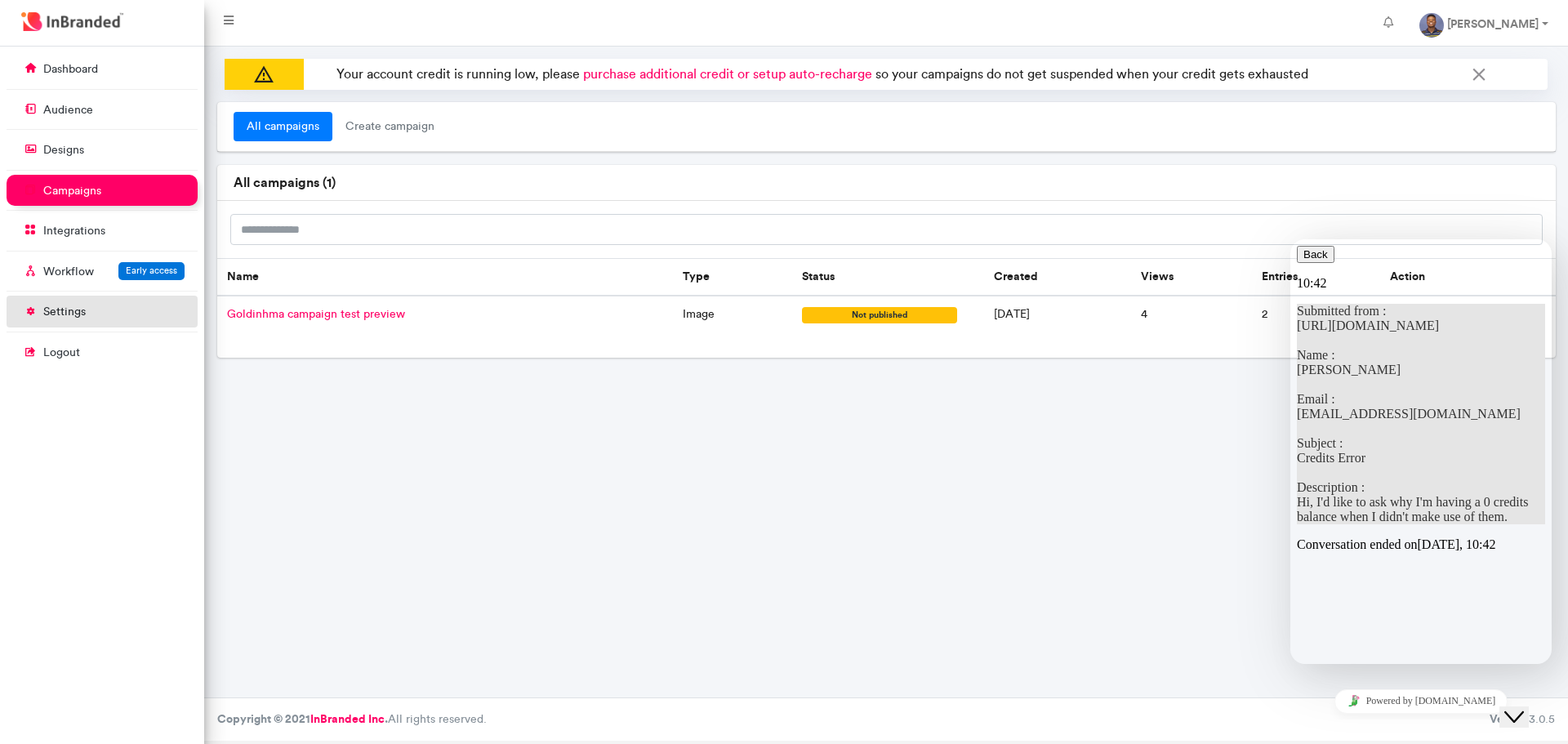
click at [82, 303] on link "settings" at bounding box center [102, 311] width 191 height 31
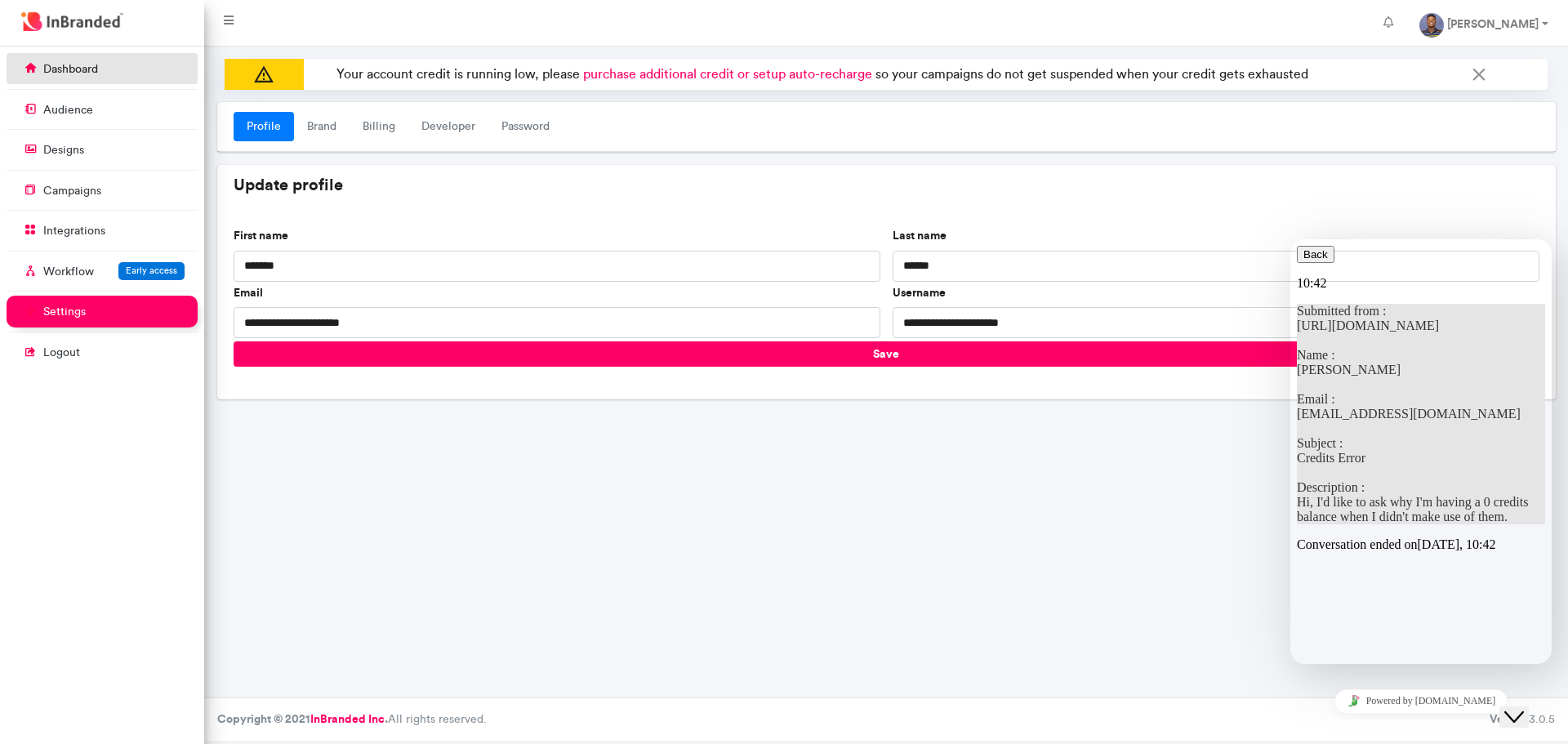
click at [124, 65] on link "dashboard" at bounding box center [102, 68] width 191 height 31
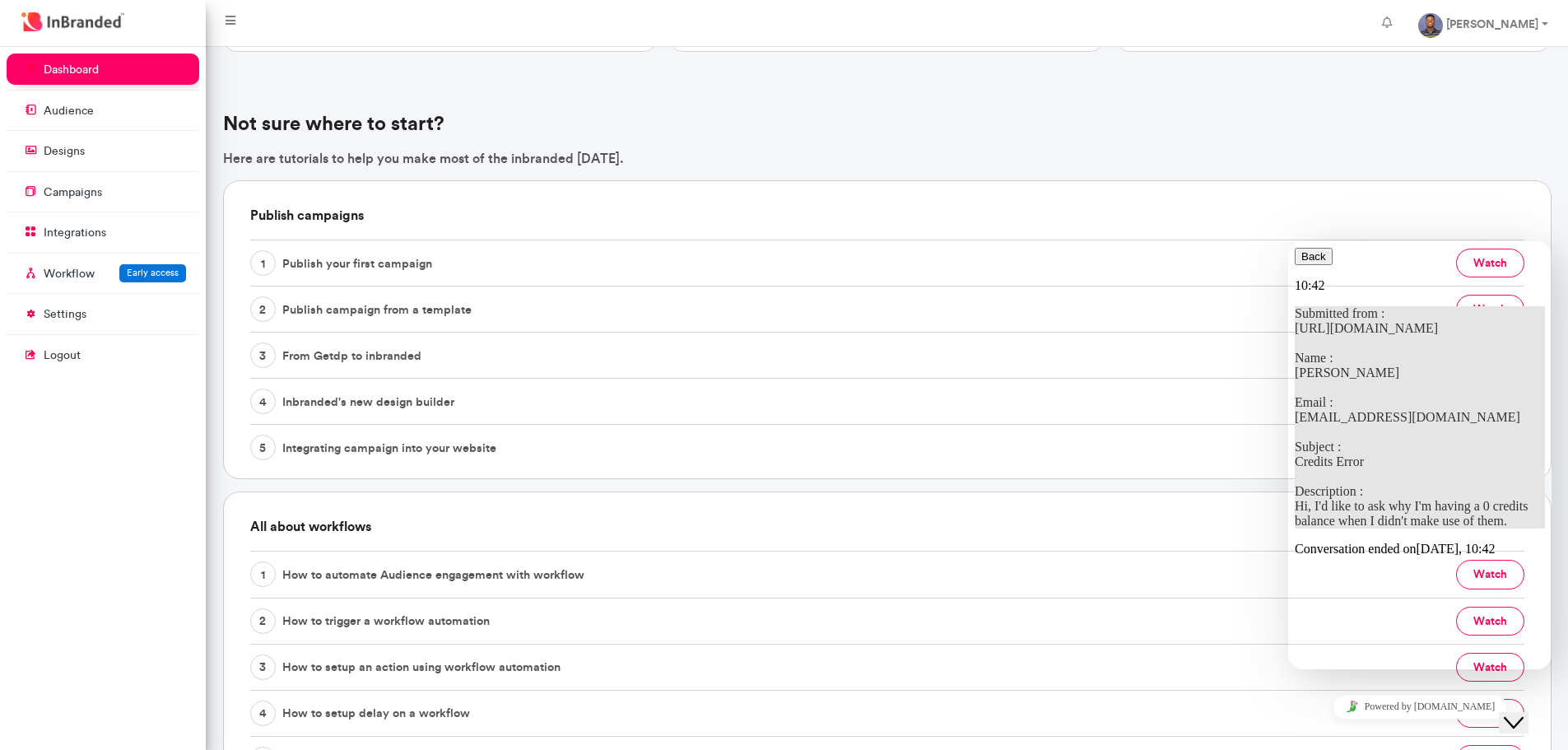
scroll to position [329, 0]
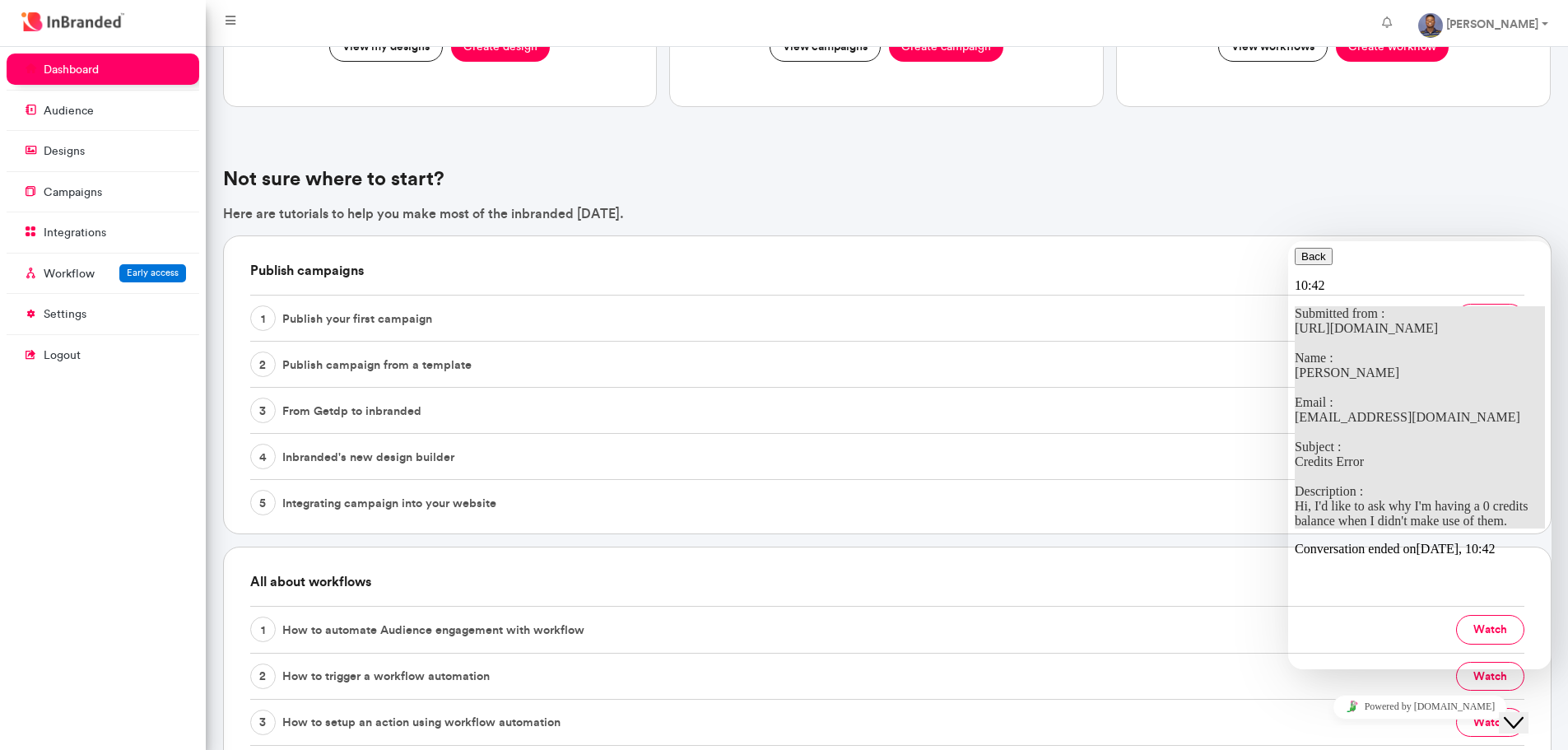
click at [1301, 258] on icon "button" at bounding box center [1301, 256] width 0 height 12
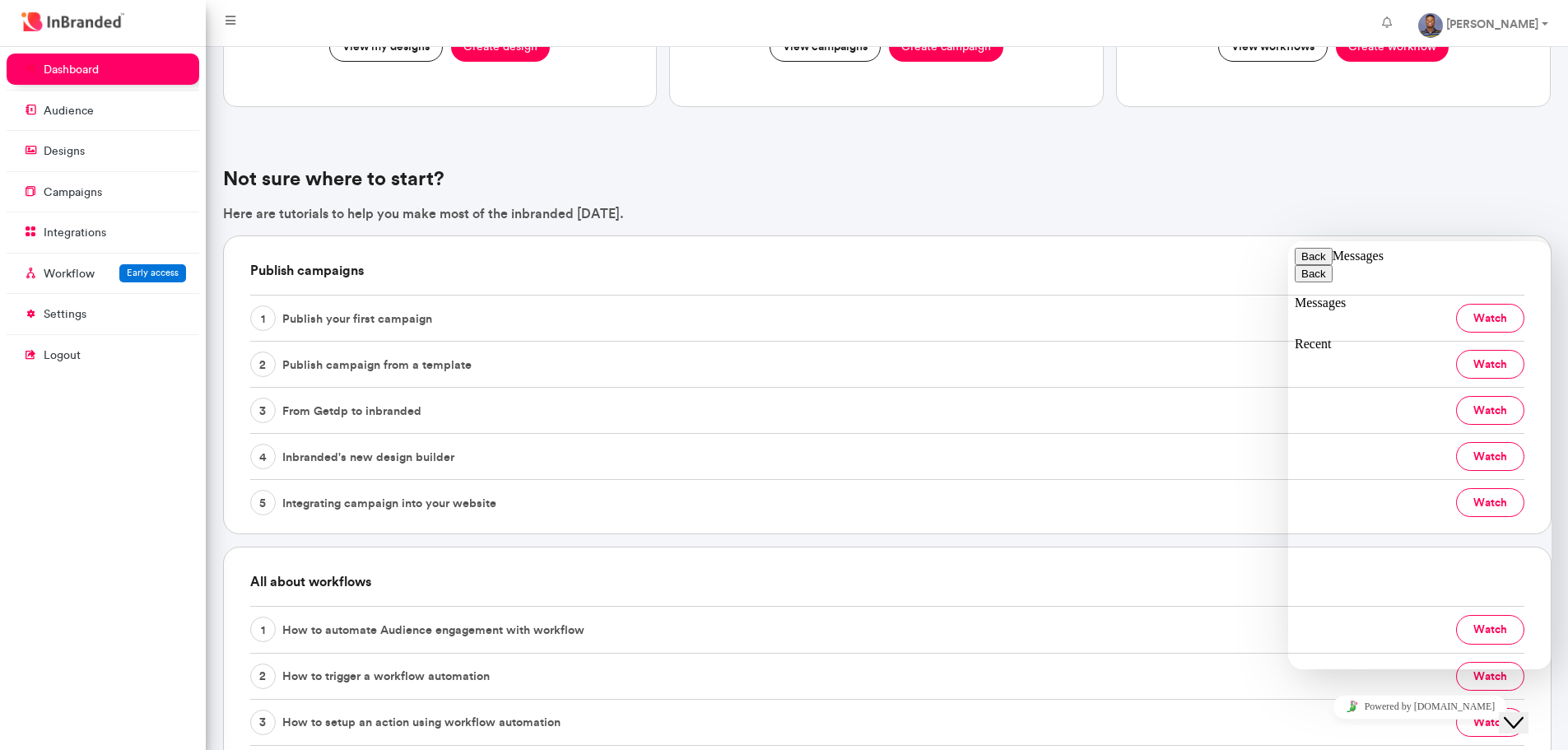
click at [1320, 265] on button "Back" at bounding box center [1314, 256] width 38 height 17
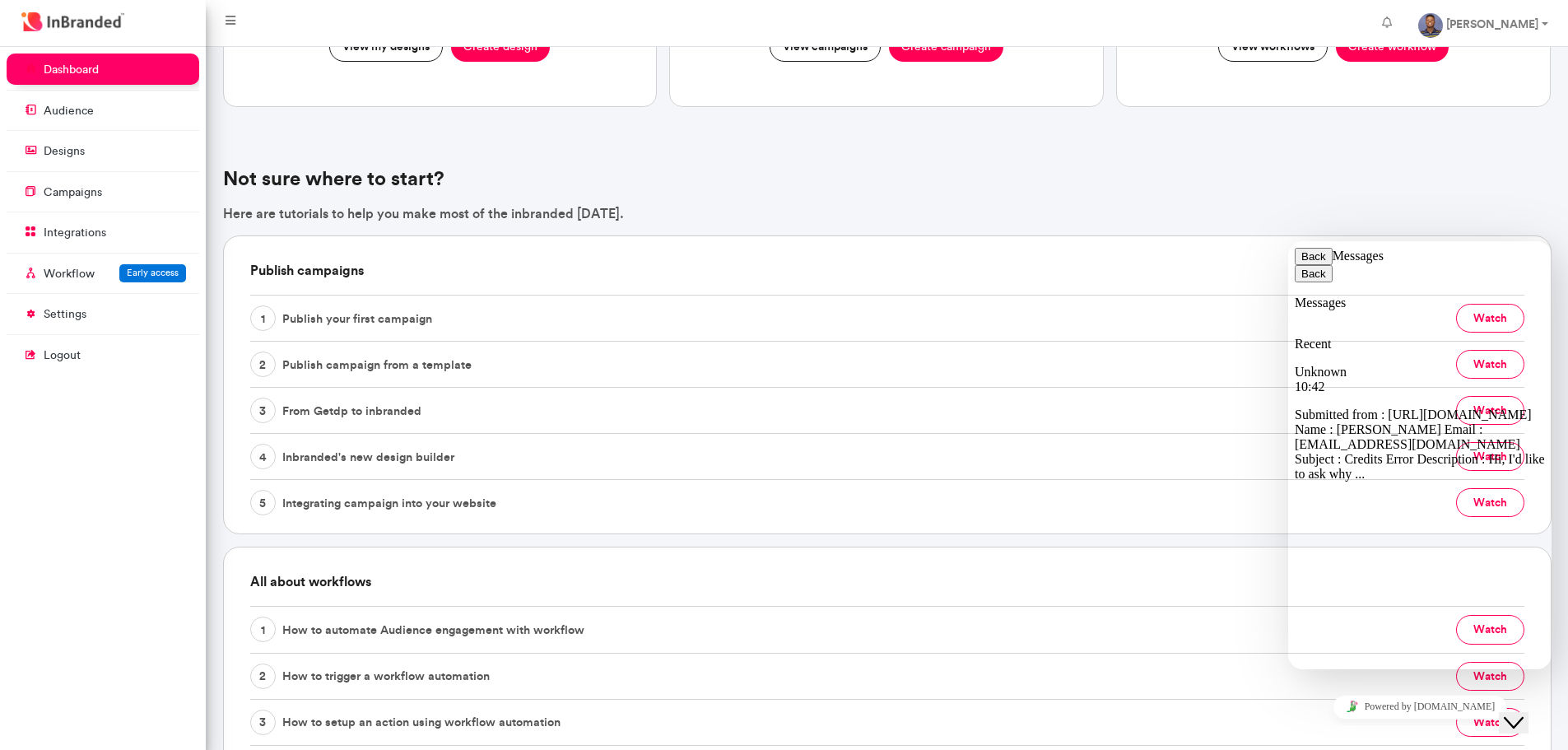
click at [1237, 189] on h4 "Not sure where to start?" at bounding box center [887, 179] width 1329 height 24
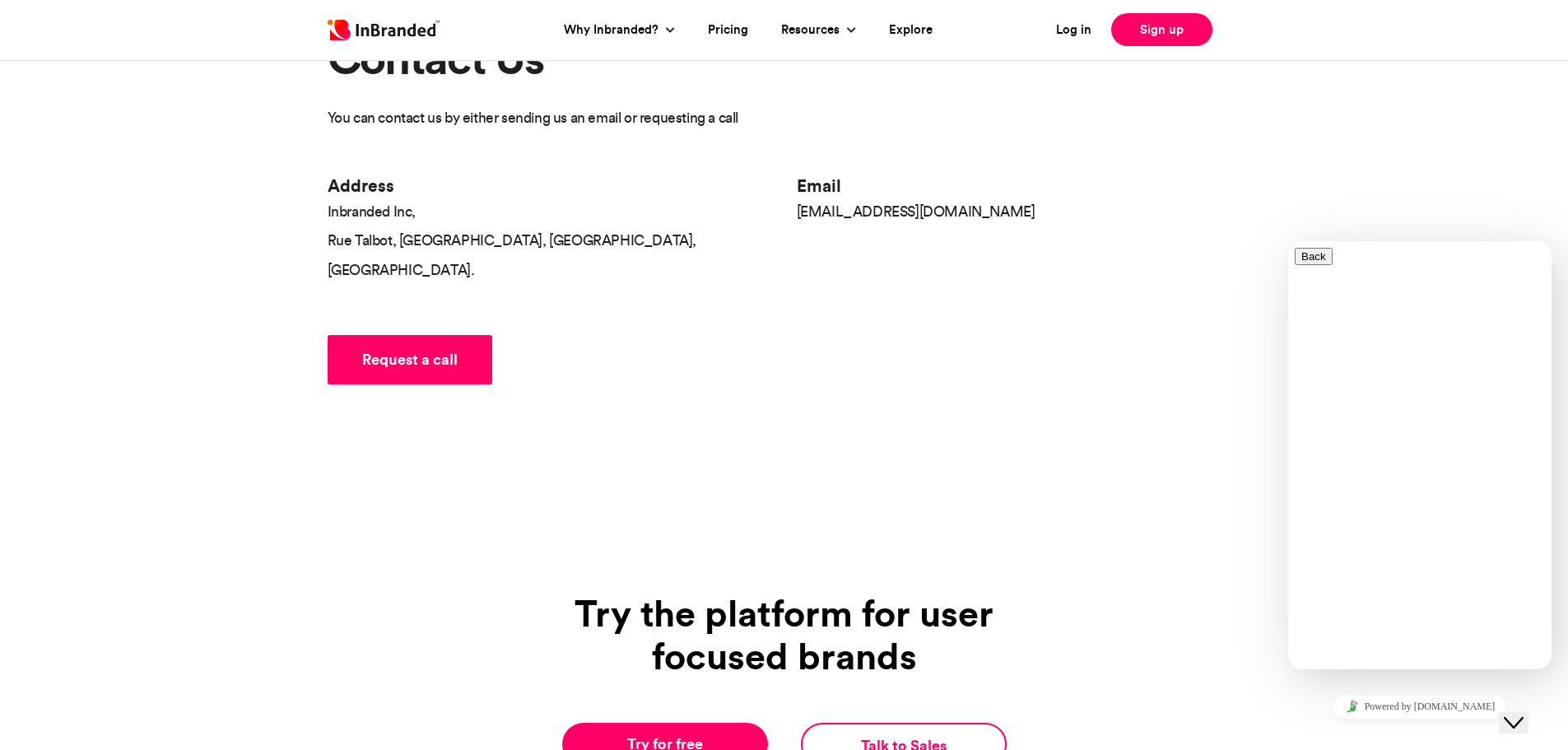
scroll to position [82, 0]
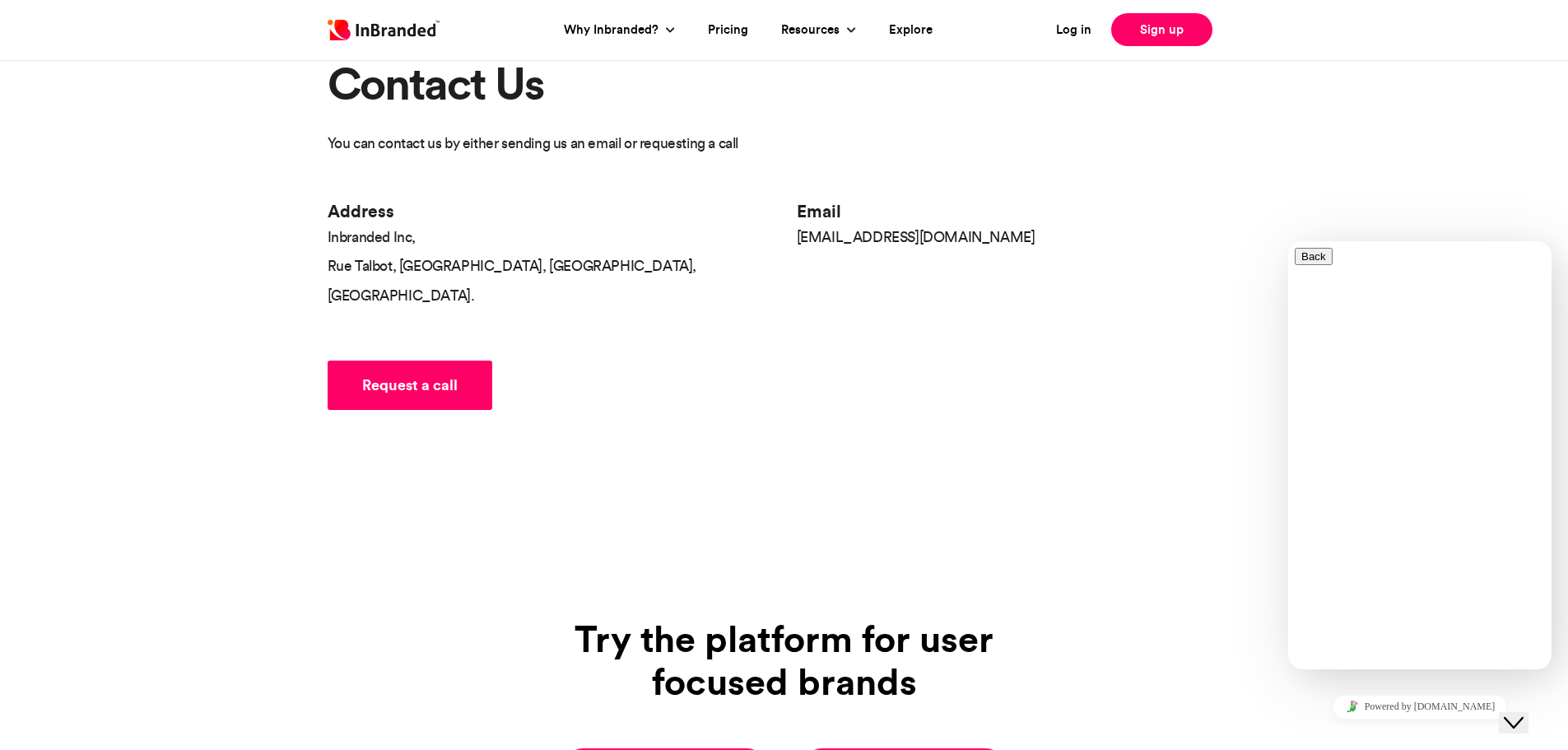
click at [455, 360] on link "Request a call" at bounding box center [410, 385] width 165 height 49
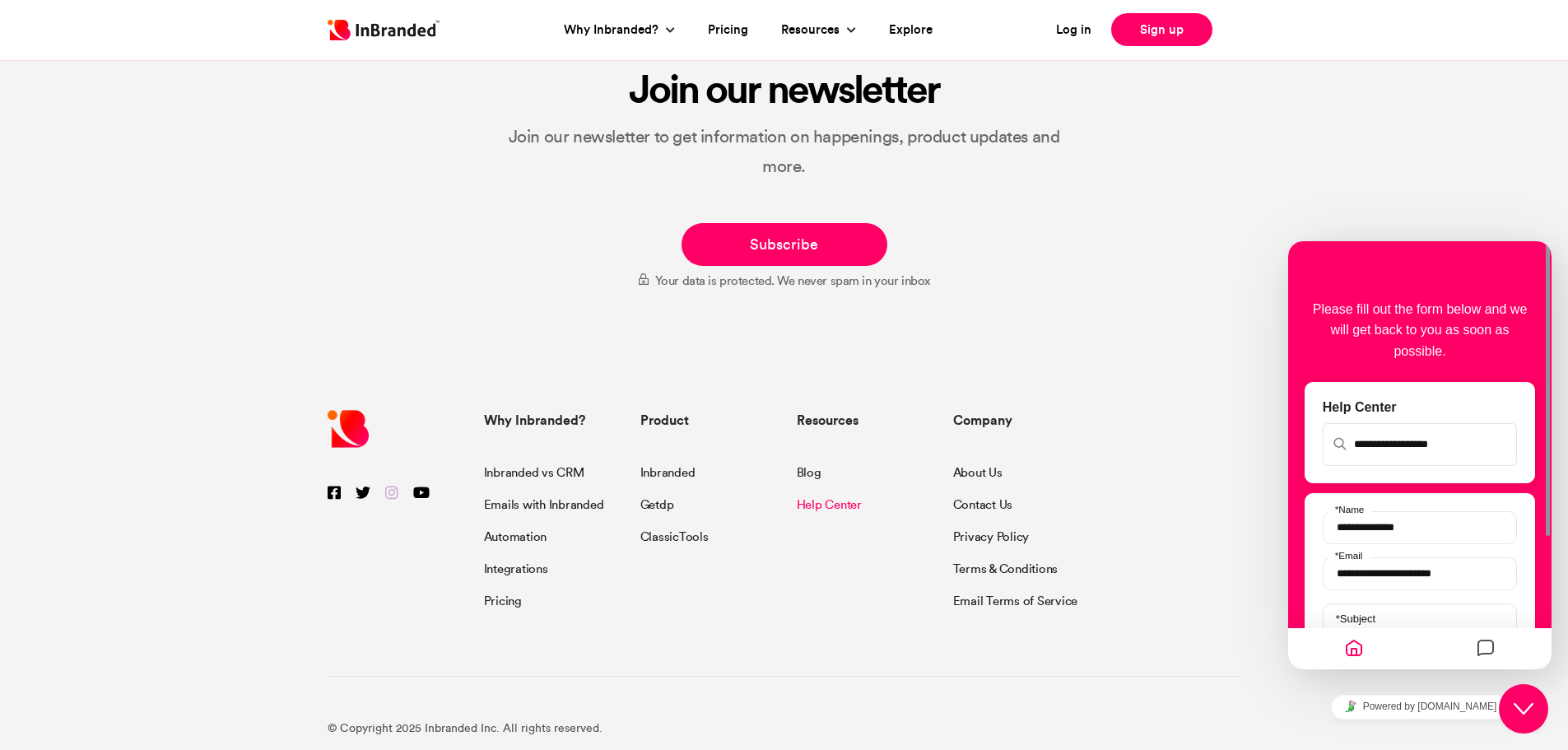
scroll to position [1007, 0]
click at [381, 482] on ul at bounding box center [393, 493] width 132 height 22
click at [394, 484] on icon at bounding box center [392, 492] width 13 height 15
click at [392, 484] on icon at bounding box center [392, 492] width 13 height 15
click at [388, 484] on icon at bounding box center [392, 492] width 13 height 15
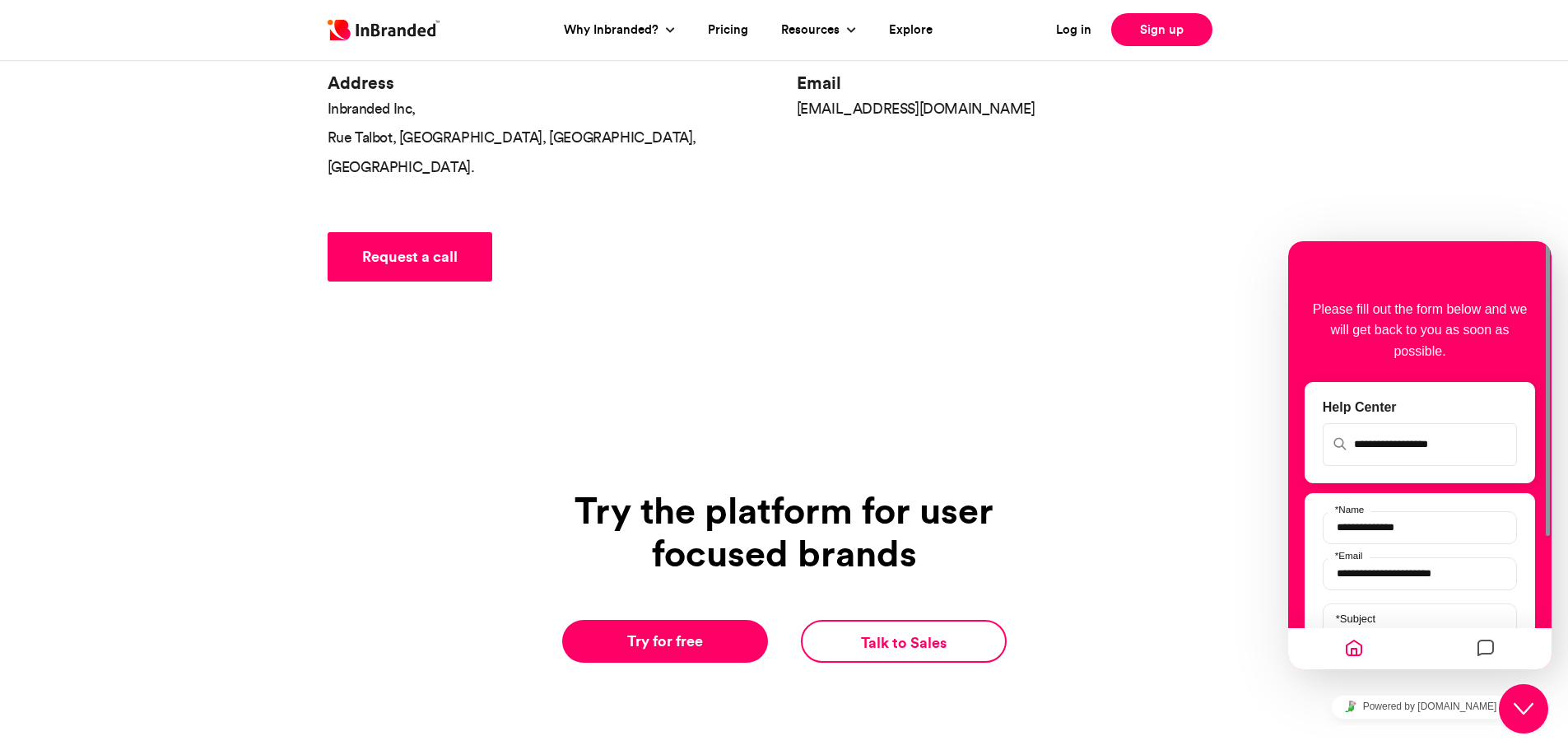
scroll to position [267, 0]
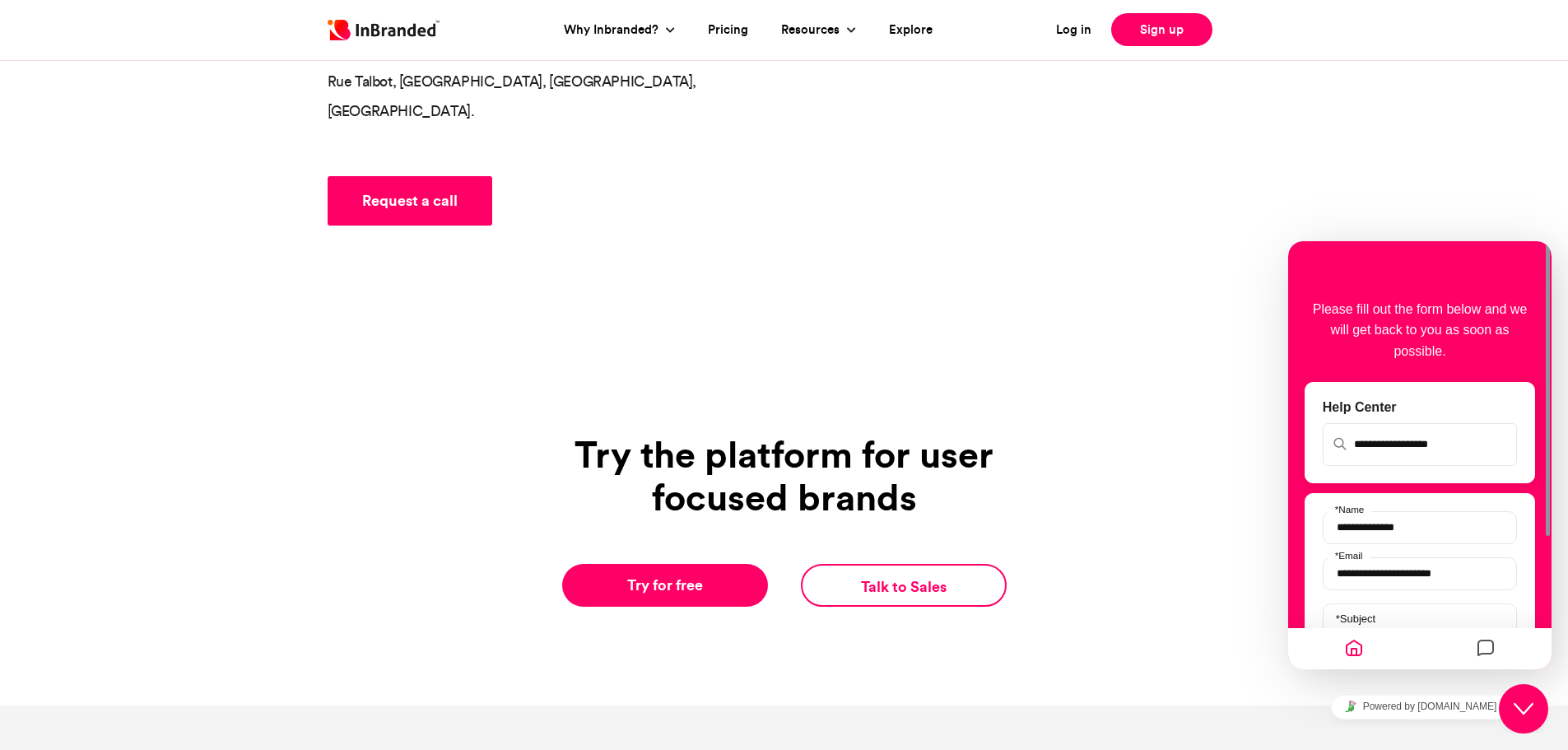
click at [886, 564] on link "Talk to Sales" at bounding box center [904, 586] width 206 height 43
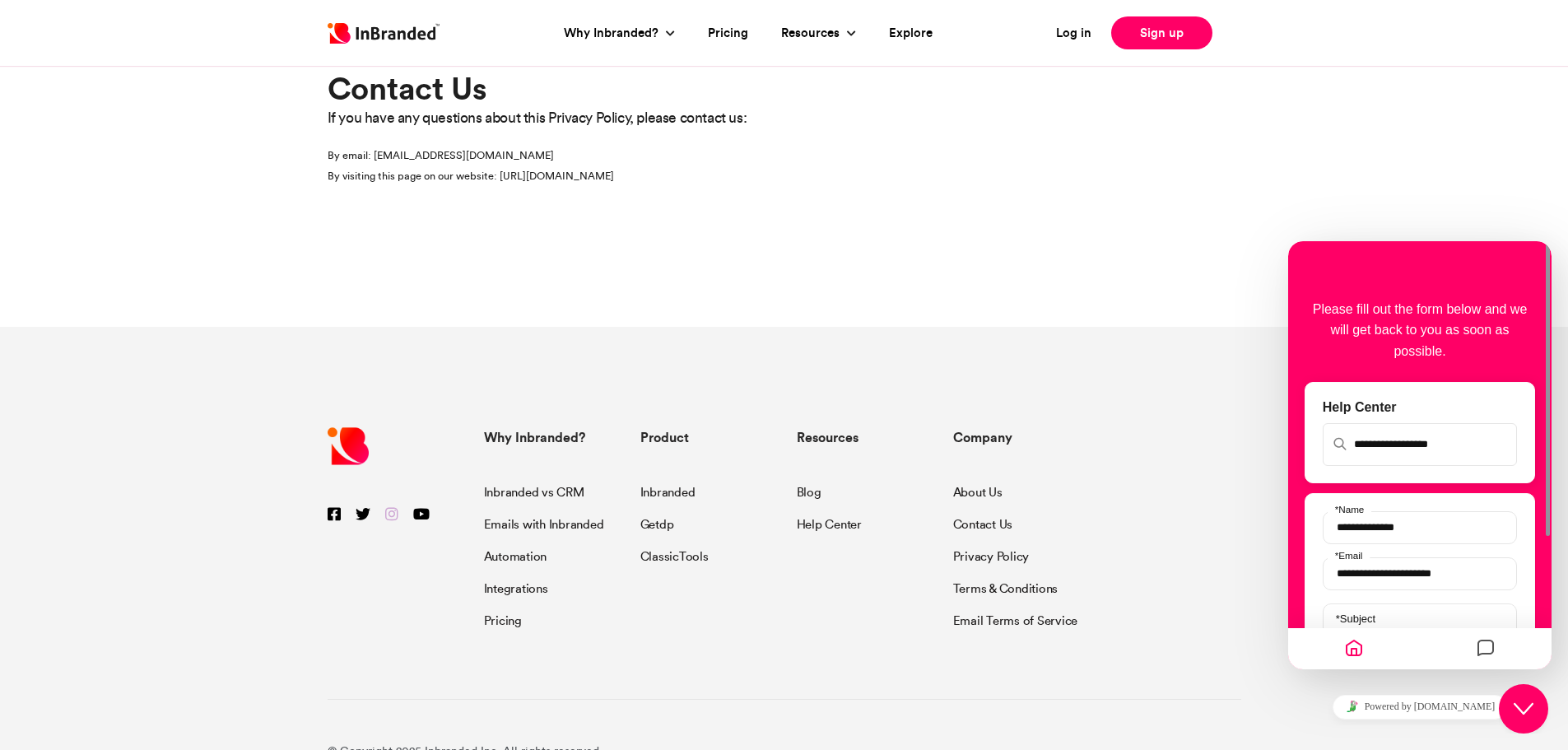
scroll to position [1372, 0]
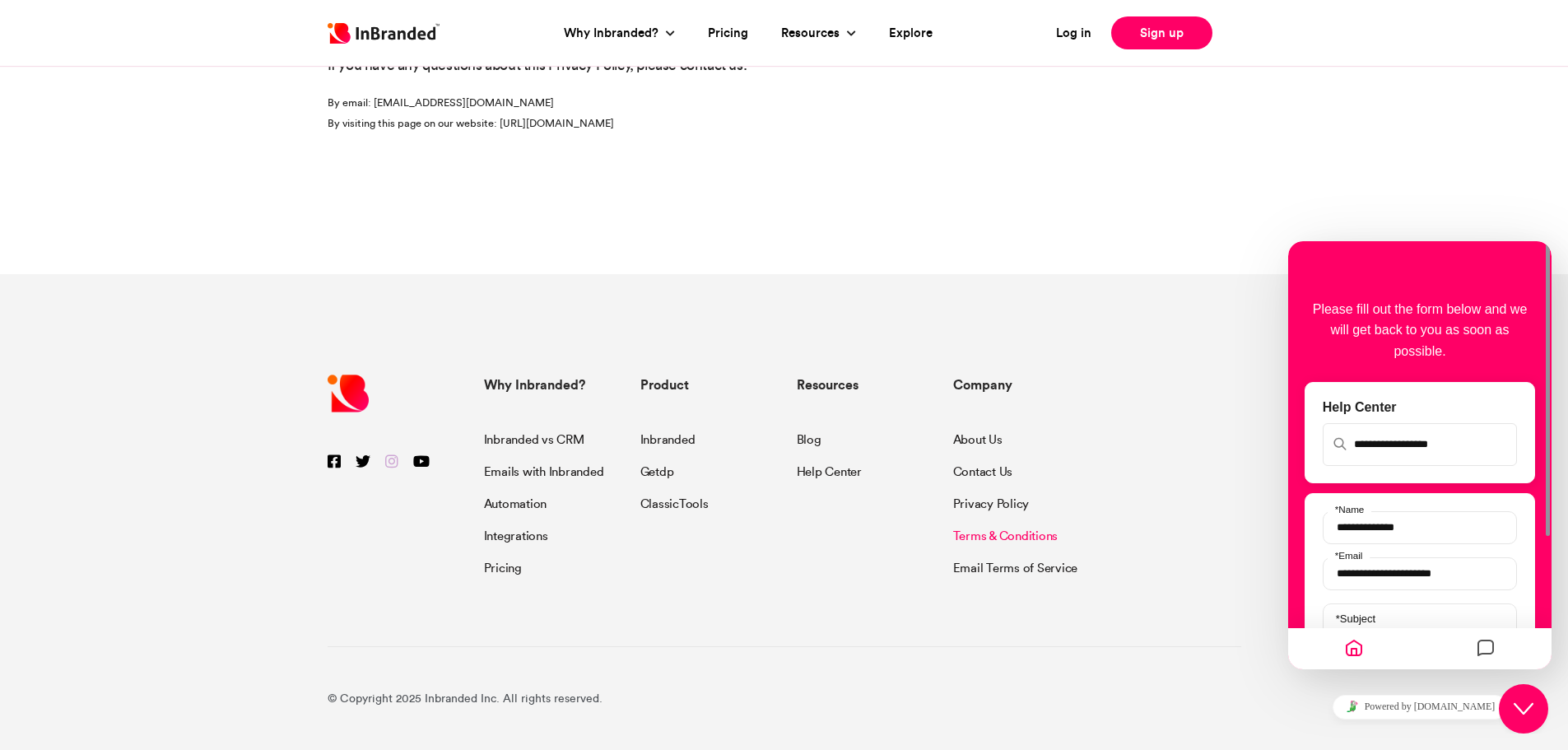
click at [980, 535] on link "Terms & Conditions" at bounding box center [1005, 533] width 106 height 32
